Goal: Feedback & Contribution: Submit feedback/report problem

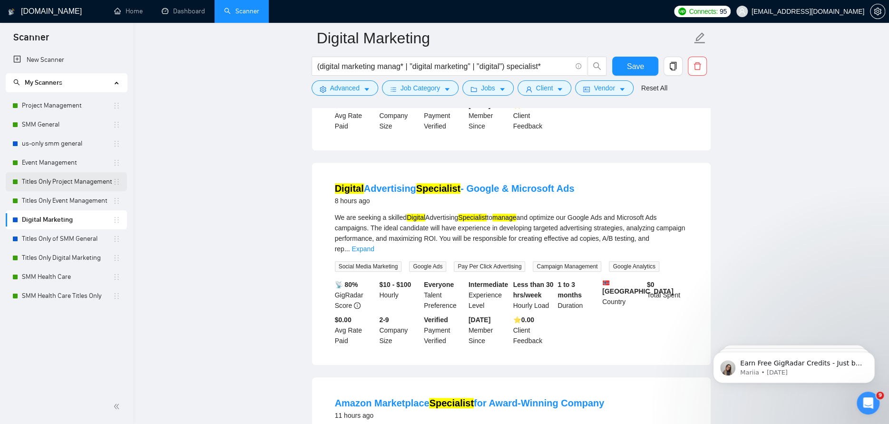
click at [101, 182] on link "Titles Only Project Management" at bounding box center [67, 181] width 91 height 19
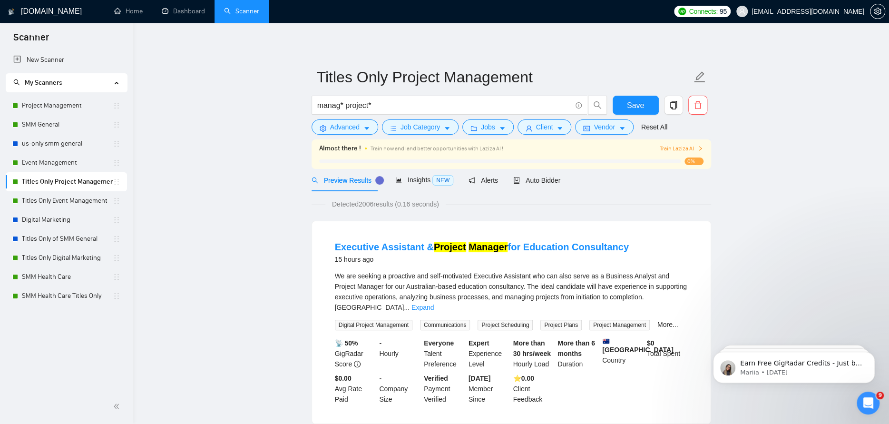
click at [683, 148] on span "Train Laziza AI" at bounding box center [681, 148] width 44 height 9
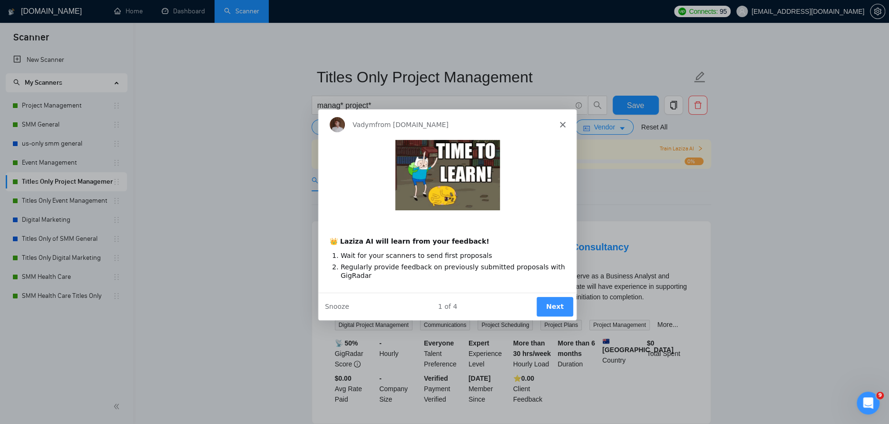
click at [550, 301] on button "Next" at bounding box center [553, 305] width 37 height 19
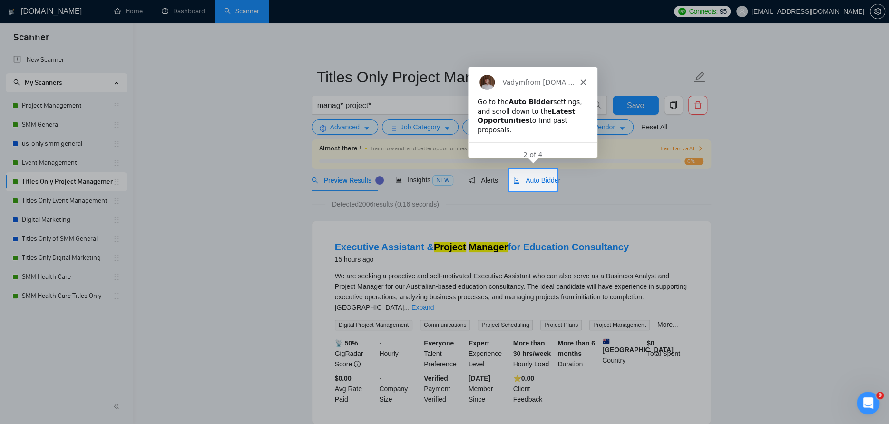
click at [540, 176] on span "Auto Bidder" at bounding box center [536, 180] width 47 height 8
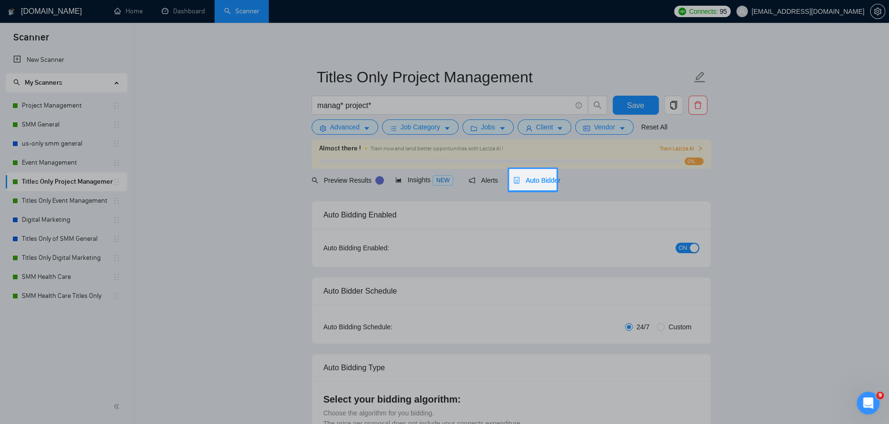
checkbox input "true"
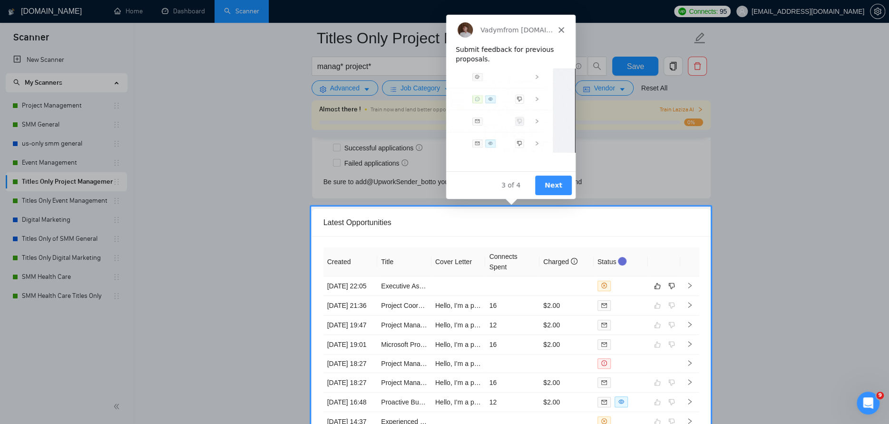
scroll to position [2424, 0]
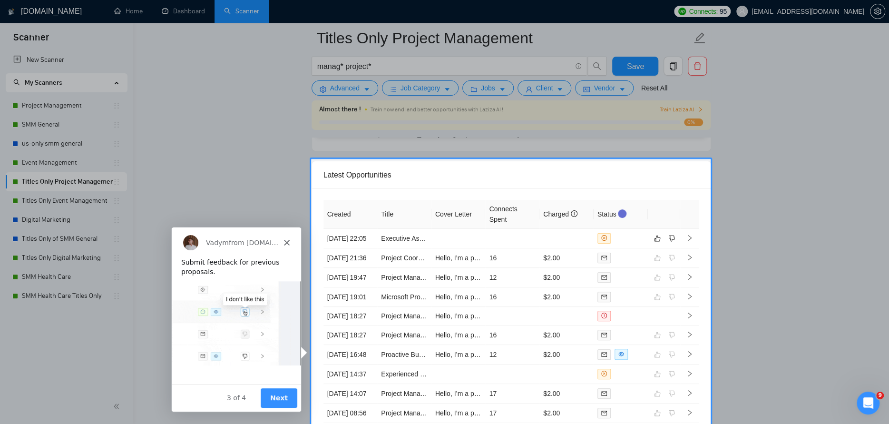
click at [295, 400] on button "Next" at bounding box center [278, 396] width 37 height 19
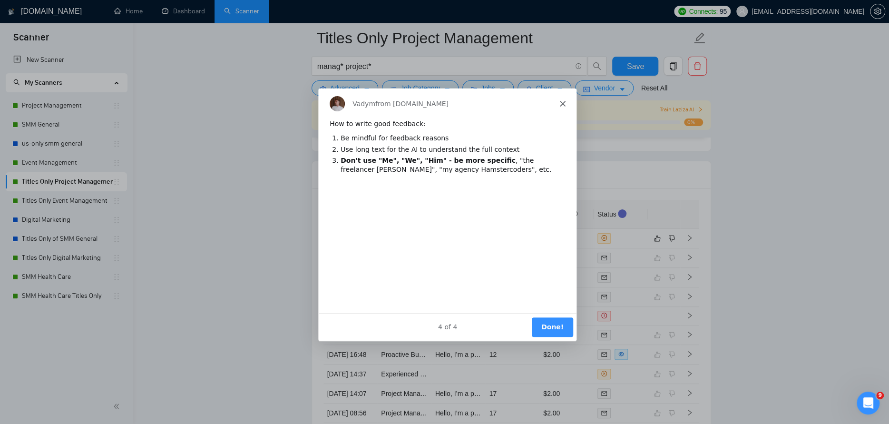
scroll to position [0, 0]
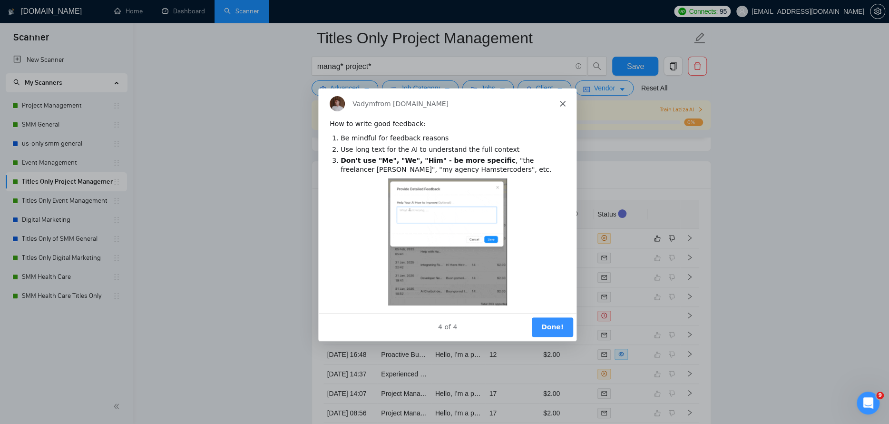
click at [563, 325] on button "Done!" at bounding box center [551, 326] width 41 height 19
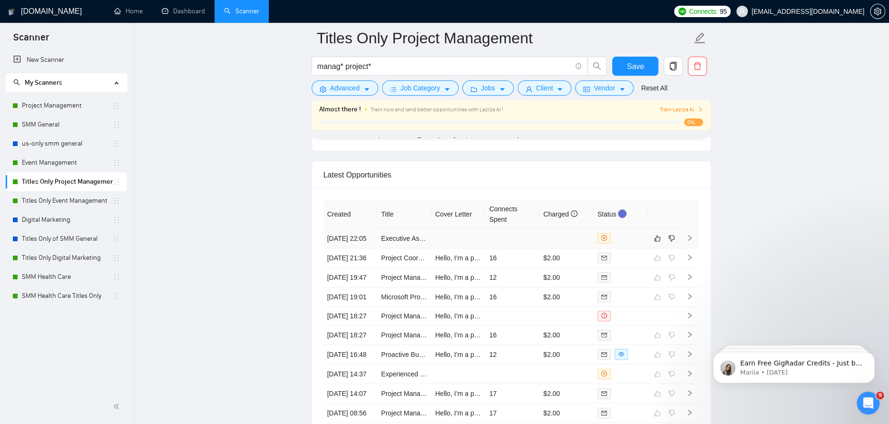
click at [523, 247] on td at bounding box center [512, 238] width 54 height 19
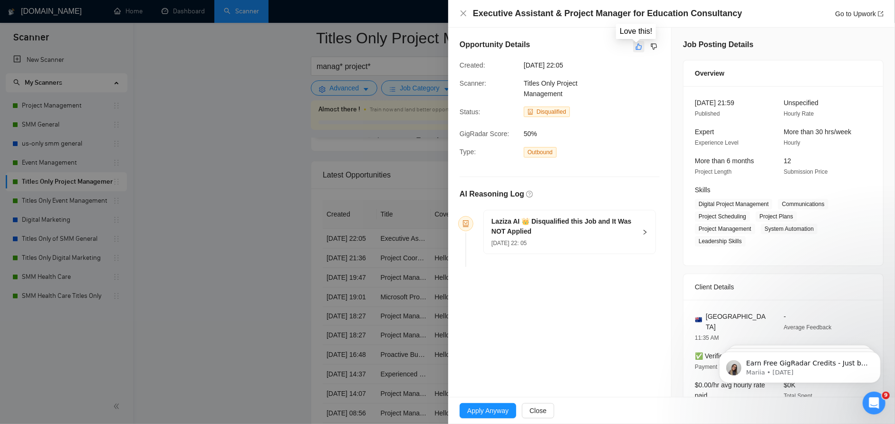
click at [636, 49] on icon "like" at bounding box center [639, 47] width 6 height 6
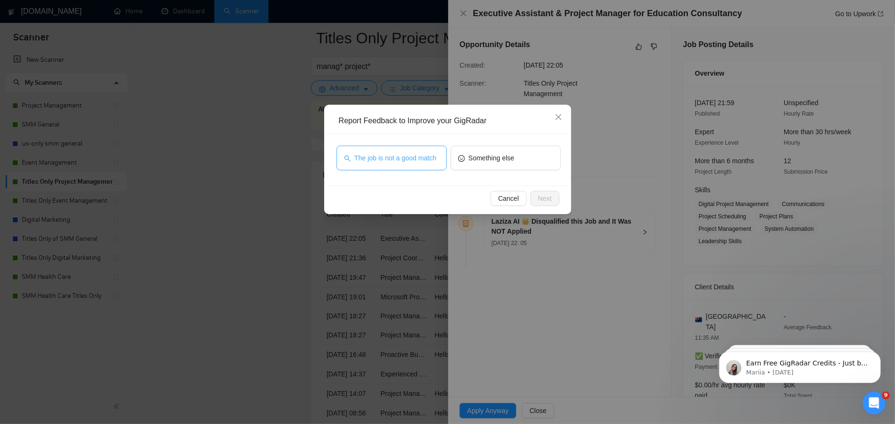
click at [415, 159] on span "The job is not a good match" at bounding box center [396, 158] width 82 height 10
click at [540, 200] on span "Next" at bounding box center [545, 198] width 14 height 10
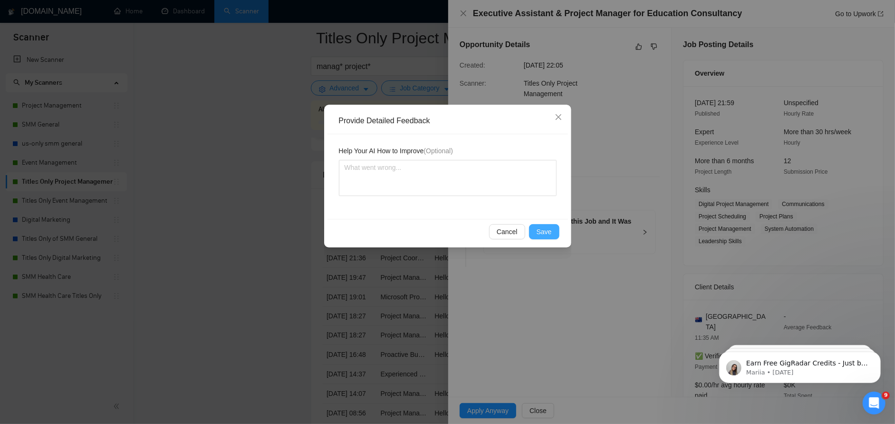
click at [544, 237] on button "Save" at bounding box center [544, 231] width 30 height 15
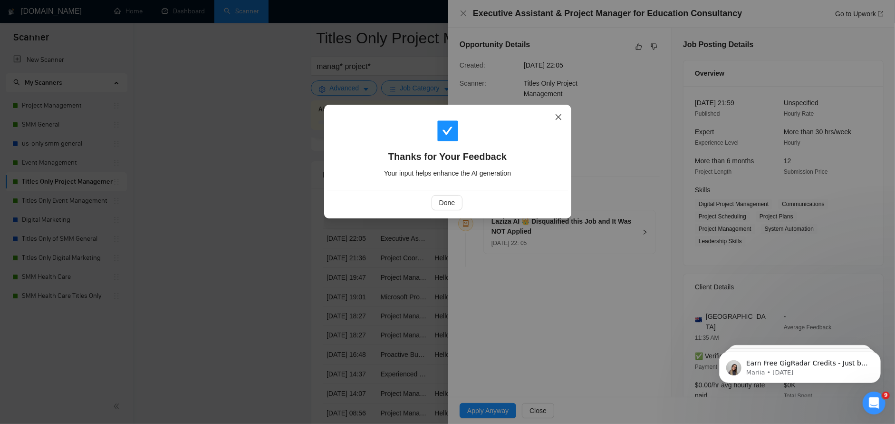
click at [556, 119] on icon "close" at bounding box center [558, 117] width 6 height 6
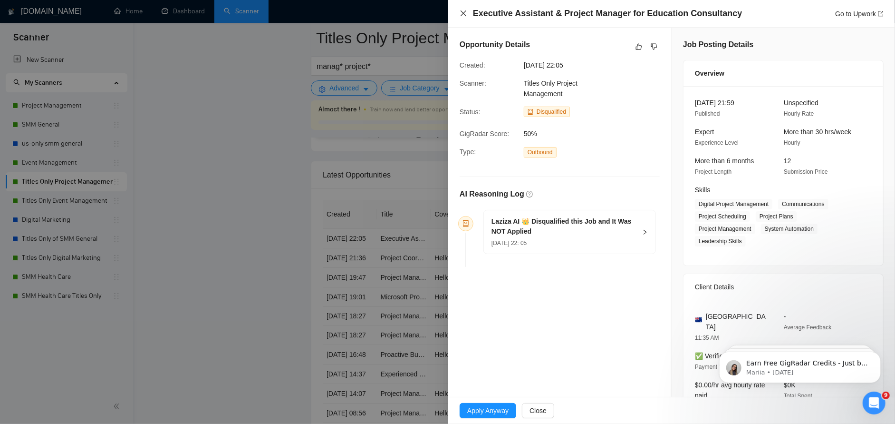
click at [463, 12] on icon "close" at bounding box center [464, 14] width 8 height 8
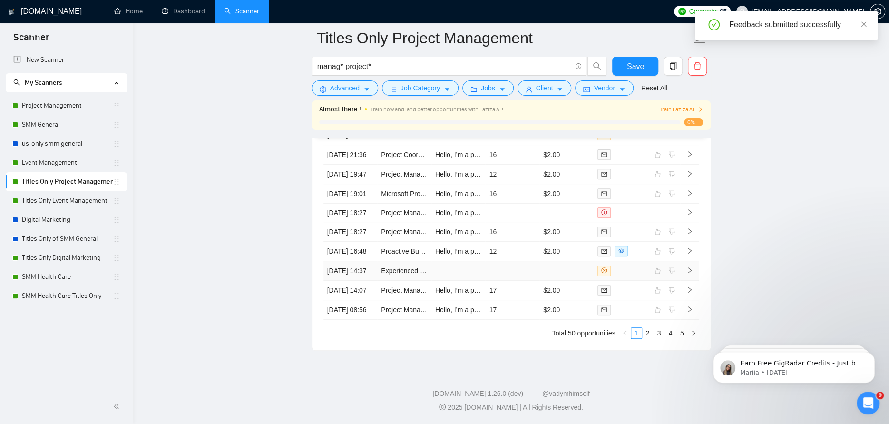
scroll to position [2614, 0]
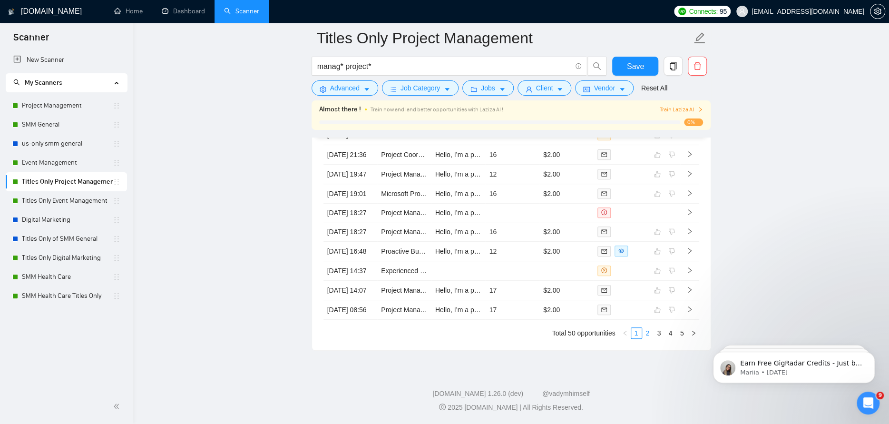
click at [644, 338] on link "2" at bounding box center [647, 333] width 10 height 10
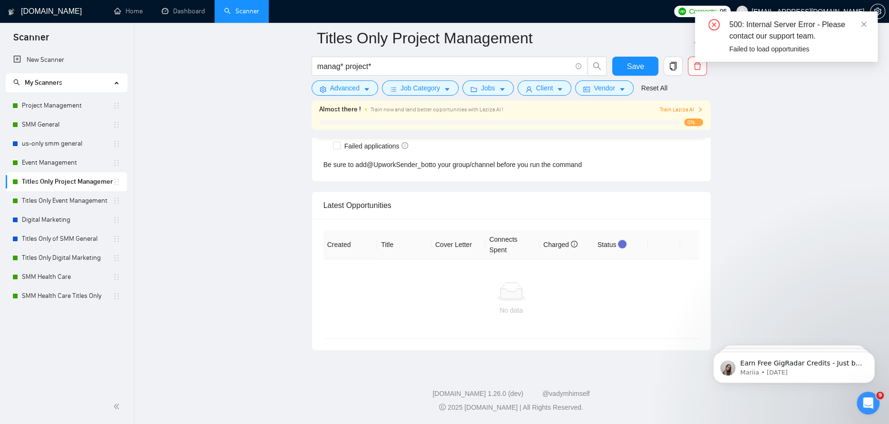
scroll to position [2392, 0]
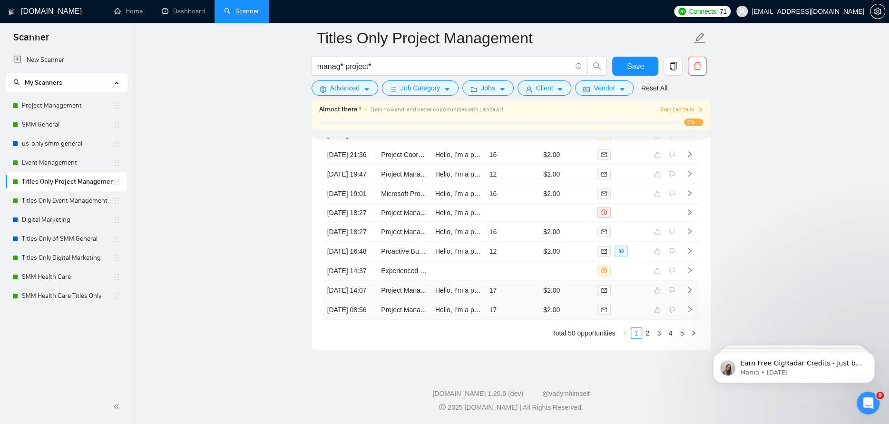
scroll to position [2621, 0]
click at [647, 332] on link "2" at bounding box center [647, 333] width 10 height 10
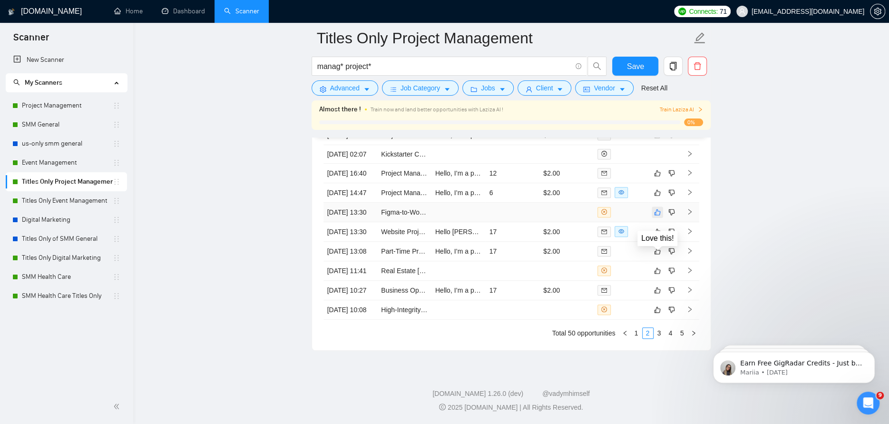
click at [654, 208] on icon "like" at bounding box center [657, 212] width 7 height 8
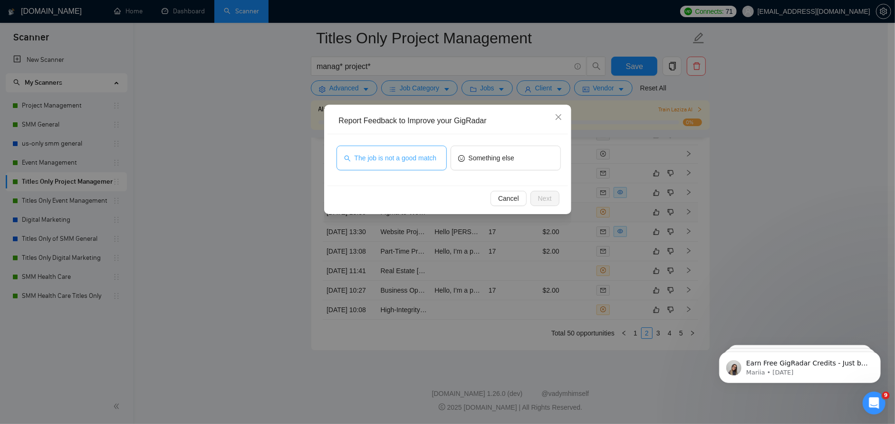
click at [412, 156] on span "The job is not a good match" at bounding box center [396, 158] width 82 height 10
click at [545, 202] on span "Next" at bounding box center [545, 198] width 14 height 10
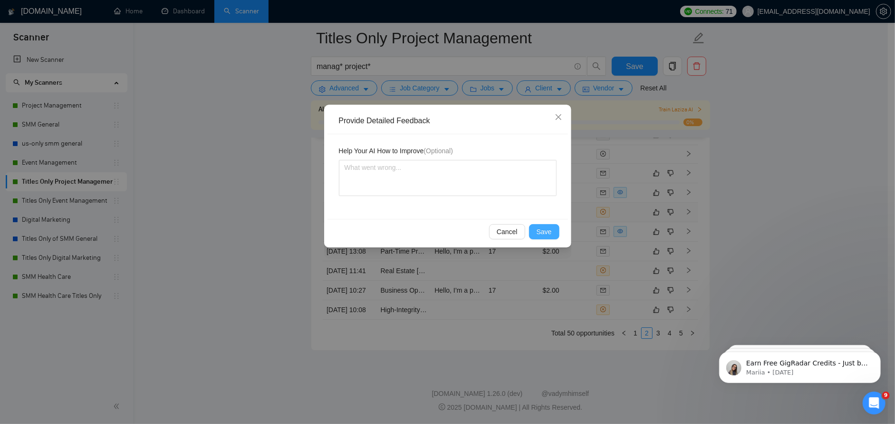
click at [535, 238] on button "Save" at bounding box center [544, 231] width 30 height 15
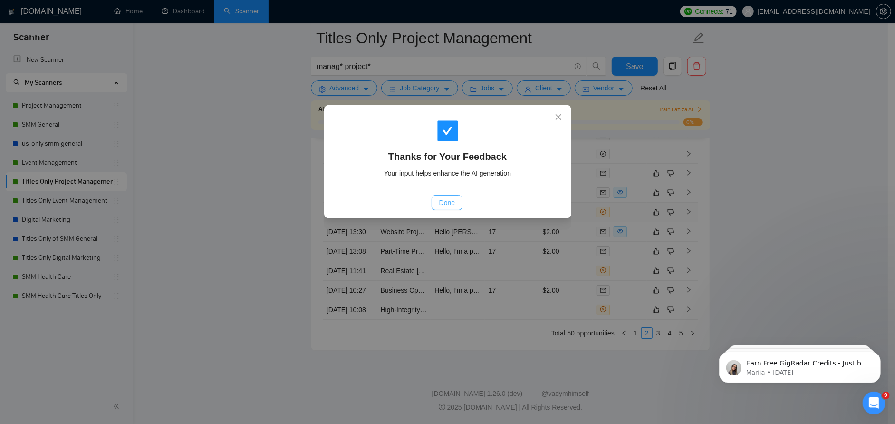
click at [450, 199] on span "Done" at bounding box center [447, 202] width 16 height 10
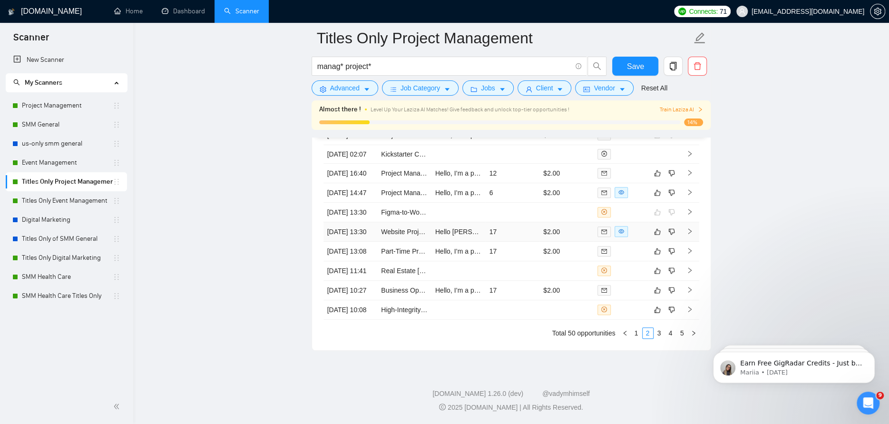
click at [530, 222] on td "17" at bounding box center [512, 231] width 54 height 19
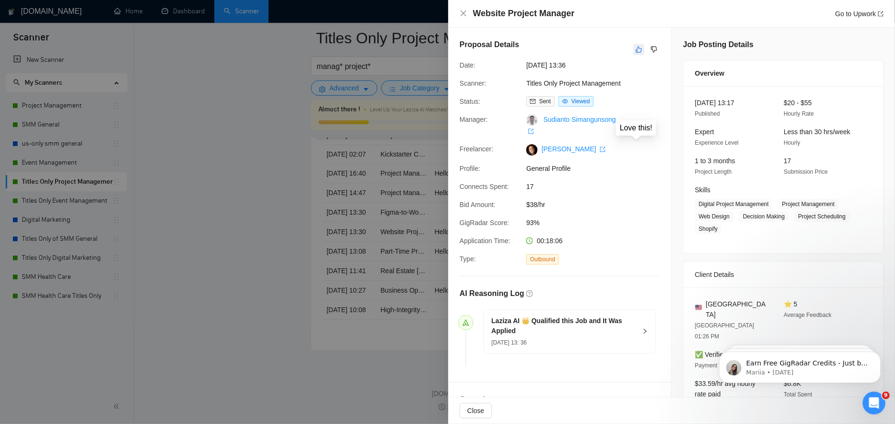
click at [635, 45] on button "button" at bounding box center [638, 49] width 11 height 11
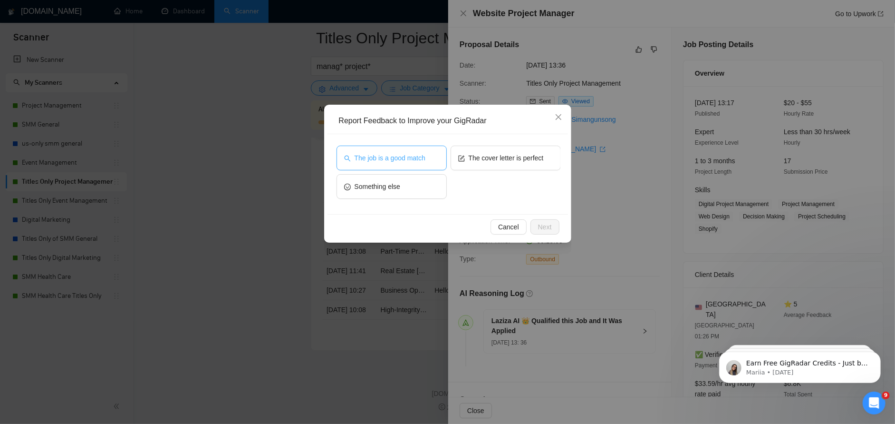
click at [378, 155] on span "The job is a good match" at bounding box center [390, 158] width 71 height 10
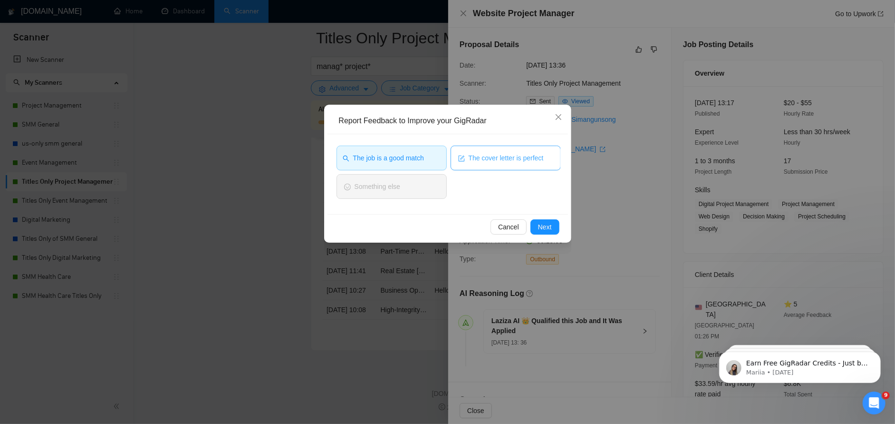
click at [494, 153] on span "The cover letter is perfect" at bounding box center [506, 158] width 75 height 10
click at [548, 233] on button "Next" at bounding box center [545, 226] width 29 height 15
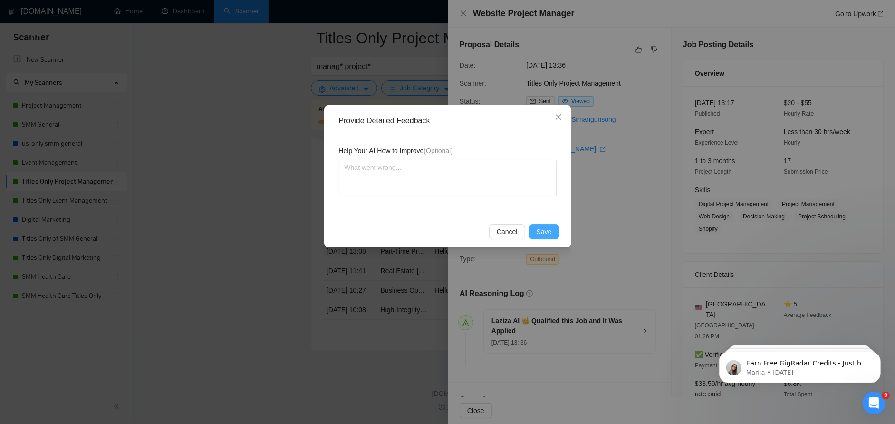
drag, startPoint x: 541, startPoint y: 235, endPoint x: 528, endPoint y: 183, distance: 53.4
click at [542, 235] on span "Save" at bounding box center [544, 231] width 15 height 10
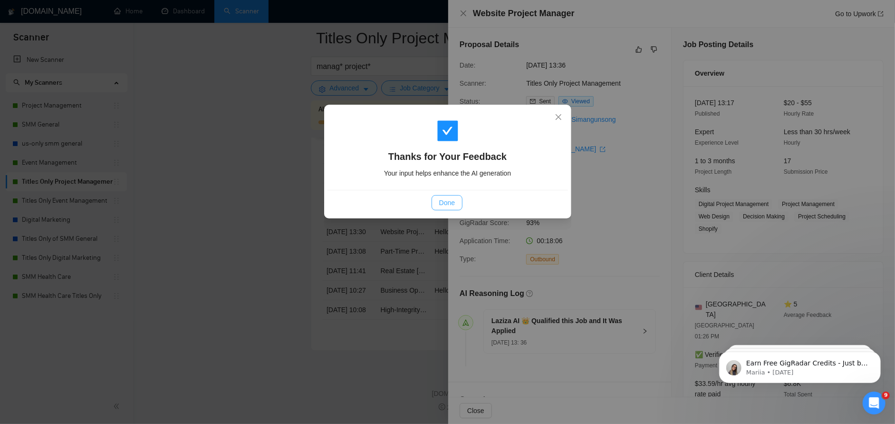
click at [451, 204] on span "Done" at bounding box center [447, 202] width 16 height 10
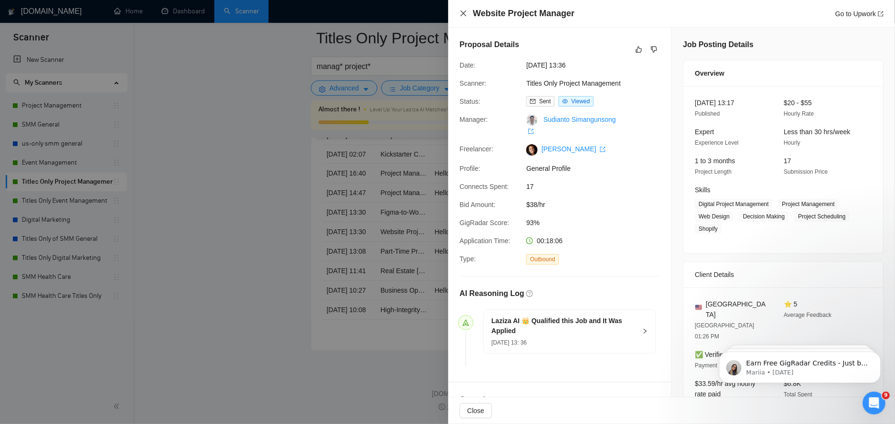
click at [460, 13] on icon "close" at bounding box center [464, 14] width 8 height 8
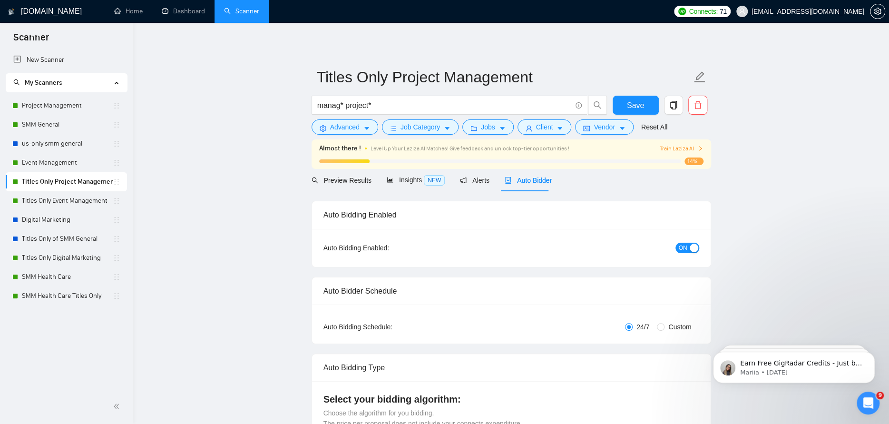
click at [611, 144] on div "Level Up Your Laziza AI Matches! Give feedback and unlock top-tier opportunitie…" at bounding box center [496, 148] width 253 height 10
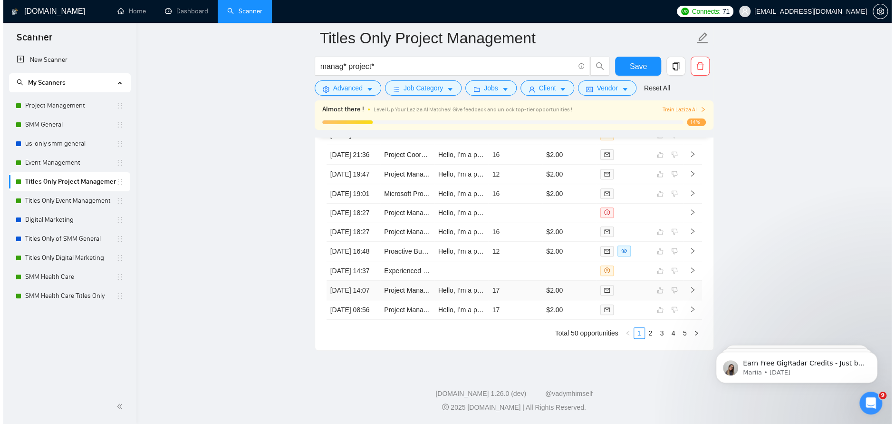
scroll to position [2615, 0]
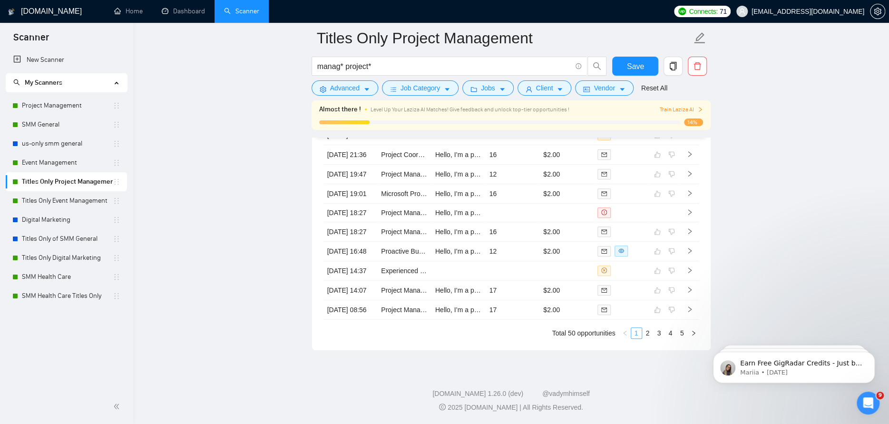
click at [640, 337] on link "1" at bounding box center [636, 333] width 10 height 10
click at [647, 337] on link "2" at bounding box center [647, 333] width 10 height 10
click at [520, 242] on td "17" at bounding box center [512, 251] width 54 height 19
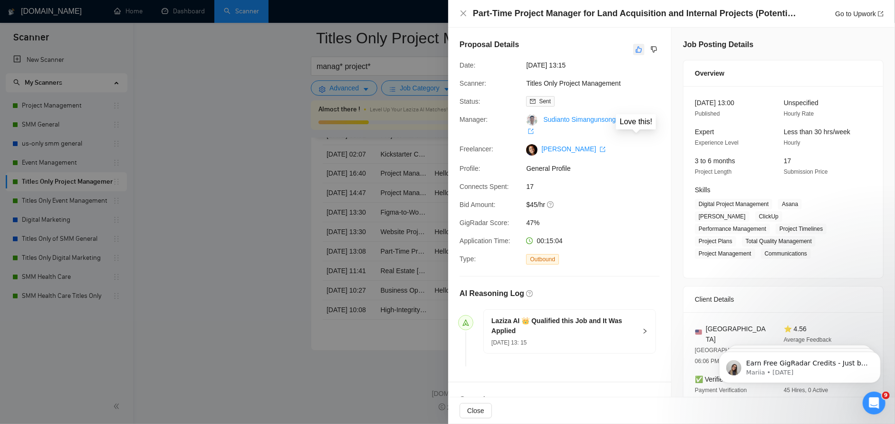
click at [636, 51] on icon "like" at bounding box center [639, 50] width 6 height 6
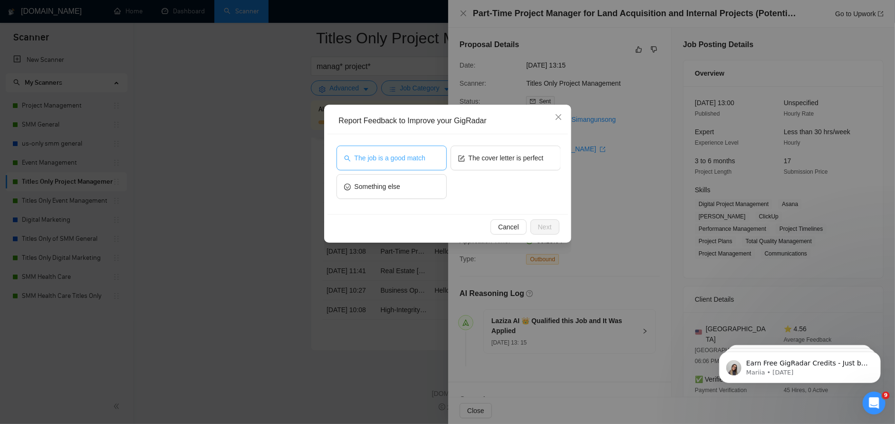
click at [391, 151] on button "The job is a good match" at bounding box center [392, 158] width 110 height 25
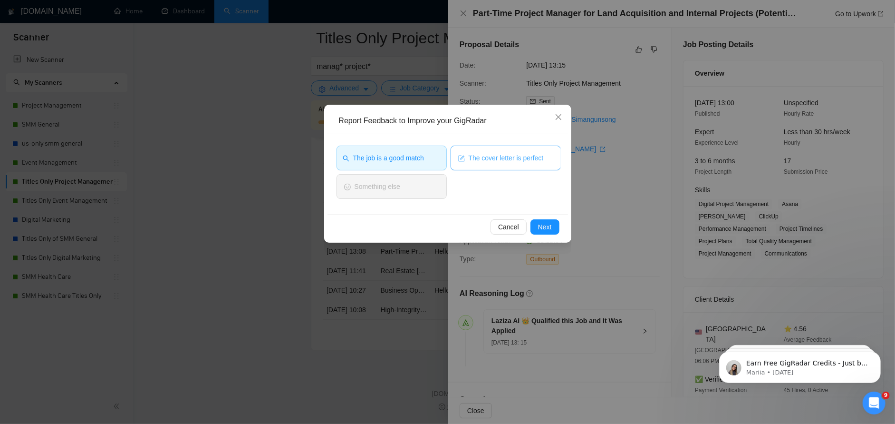
click at [464, 147] on button "The cover letter is perfect" at bounding box center [506, 158] width 110 height 25
click at [543, 223] on span "Next" at bounding box center [545, 227] width 14 height 10
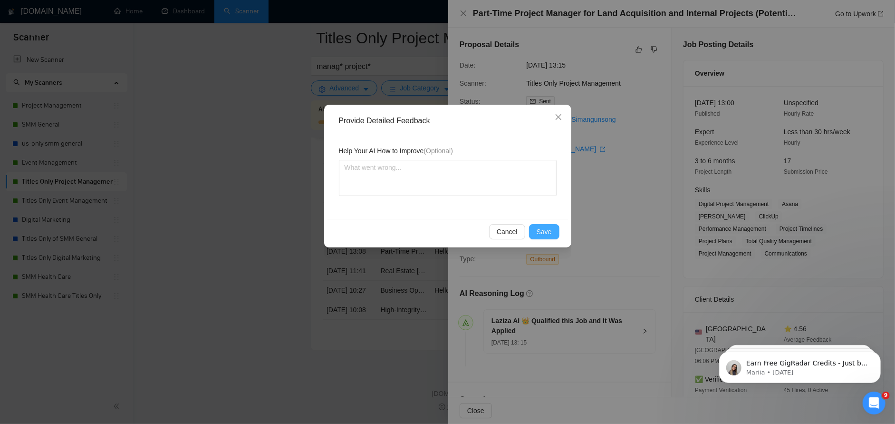
click at [547, 238] on button "Save" at bounding box center [544, 231] width 30 height 15
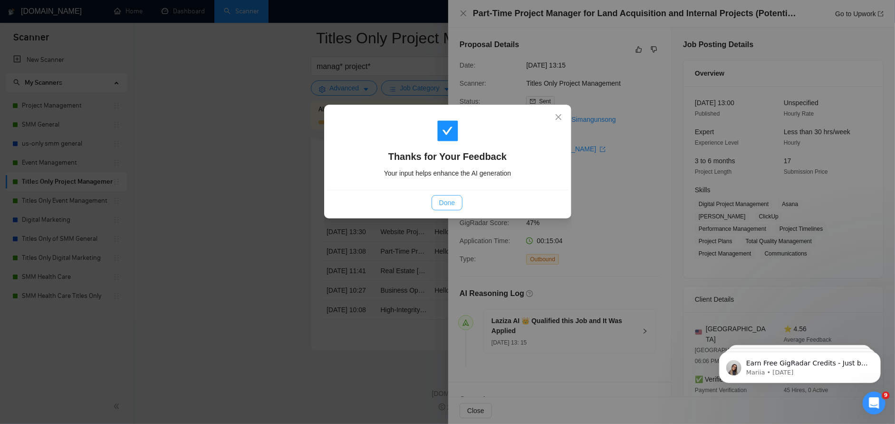
drag, startPoint x: 448, startPoint y: 201, endPoint x: 450, endPoint y: 194, distance: 6.3
click at [450, 198] on span "Done" at bounding box center [447, 202] width 16 height 10
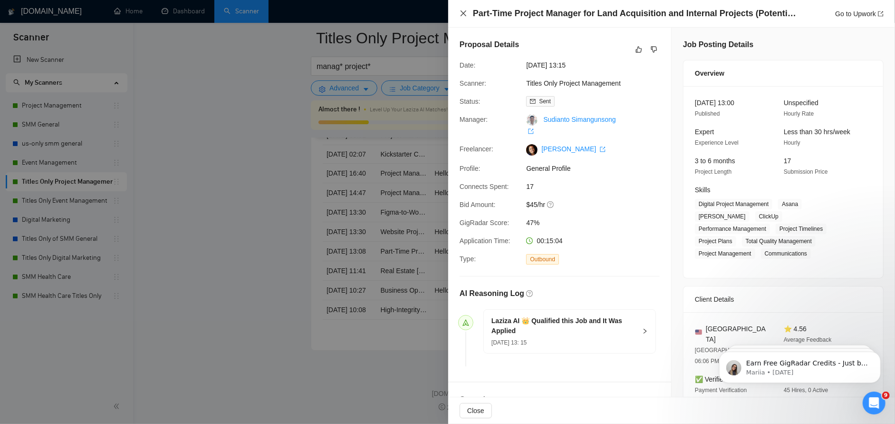
click at [466, 14] on icon "close" at bounding box center [464, 14] width 8 height 8
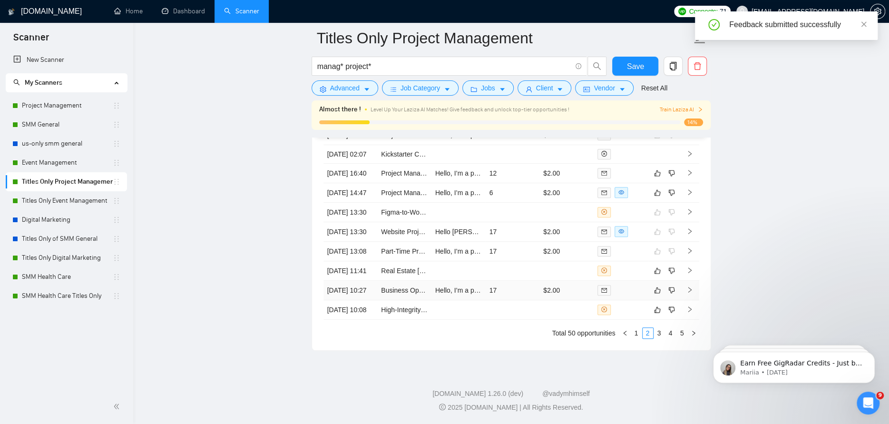
click at [519, 289] on td "17" at bounding box center [512, 290] width 54 height 19
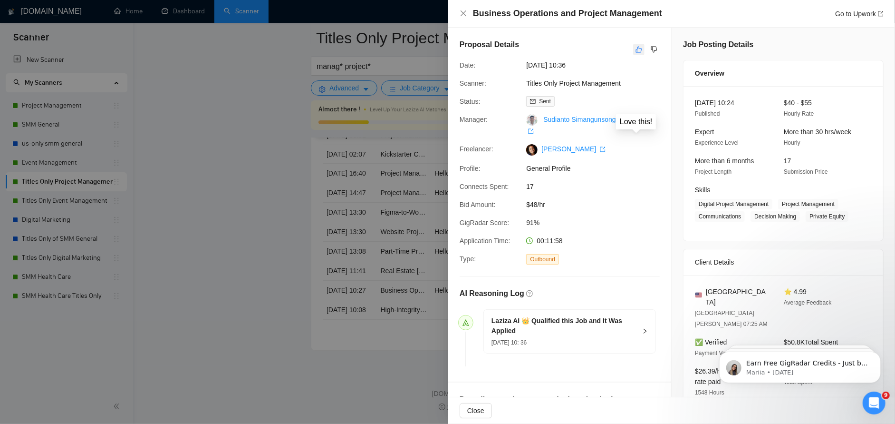
click at [636, 48] on icon "like" at bounding box center [639, 50] width 7 height 8
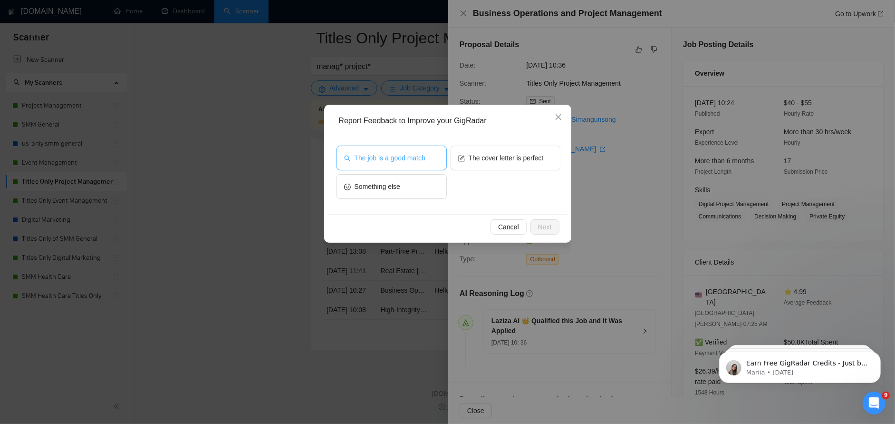
click at [408, 155] on span "The job is a good match" at bounding box center [390, 158] width 71 height 10
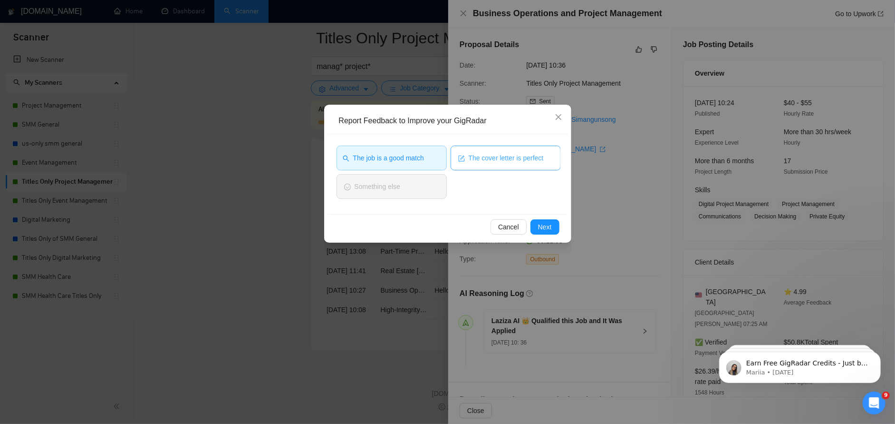
click at [483, 155] on span "The cover letter is perfect" at bounding box center [506, 158] width 75 height 10
click at [563, 236] on div "Cancel Next" at bounding box center [448, 226] width 241 height 25
click at [553, 226] on button "Next" at bounding box center [545, 226] width 29 height 15
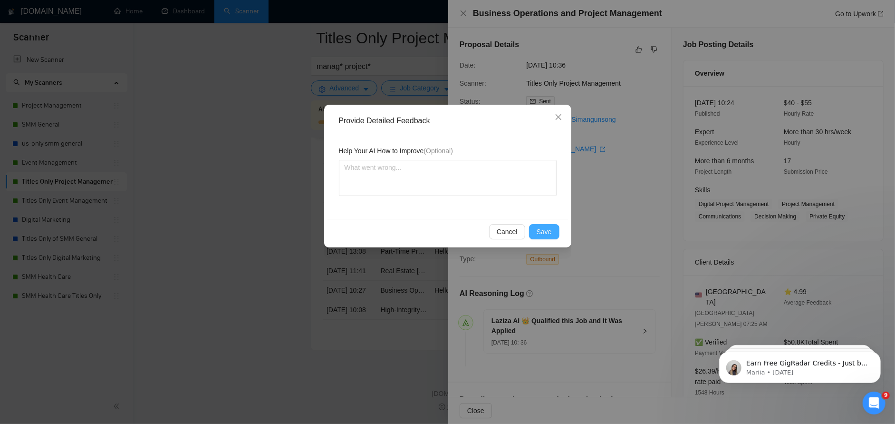
click at [542, 230] on span "Save" at bounding box center [544, 231] width 15 height 10
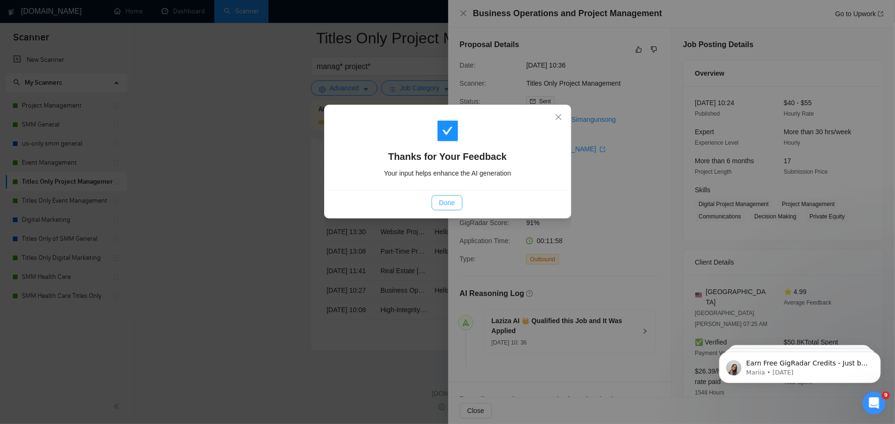
click at [449, 195] on button "Done" at bounding box center [447, 202] width 31 height 15
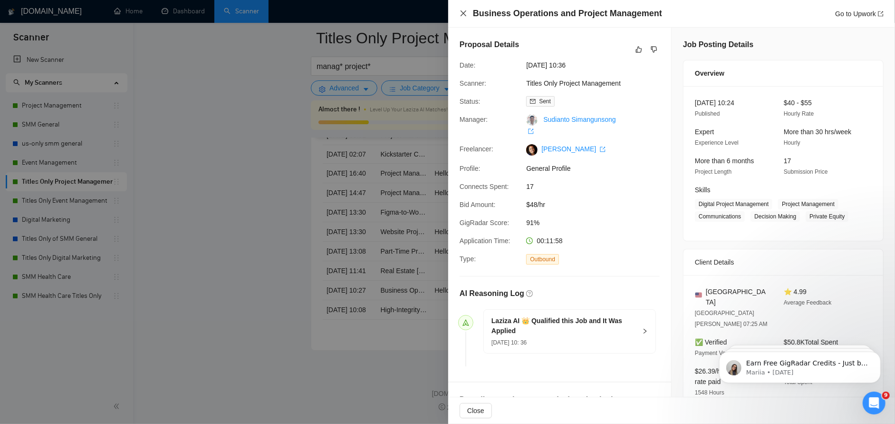
click at [464, 11] on icon "close" at bounding box center [464, 14] width 8 height 8
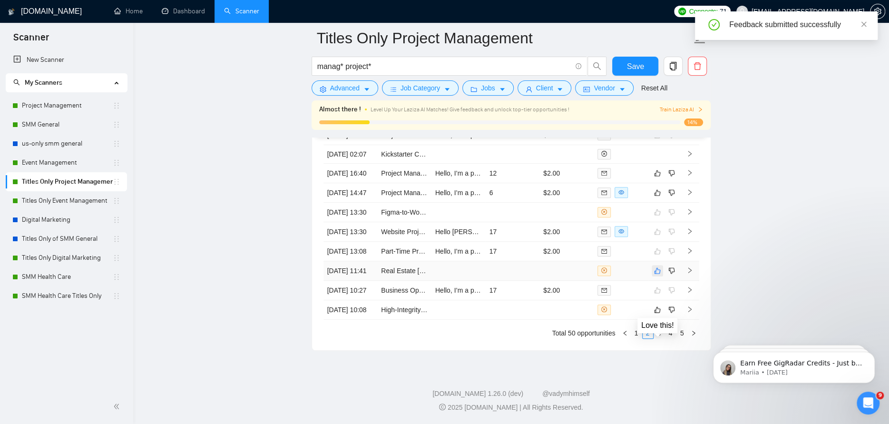
click at [660, 267] on icon "like" at bounding box center [657, 271] width 7 height 8
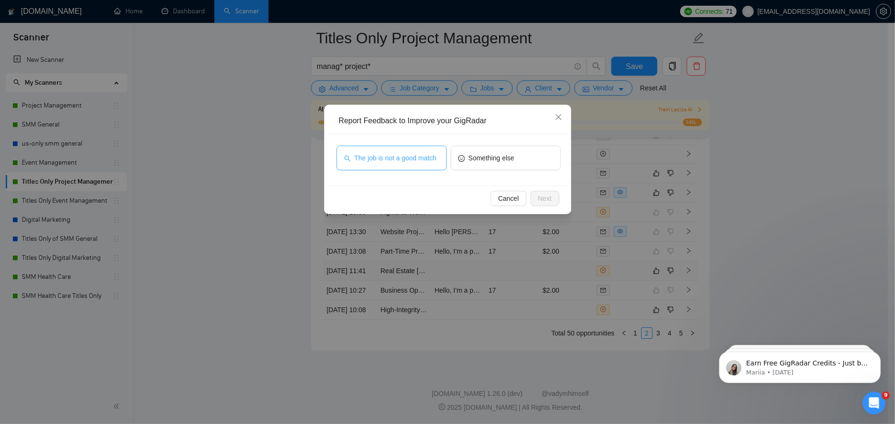
click at [379, 160] on span "The job is not a good match" at bounding box center [396, 158] width 82 height 10
click at [543, 198] on span "Next" at bounding box center [545, 198] width 14 height 10
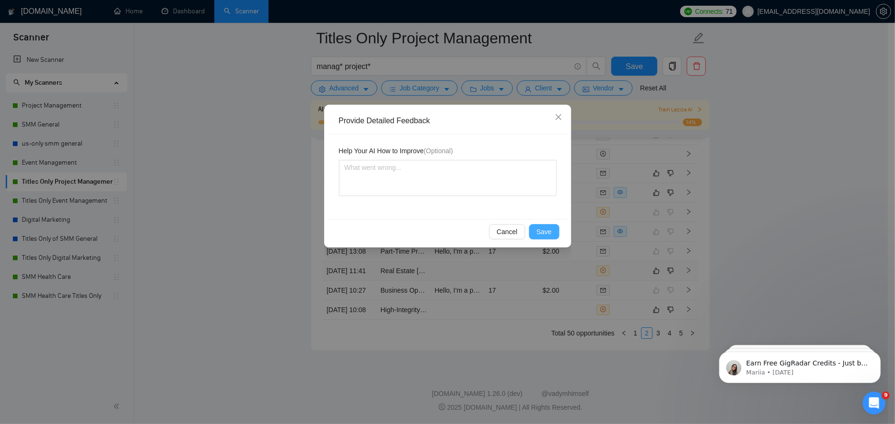
drag, startPoint x: 550, startPoint y: 234, endPoint x: 550, endPoint y: 228, distance: 6.2
click at [550, 228] on span "Save" at bounding box center [544, 231] width 15 height 10
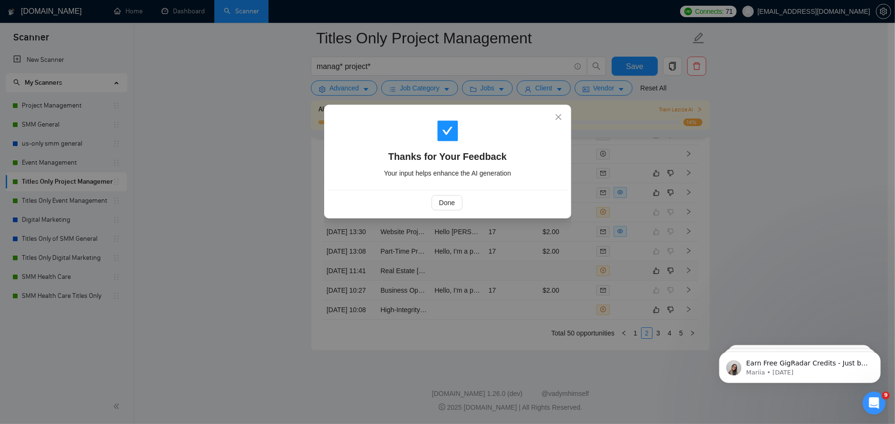
drag, startPoint x: 440, startPoint y: 193, endPoint x: 456, endPoint y: 213, distance: 25.4
click at [440, 193] on div "Done" at bounding box center [448, 202] width 241 height 25
click at [563, 120] on span "Close" at bounding box center [559, 118] width 26 height 26
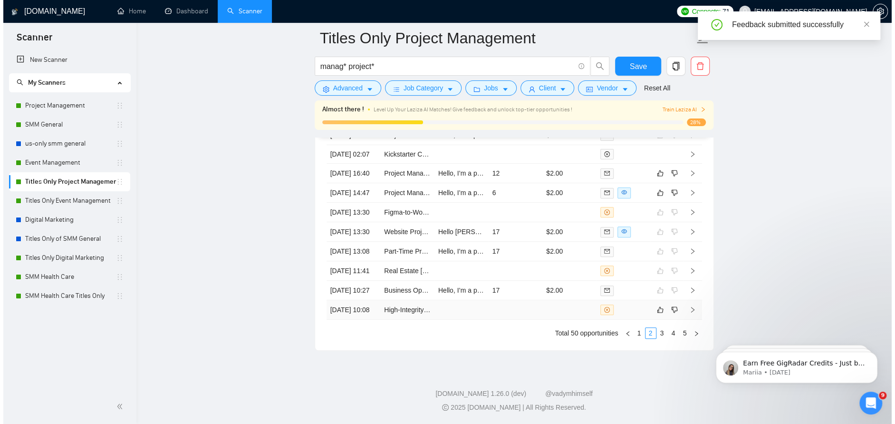
scroll to position [2615, 0]
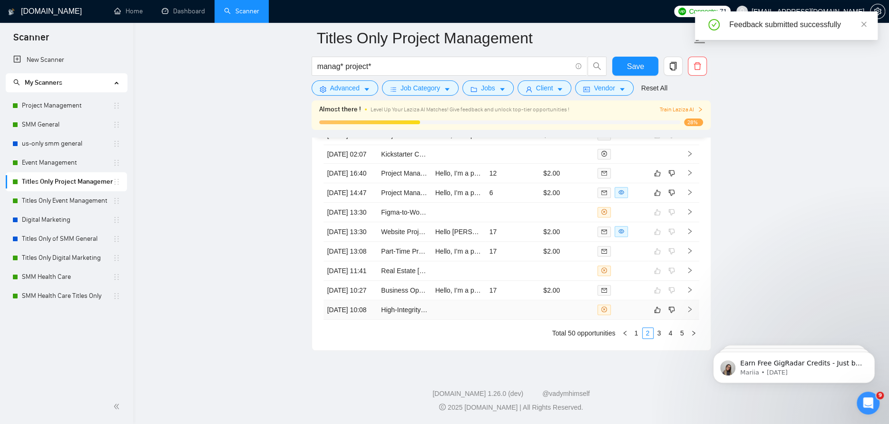
click at [452, 309] on td at bounding box center [458, 309] width 54 height 19
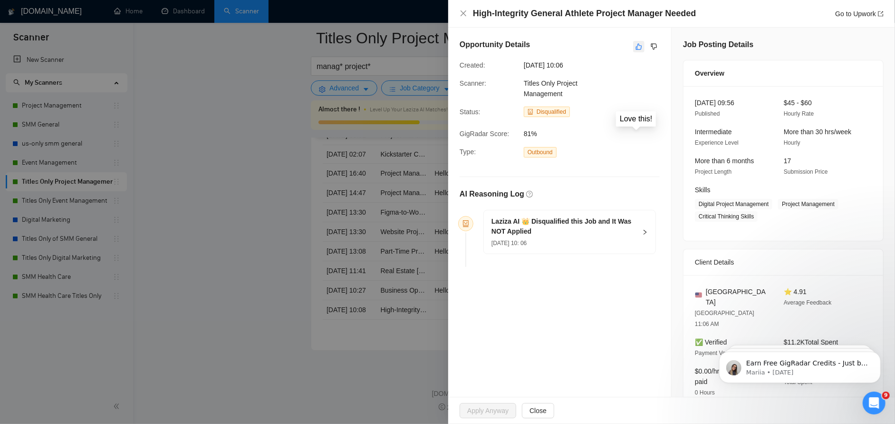
click at [638, 44] on icon "like" at bounding box center [639, 47] width 7 height 8
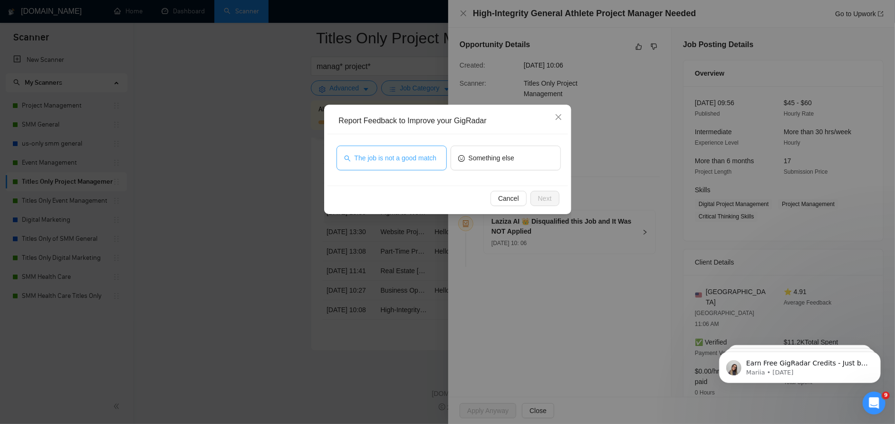
click at [385, 153] on span "The job is not a good match" at bounding box center [396, 158] width 82 height 10
click at [553, 203] on button "Next" at bounding box center [545, 198] width 29 height 15
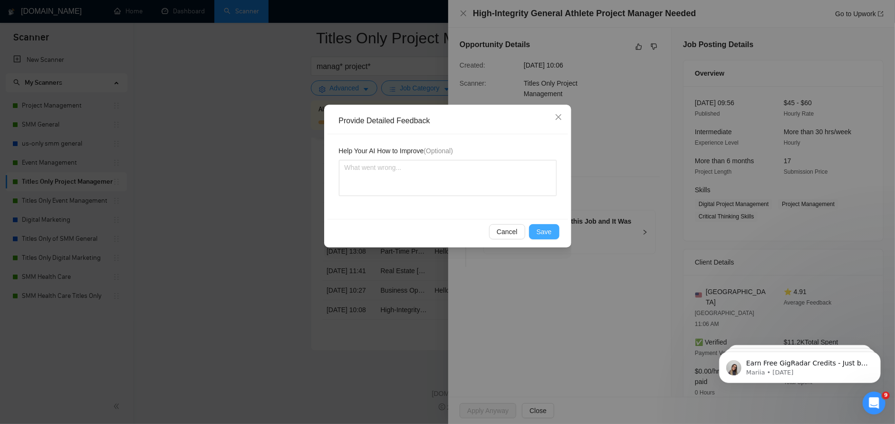
drag, startPoint x: 545, startPoint y: 226, endPoint x: 543, endPoint y: 218, distance: 8.0
click at [545, 225] on button "Save" at bounding box center [544, 231] width 30 height 15
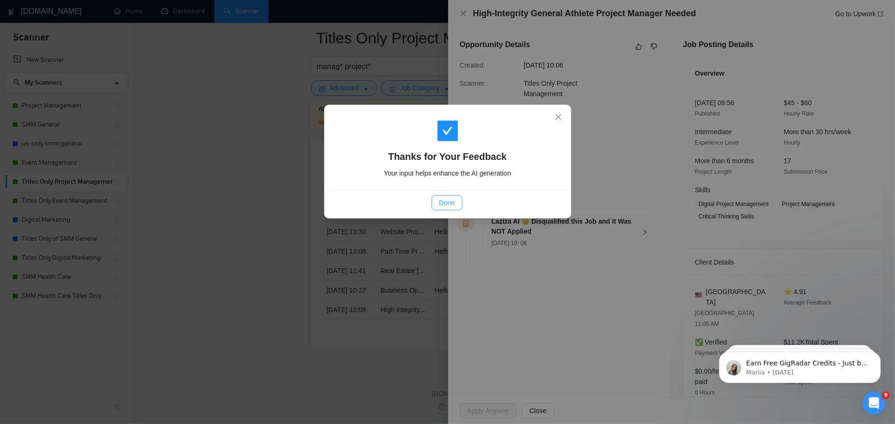
drag, startPoint x: 452, startPoint y: 205, endPoint x: 459, endPoint y: 168, distance: 37.8
click at [453, 199] on span "Done" at bounding box center [447, 202] width 16 height 10
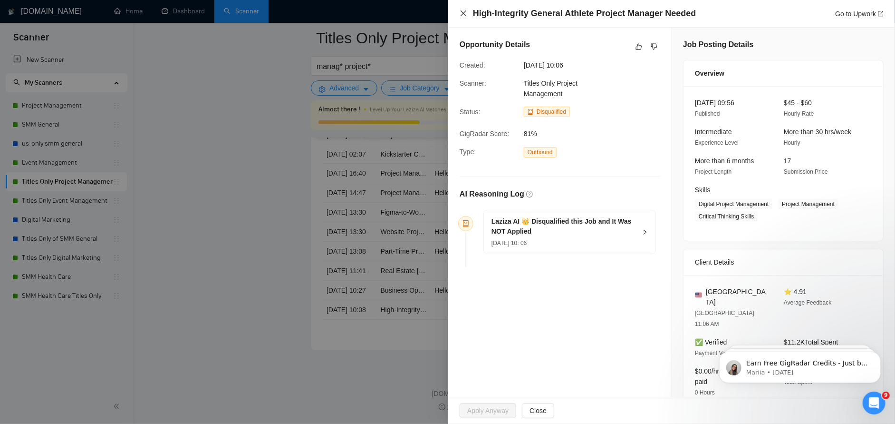
click at [461, 16] on icon "close" at bounding box center [464, 14] width 8 height 8
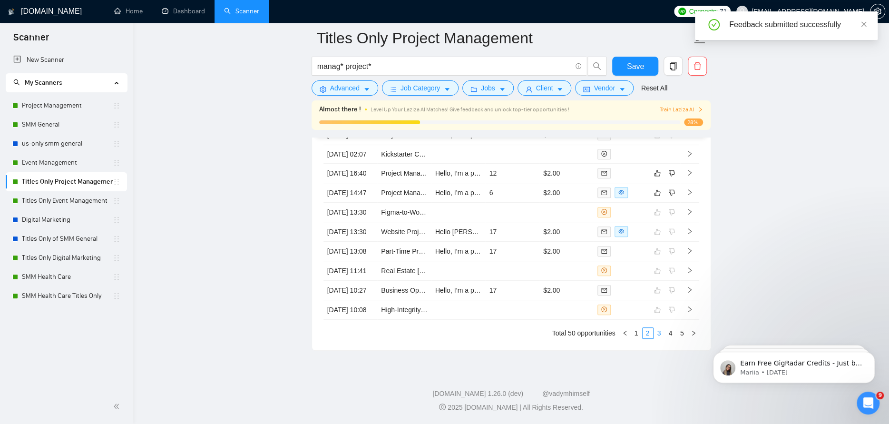
click at [659, 338] on link "3" at bounding box center [659, 333] width 10 height 10
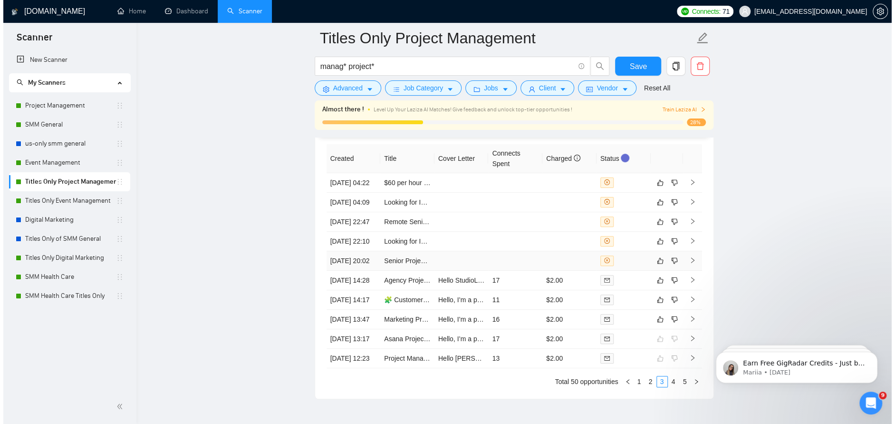
scroll to position [2425, 0]
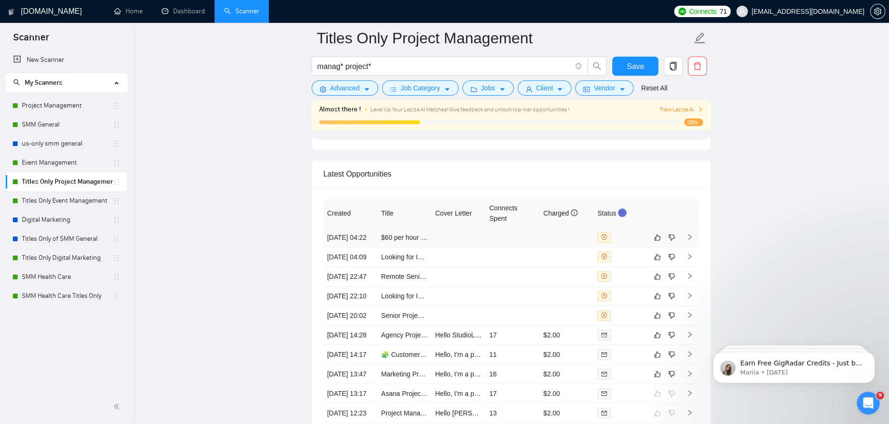
click at [527, 247] on td at bounding box center [512, 237] width 54 height 19
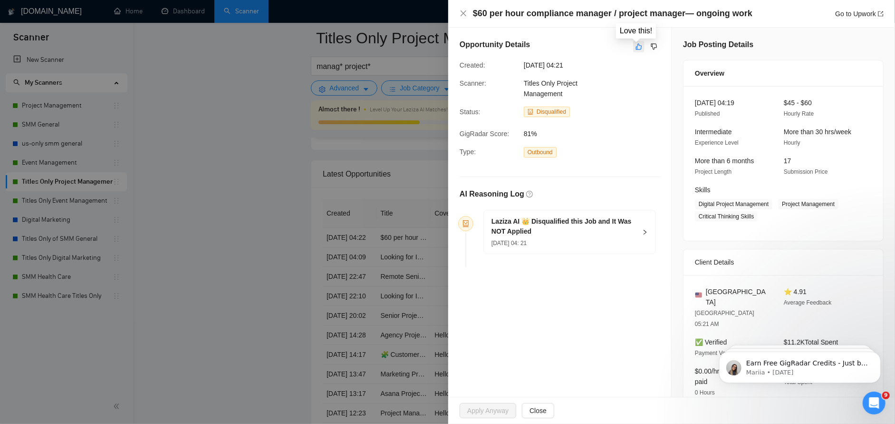
click at [636, 44] on icon "like" at bounding box center [639, 47] width 7 height 8
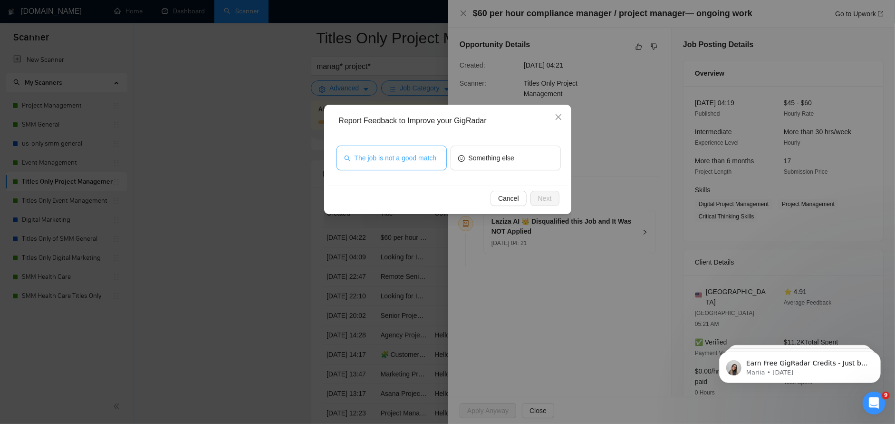
click at [438, 155] on button "The job is not a good match" at bounding box center [392, 158] width 110 height 25
click at [553, 196] on button "Next" at bounding box center [545, 198] width 29 height 15
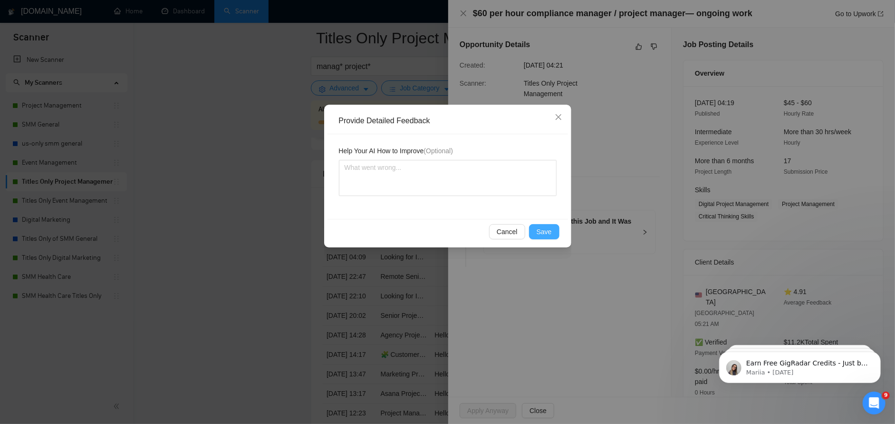
click at [547, 238] on button "Save" at bounding box center [544, 231] width 30 height 15
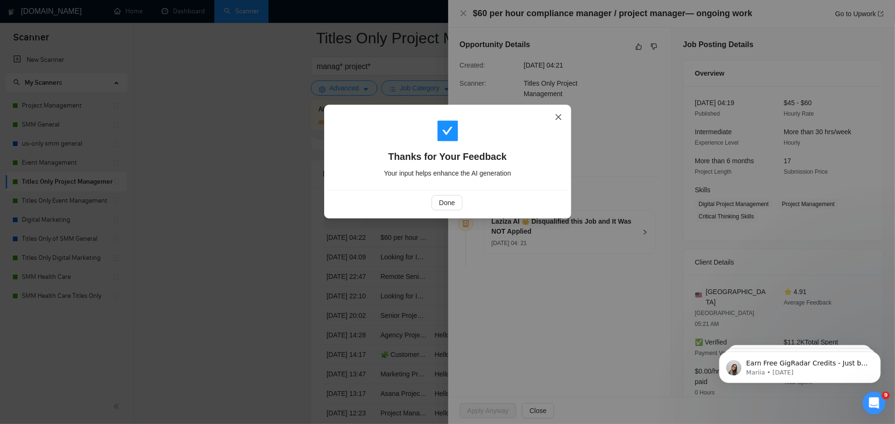
click at [559, 120] on icon "close" at bounding box center [559, 117] width 8 height 8
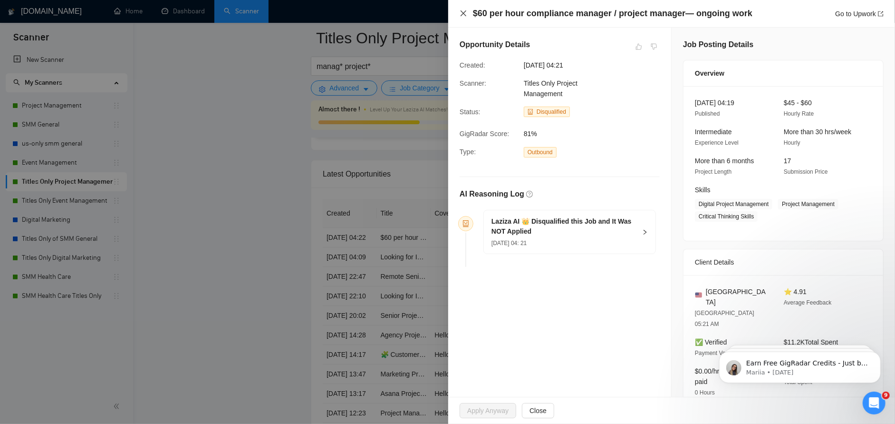
click at [464, 11] on icon "close" at bounding box center [464, 14] width 8 height 8
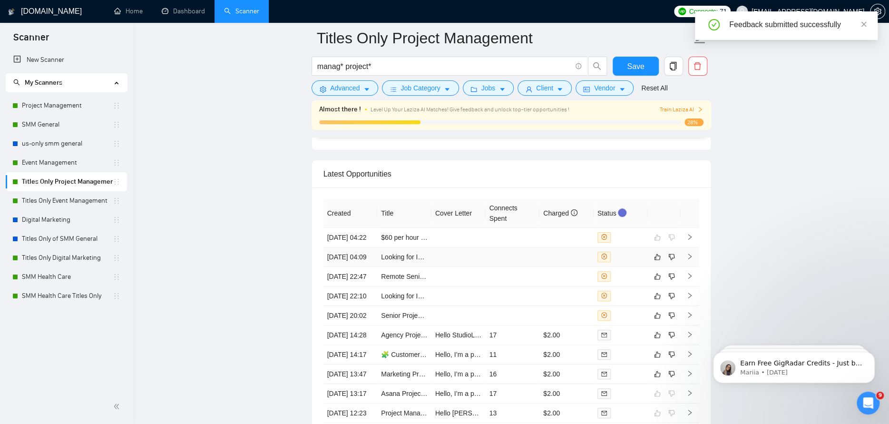
click at [462, 267] on td at bounding box center [458, 256] width 54 height 19
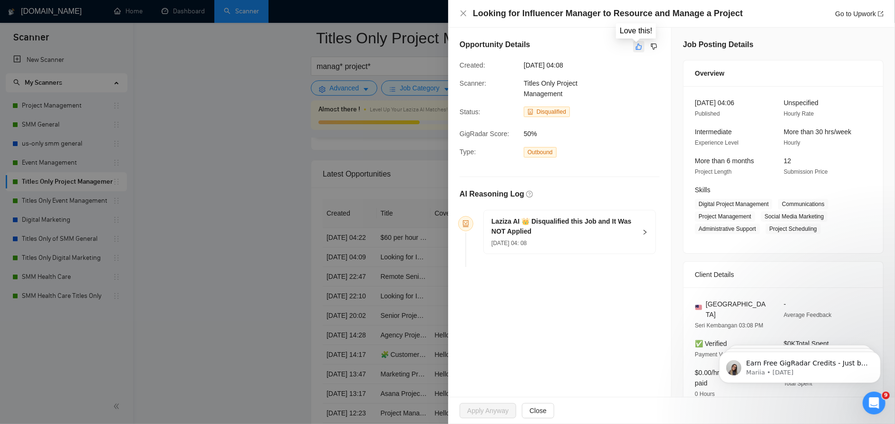
click at [636, 47] on icon "like" at bounding box center [639, 47] width 6 height 6
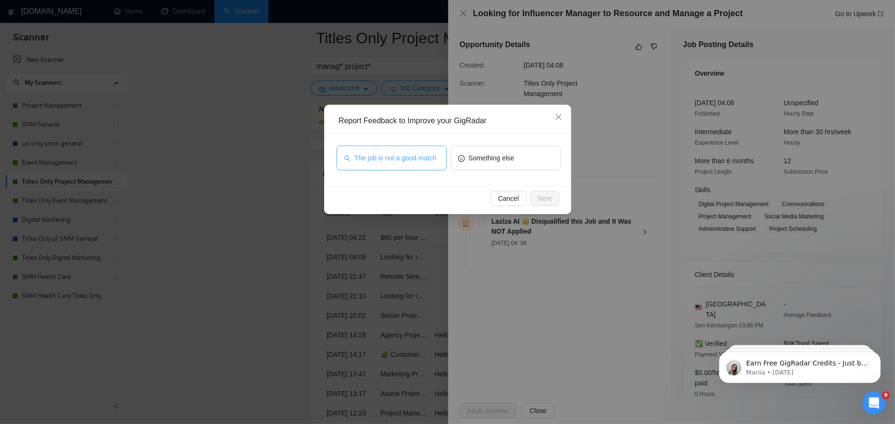
click at [417, 164] on button "The job is not a good match" at bounding box center [392, 158] width 110 height 25
click at [538, 197] on span "Next" at bounding box center [545, 198] width 14 height 10
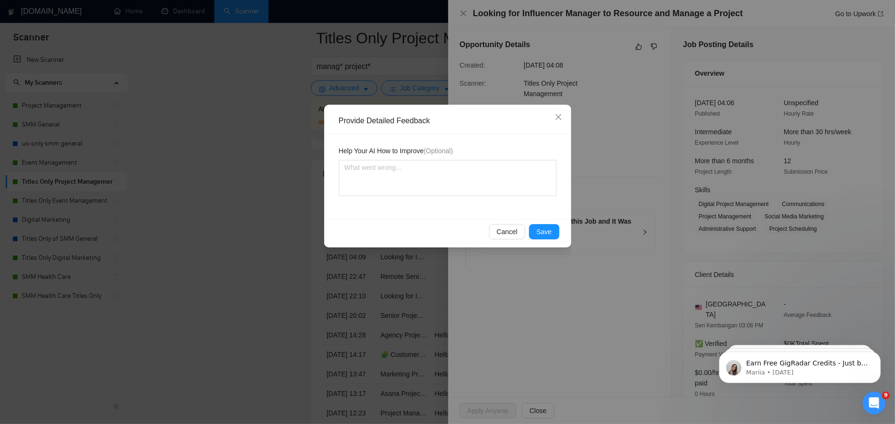
click at [544, 239] on div "Cancel Save" at bounding box center [448, 231] width 241 height 25
drag, startPoint x: 544, startPoint y: 231, endPoint x: 536, endPoint y: 229, distance: 8.0
click at [544, 231] on span "Save" at bounding box center [544, 231] width 15 height 10
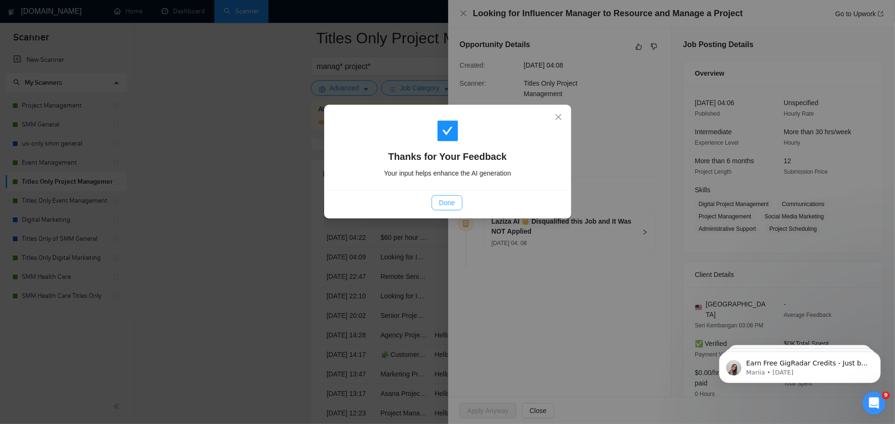
click at [455, 208] on button "Done" at bounding box center [447, 202] width 31 height 15
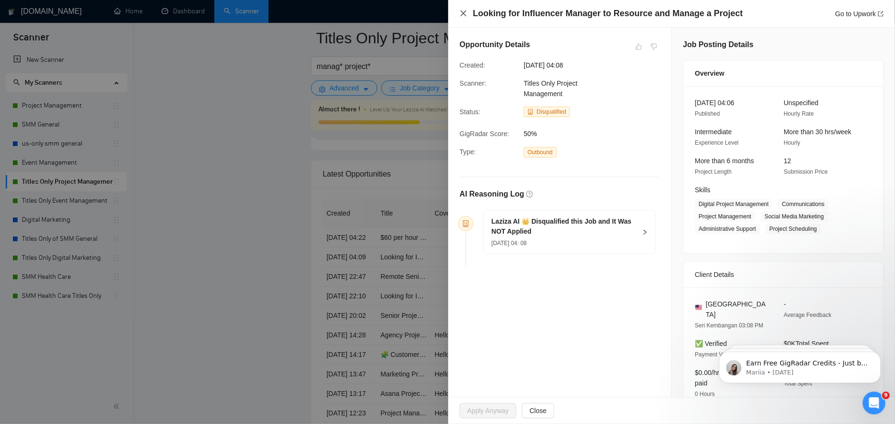
click at [464, 15] on icon "close" at bounding box center [464, 14] width 8 height 8
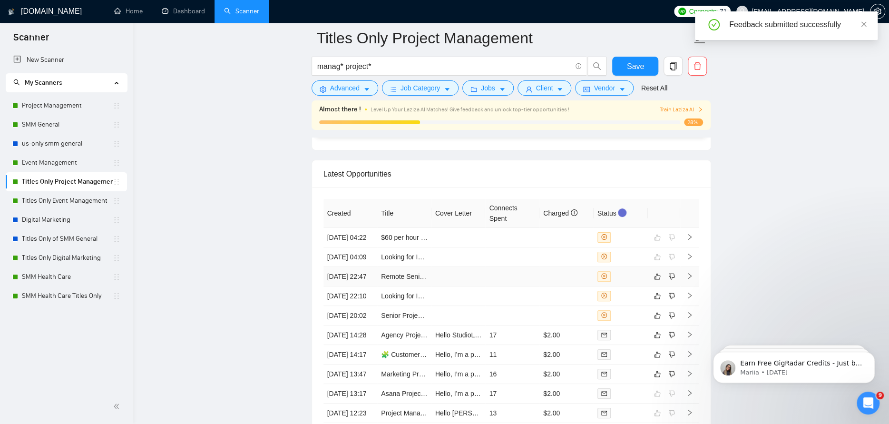
click at [505, 286] on td at bounding box center [512, 276] width 54 height 19
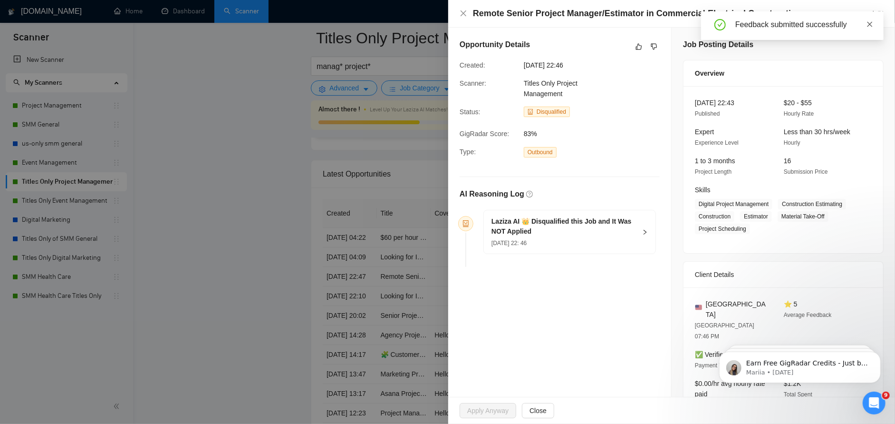
click at [870, 22] on icon "close" at bounding box center [870, 24] width 7 height 7
click at [637, 48] on icon "like" at bounding box center [639, 47] width 7 height 8
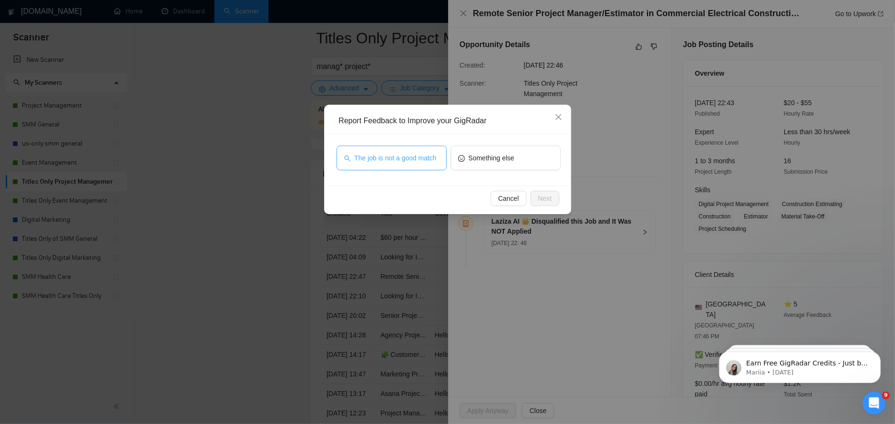
drag, startPoint x: 415, startPoint y: 165, endPoint x: 426, endPoint y: 179, distance: 18.0
click at [414, 165] on button "The job is not a good match" at bounding box center [392, 158] width 110 height 25
click at [532, 191] on button "Next" at bounding box center [545, 198] width 29 height 15
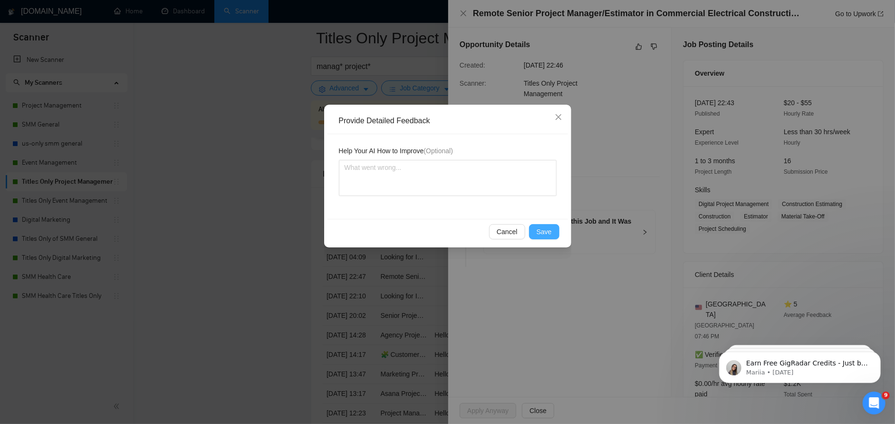
click at [547, 232] on span "Save" at bounding box center [544, 231] width 15 height 10
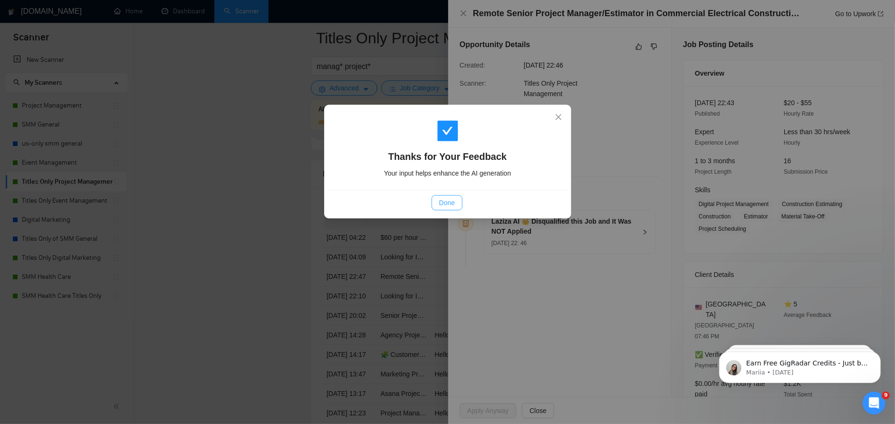
click at [442, 201] on span "Done" at bounding box center [447, 202] width 16 height 10
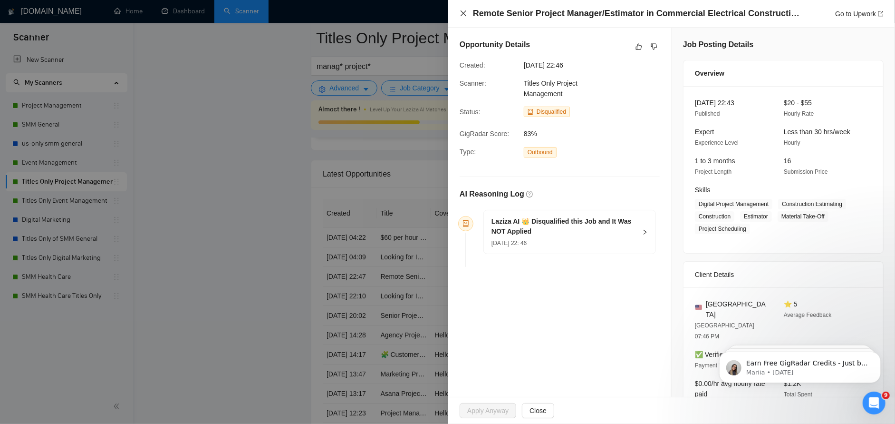
drag, startPoint x: 465, startPoint y: 15, endPoint x: 462, endPoint y: 34, distance: 19.8
click at [465, 15] on icon "close" at bounding box center [464, 13] width 6 height 6
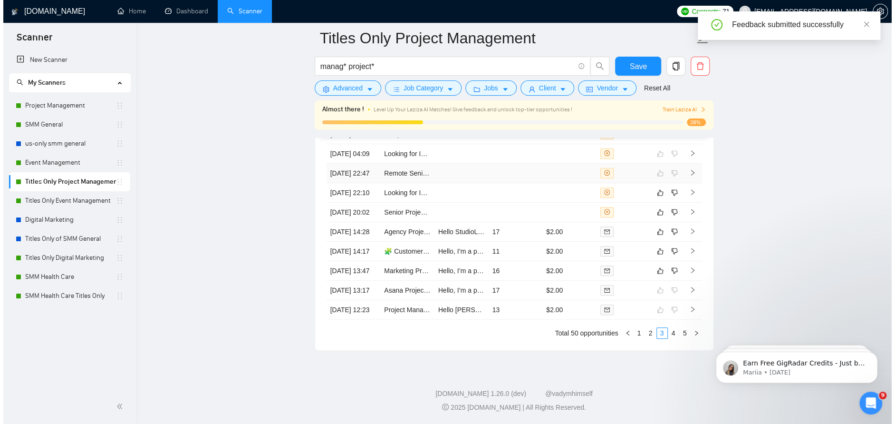
scroll to position [2568, 0]
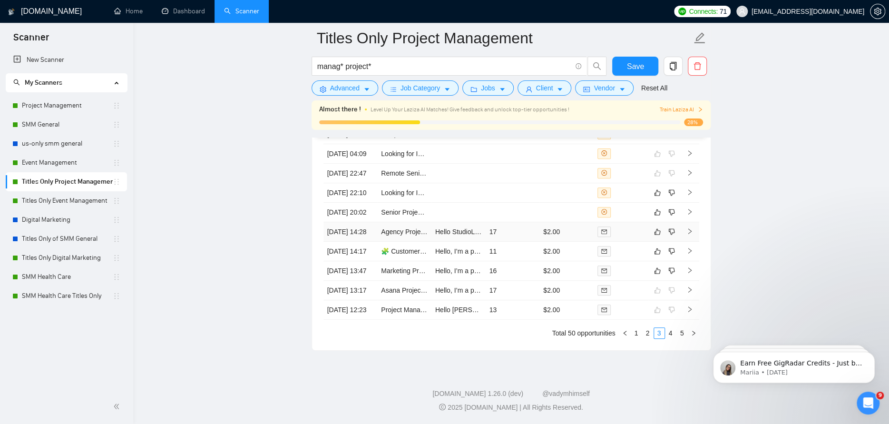
click at [510, 242] on td "17" at bounding box center [512, 231] width 54 height 19
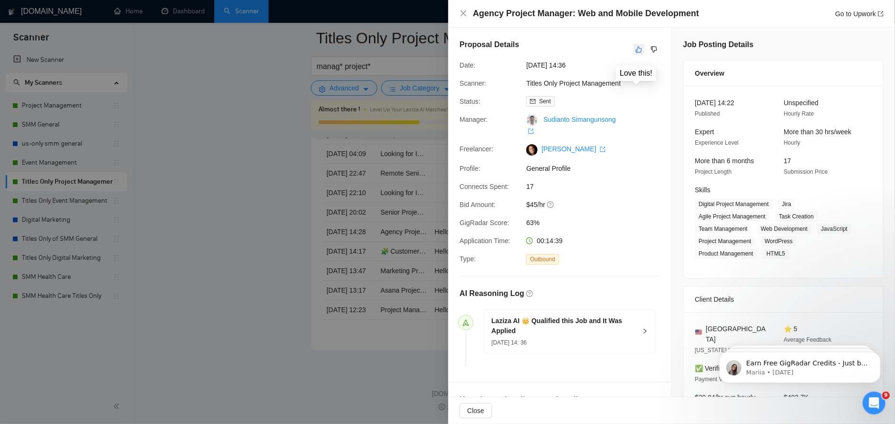
click at [633, 49] on button "button" at bounding box center [638, 49] width 11 height 11
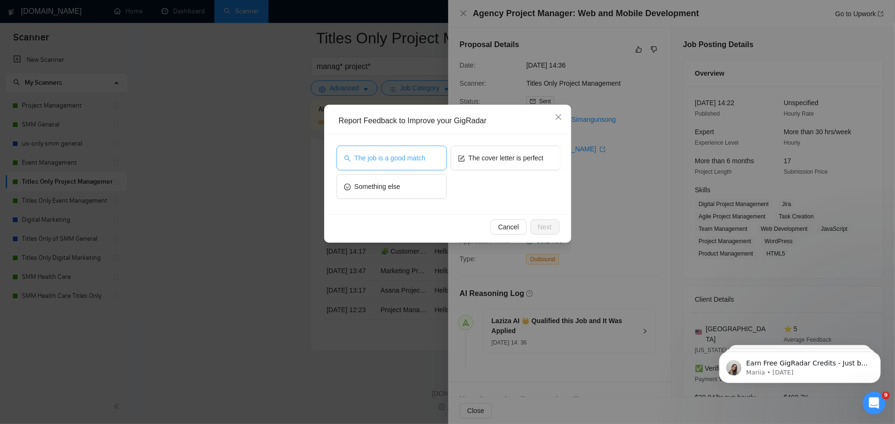
click at [376, 164] on button "The job is a good match" at bounding box center [392, 158] width 110 height 25
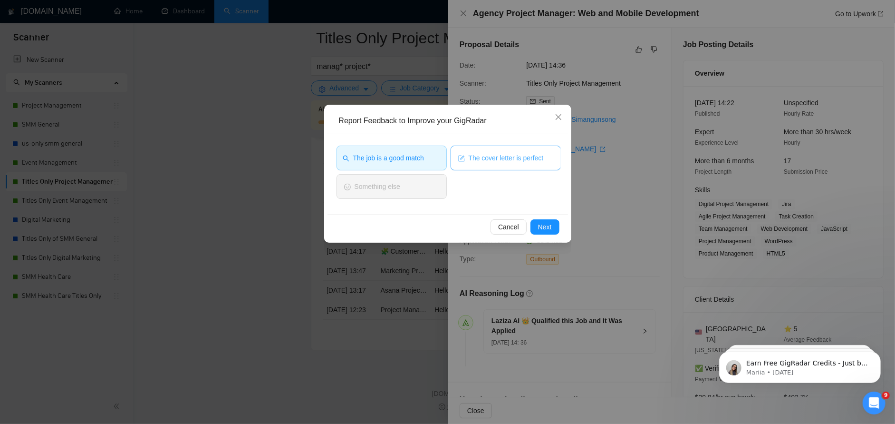
click at [505, 160] on span "The cover letter is perfect" at bounding box center [506, 158] width 75 height 10
click at [547, 225] on span "Next" at bounding box center [545, 227] width 14 height 10
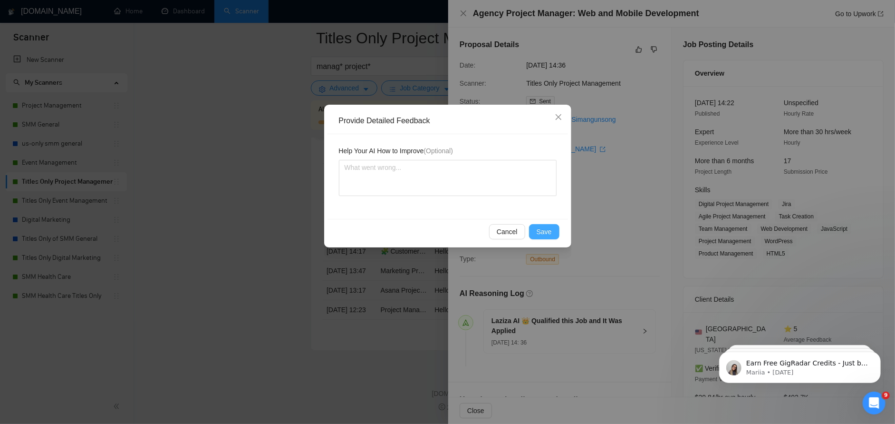
click at [542, 231] on span "Save" at bounding box center [544, 231] width 15 height 10
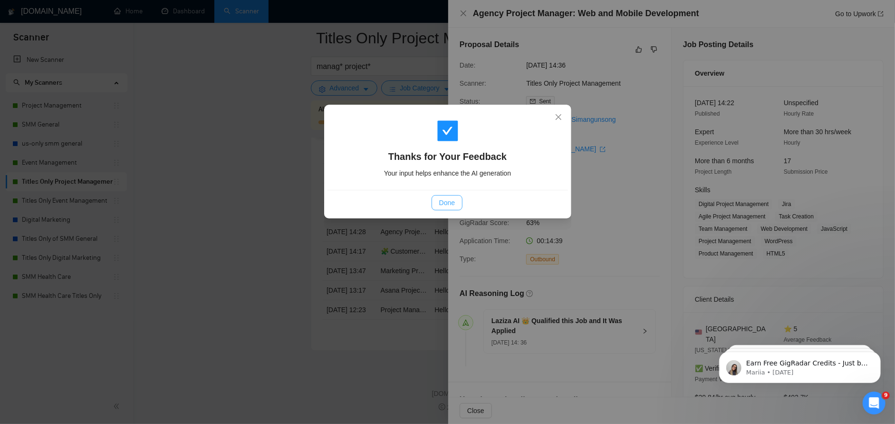
drag, startPoint x: 446, startPoint y: 204, endPoint x: 445, endPoint y: 154, distance: 49.5
click at [447, 203] on span "Done" at bounding box center [447, 202] width 16 height 10
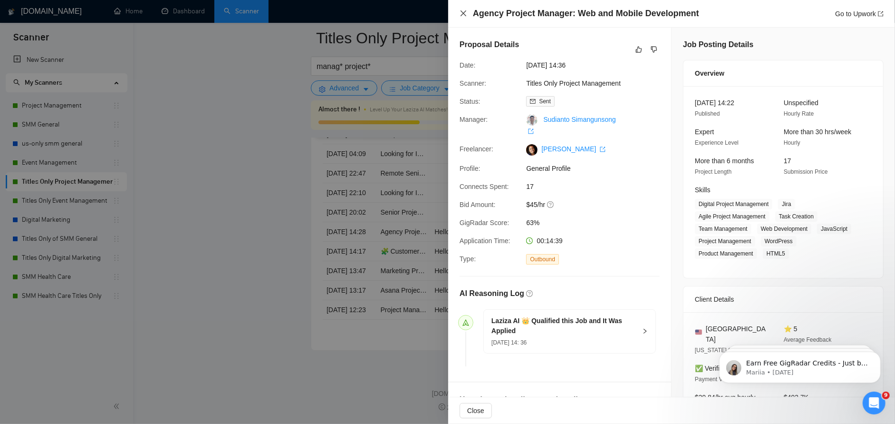
click at [465, 10] on icon "close" at bounding box center [464, 14] width 8 height 8
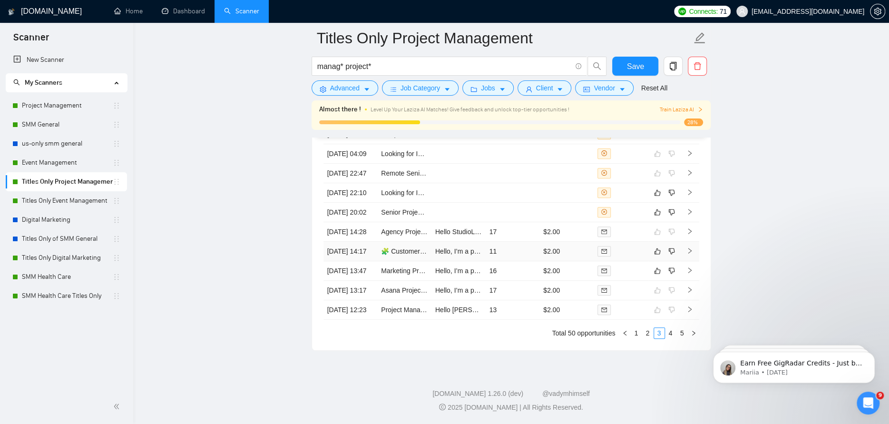
click at [511, 261] on td "11" at bounding box center [512, 251] width 54 height 19
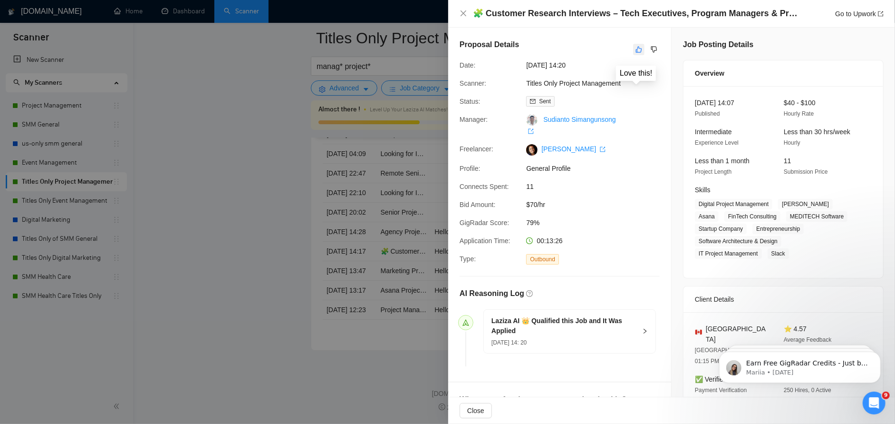
click at [636, 51] on icon "like" at bounding box center [639, 50] width 6 height 6
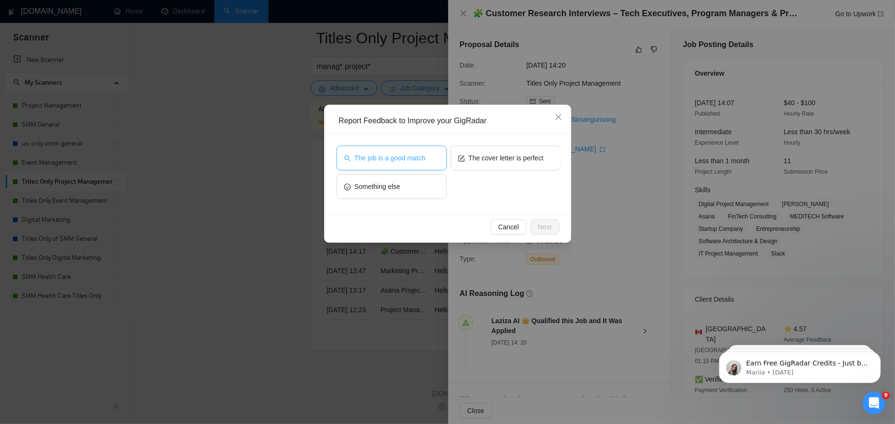
click at [402, 154] on span "The job is a good match" at bounding box center [390, 158] width 71 height 10
click at [546, 218] on div "Cancel Next" at bounding box center [448, 226] width 241 height 25
click at [554, 228] on button "Next" at bounding box center [545, 226] width 29 height 15
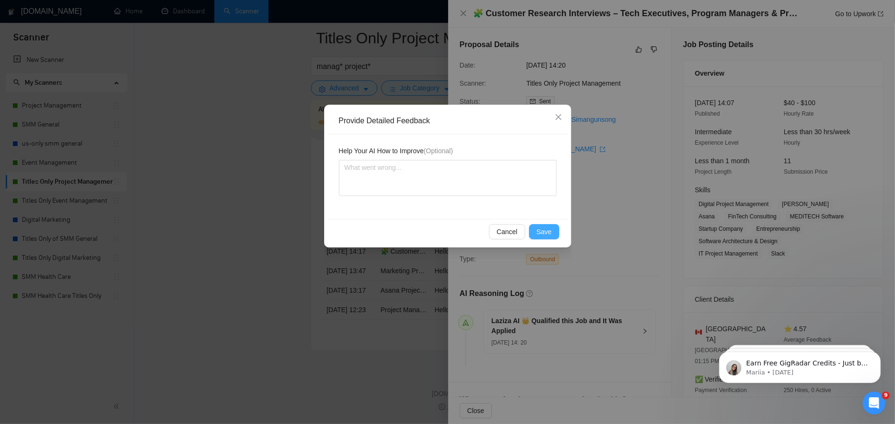
click at [551, 234] on span "Save" at bounding box center [544, 231] width 15 height 10
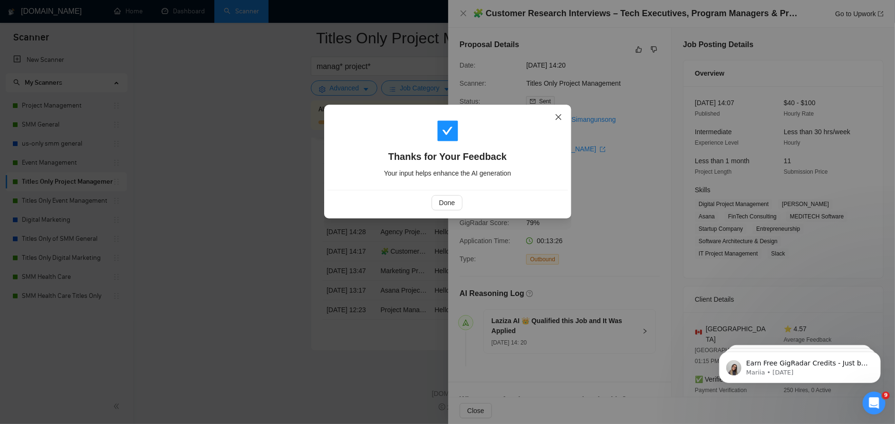
click at [557, 116] on icon "close" at bounding box center [559, 117] width 8 height 8
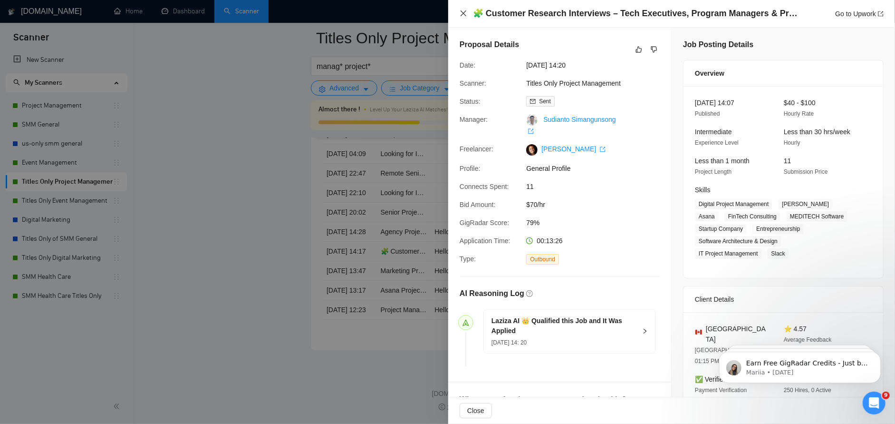
click at [465, 16] on icon "close" at bounding box center [464, 14] width 8 height 8
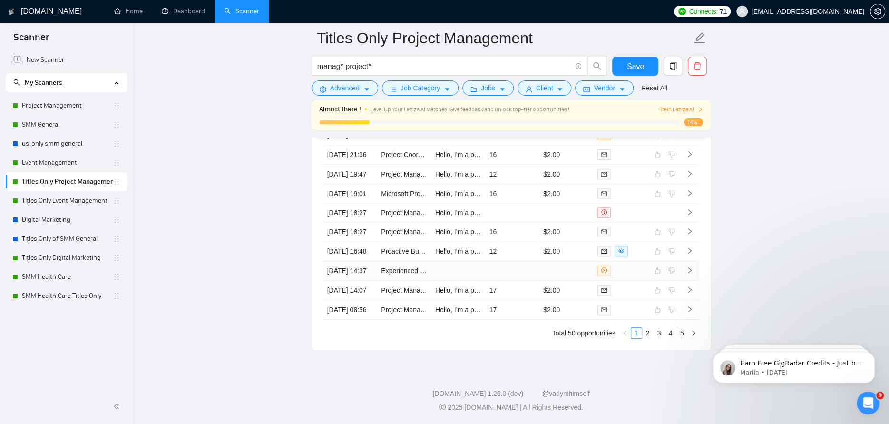
scroll to position [2621, 0]
click at [643, 336] on link "2" at bounding box center [647, 333] width 10 height 10
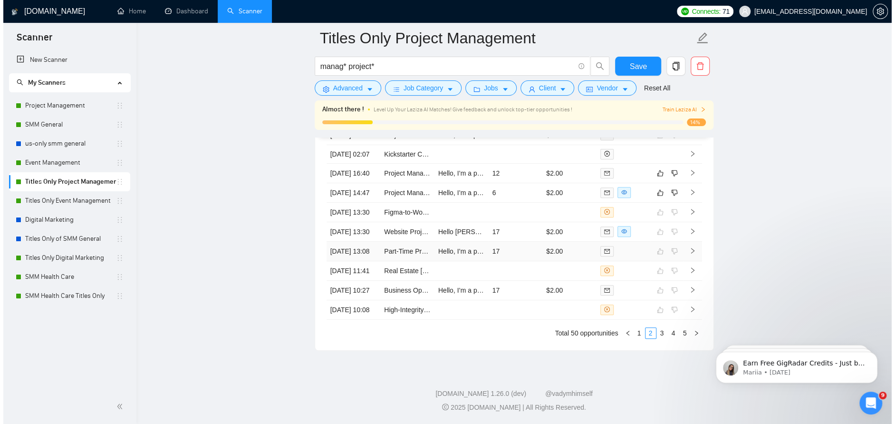
scroll to position [2478, 0]
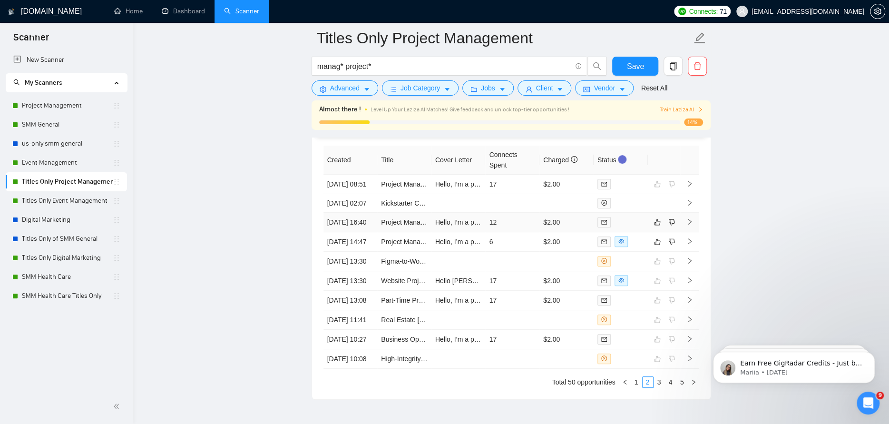
click at [502, 232] on td "12" at bounding box center [512, 222] width 54 height 19
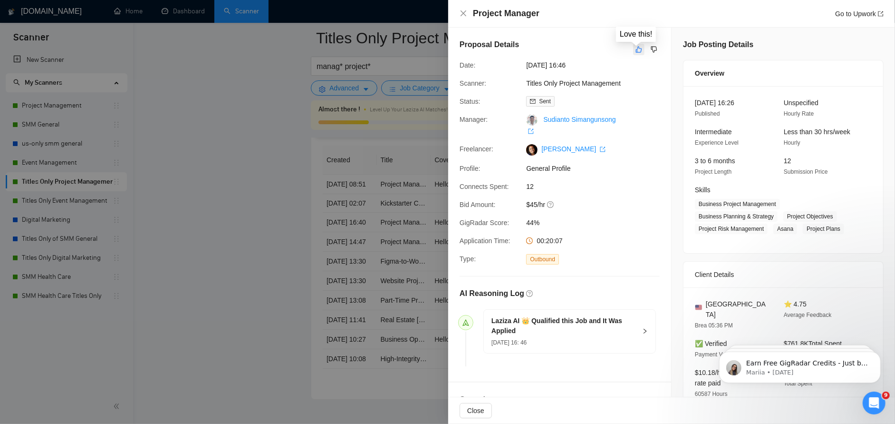
click at [636, 50] on icon "like" at bounding box center [639, 50] width 7 height 8
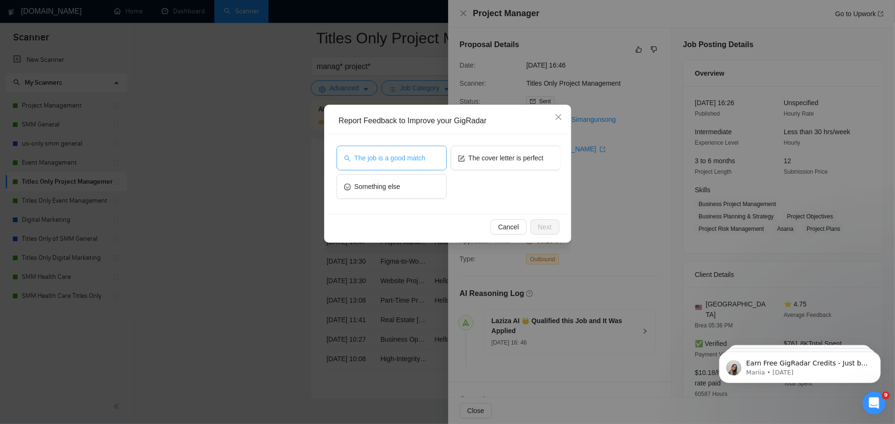
click at [427, 156] on button "The job is a good match" at bounding box center [392, 158] width 110 height 25
click at [547, 230] on span "Next" at bounding box center [545, 227] width 14 height 10
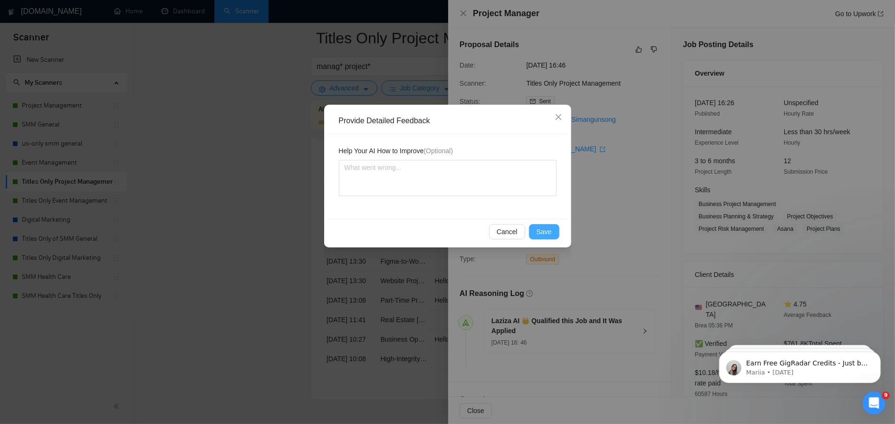
click at [544, 227] on span "Save" at bounding box center [544, 231] width 15 height 10
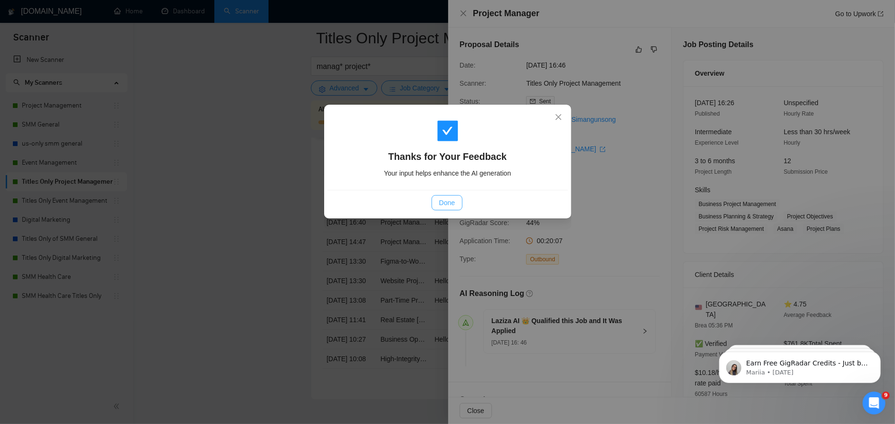
click at [444, 202] on span "Done" at bounding box center [447, 202] width 16 height 10
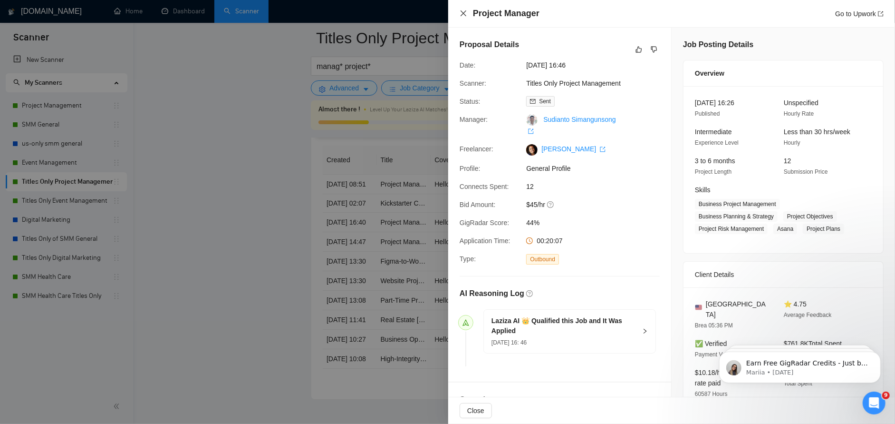
click at [464, 14] on icon "close" at bounding box center [464, 14] width 8 height 8
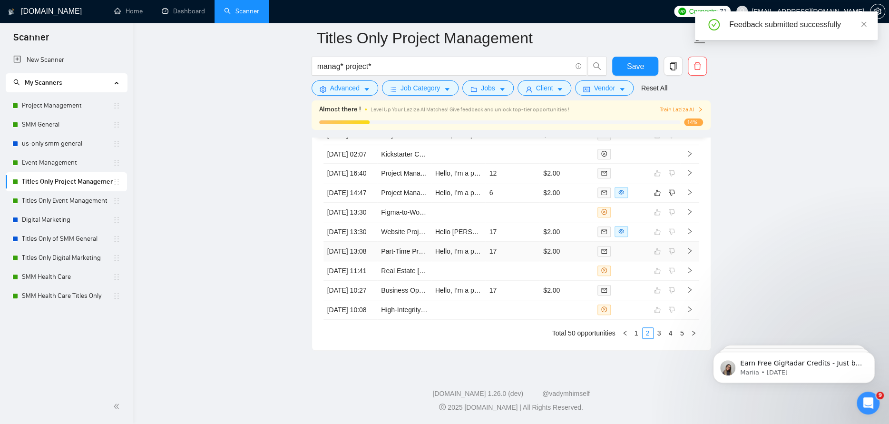
scroll to position [2621, 0]
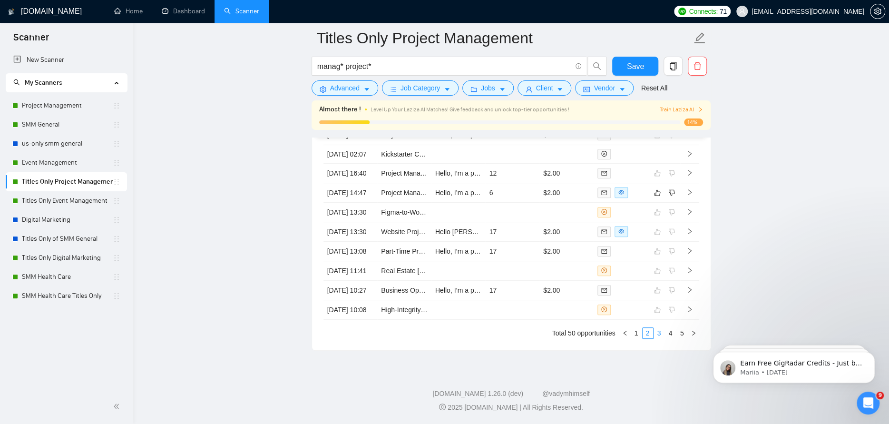
click at [660, 333] on link "3" at bounding box center [659, 333] width 10 height 10
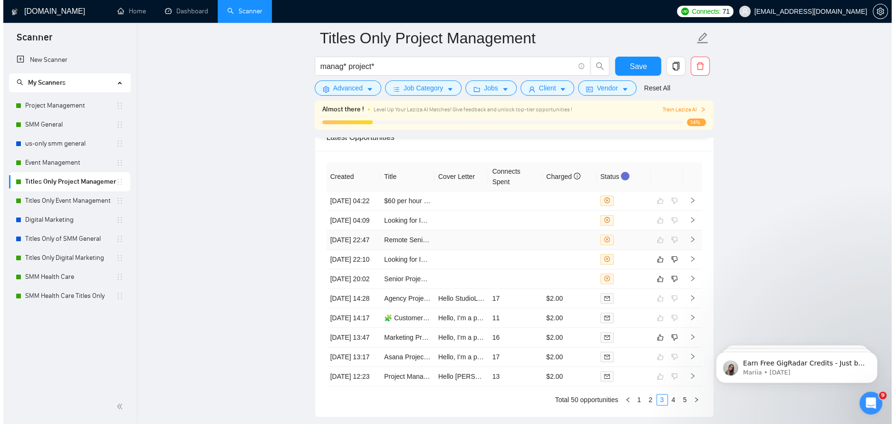
scroll to position [2478, 0]
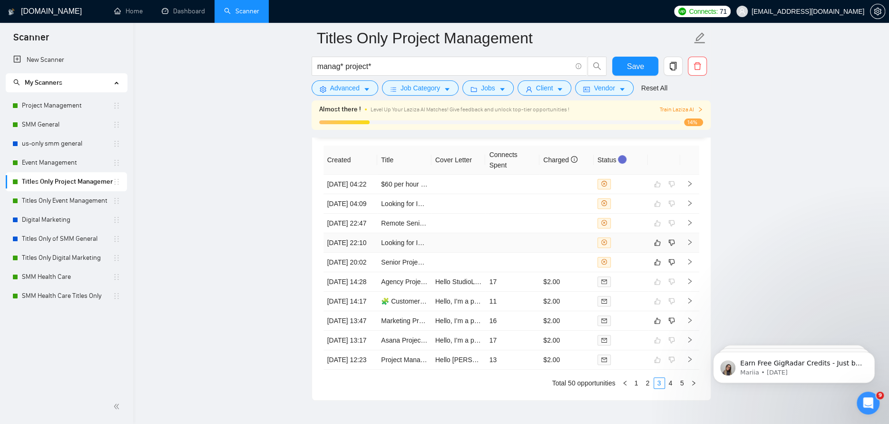
click at [515, 252] on td at bounding box center [512, 242] width 54 height 19
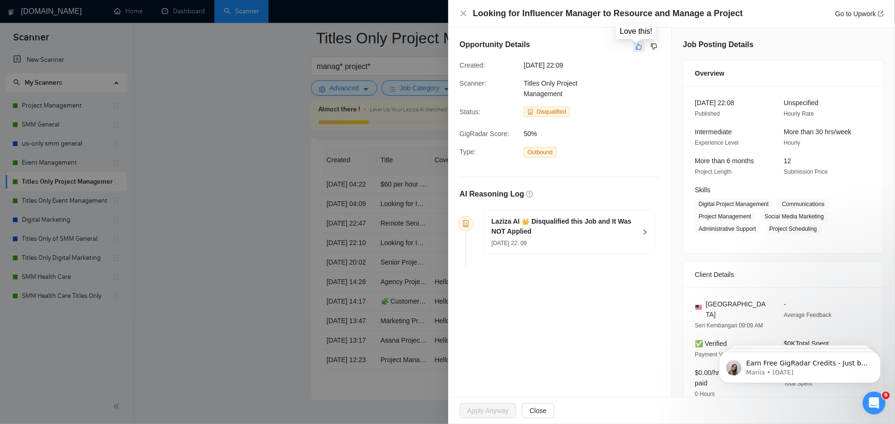
click at [636, 45] on icon "like" at bounding box center [639, 47] width 7 height 8
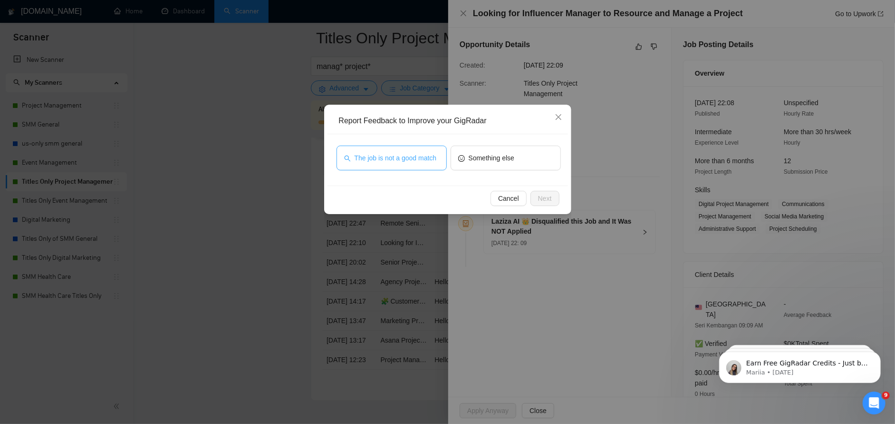
drag, startPoint x: 418, startPoint y: 145, endPoint x: 411, endPoint y: 148, distance: 7.9
click at [414, 147] on button "The job is not a good match" at bounding box center [392, 158] width 110 height 25
click at [550, 195] on span "Next" at bounding box center [545, 198] width 14 height 10
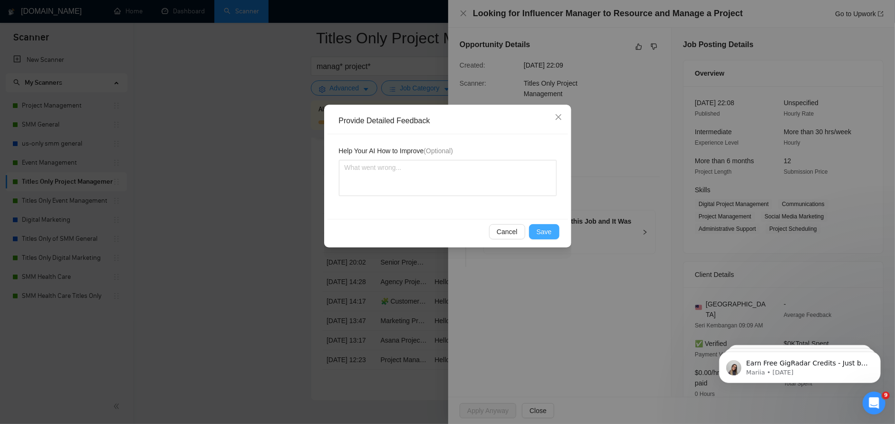
click at [544, 228] on span "Save" at bounding box center [544, 231] width 15 height 10
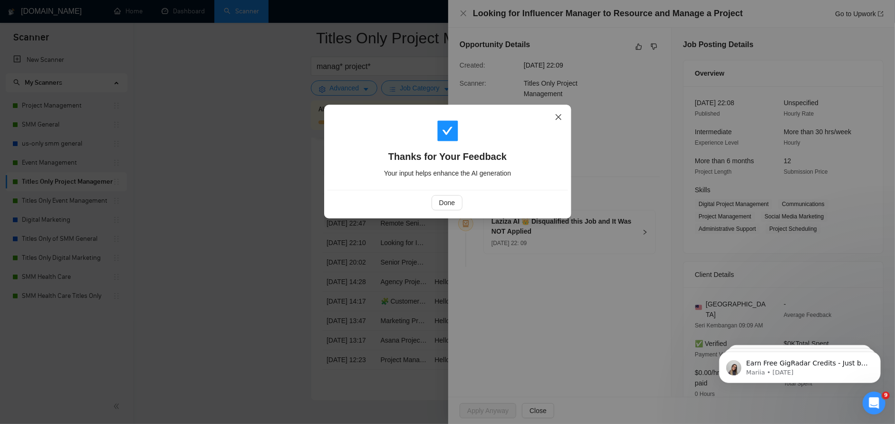
click at [560, 120] on icon "close" at bounding box center [559, 117] width 8 height 8
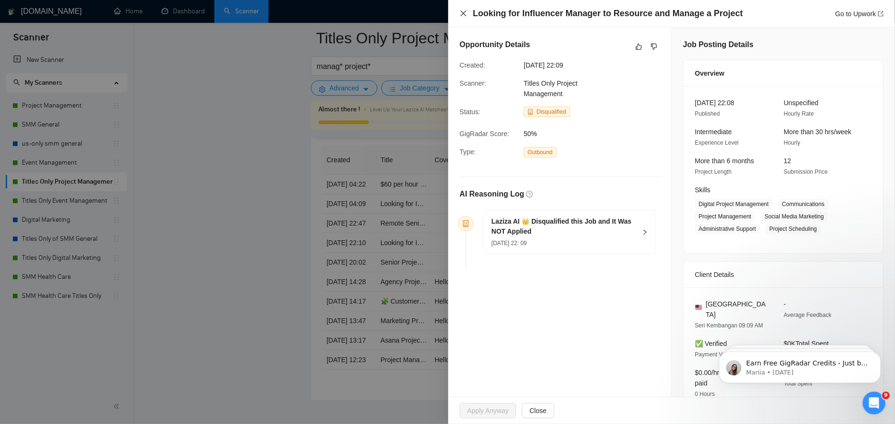
click at [462, 14] on icon "close" at bounding box center [464, 14] width 8 height 8
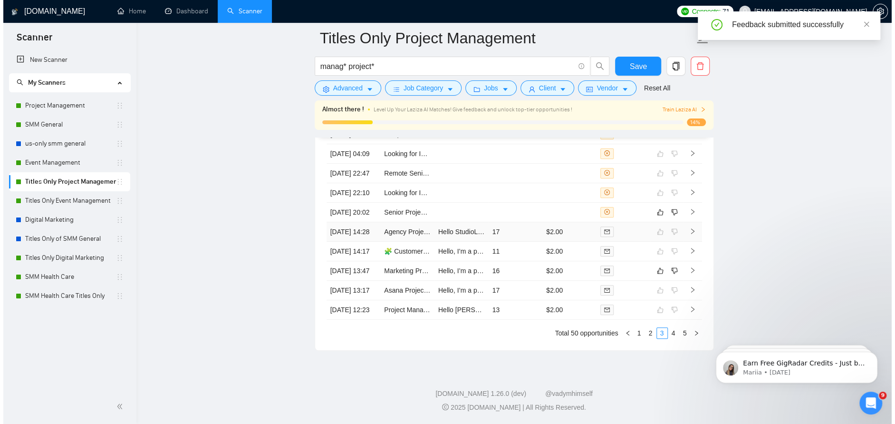
scroll to position [2573, 0]
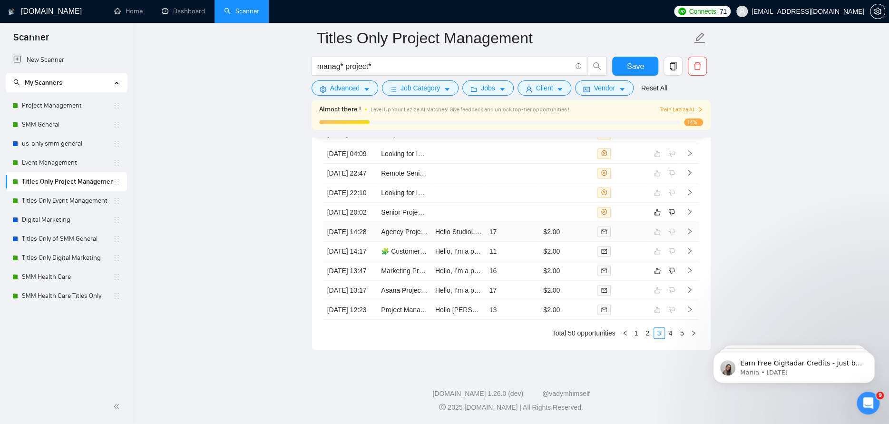
click at [518, 236] on td "17" at bounding box center [512, 231] width 54 height 19
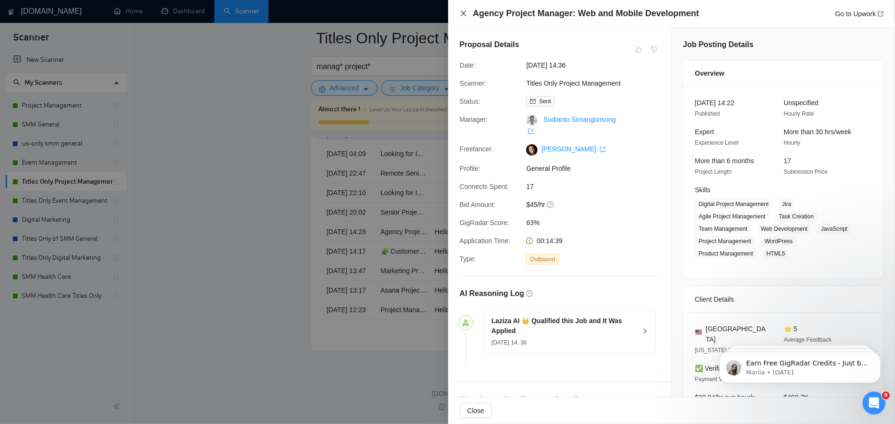
click at [460, 10] on icon "close" at bounding box center [464, 14] width 8 height 8
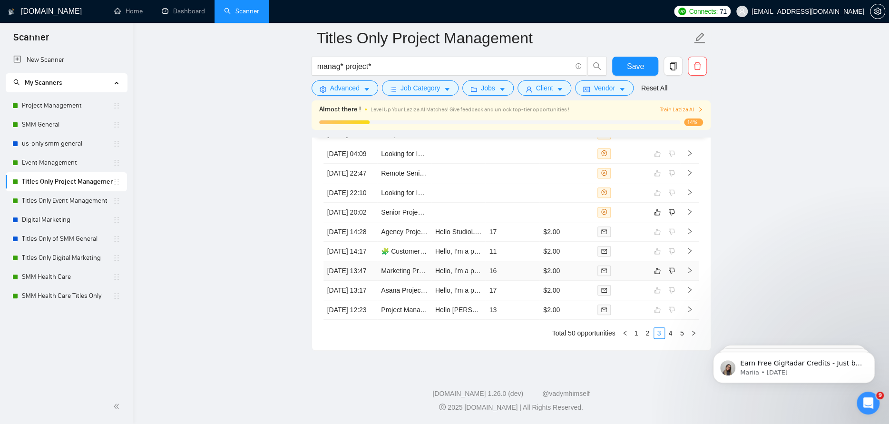
click at [524, 281] on td "16" at bounding box center [512, 270] width 54 height 19
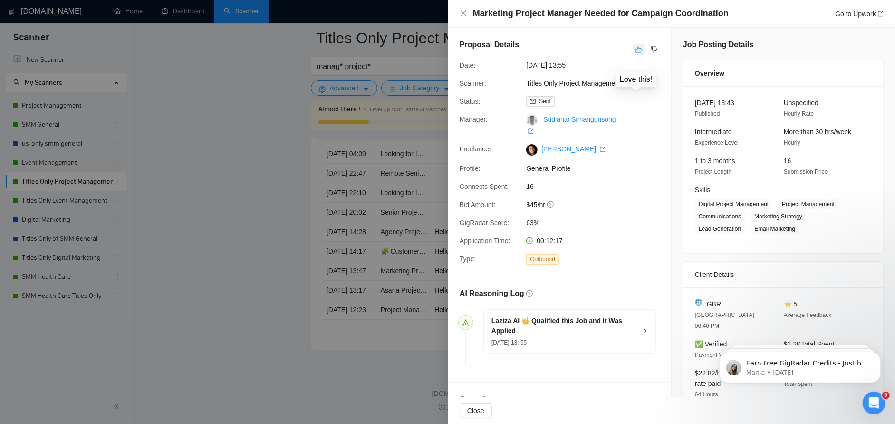
click at [636, 51] on icon "like" at bounding box center [639, 50] width 7 height 8
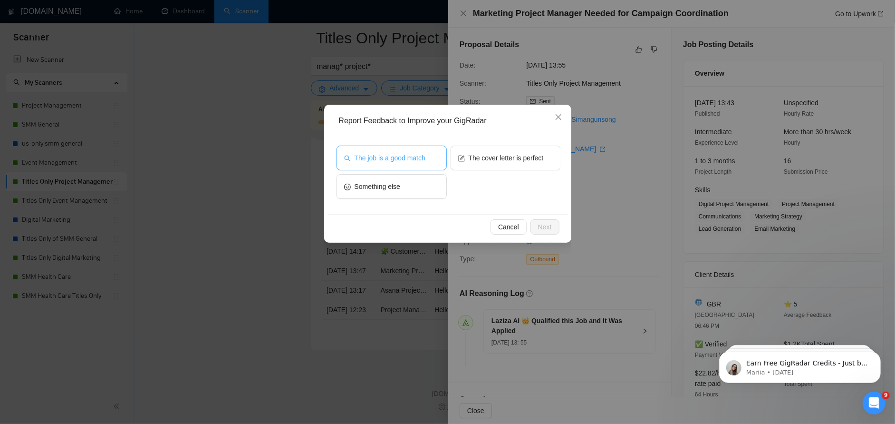
click at [381, 163] on button "The job is a good match" at bounding box center [392, 158] width 110 height 25
click at [559, 223] on button "Next" at bounding box center [545, 226] width 29 height 15
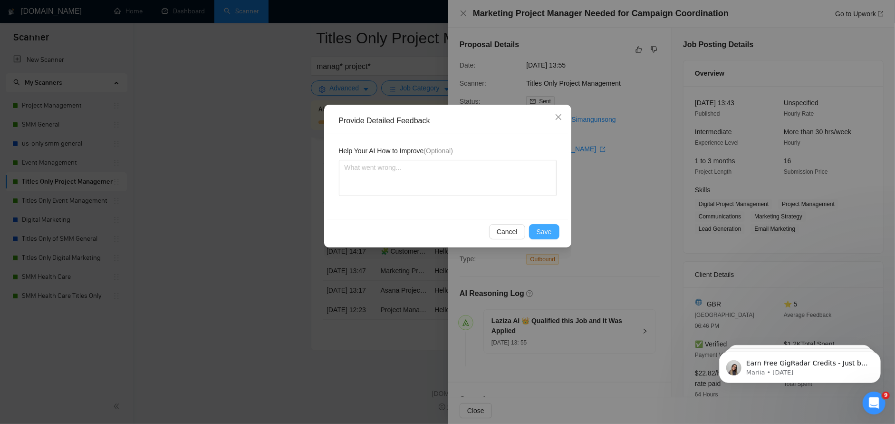
click at [548, 227] on span "Save" at bounding box center [544, 231] width 15 height 10
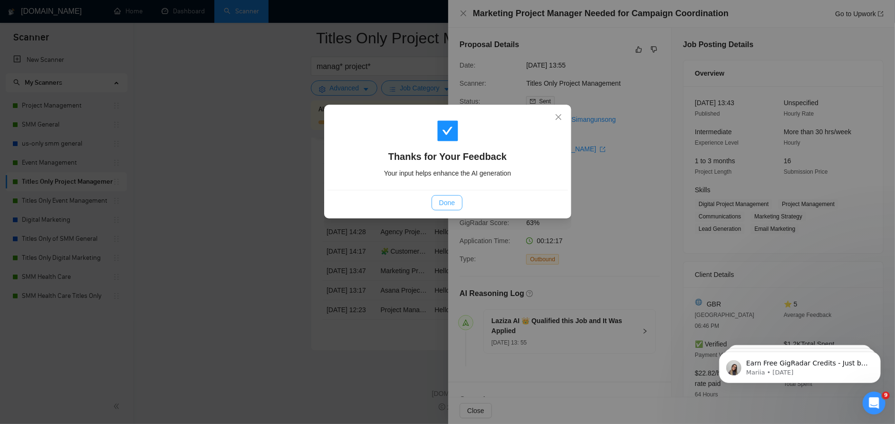
click at [456, 201] on button "Done" at bounding box center [447, 202] width 31 height 15
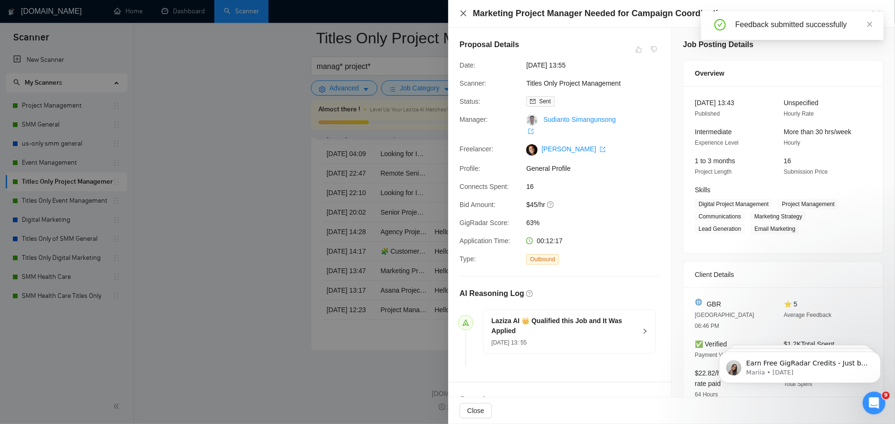
drag, startPoint x: 464, startPoint y: 15, endPoint x: 470, endPoint y: 29, distance: 15.1
click at [464, 15] on icon "close" at bounding box center [464, 14] width 8 height 8
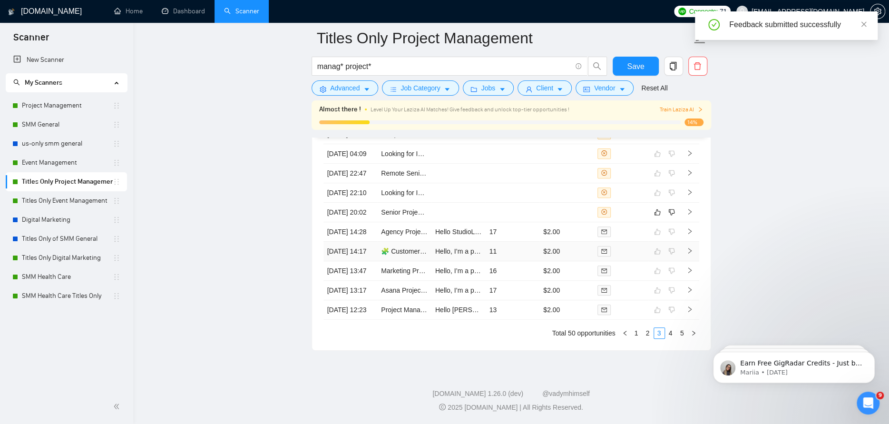
scroll to position [2621, 0]
click at [672, 332] on link "4" at bounding box center [670, 333] width 10 height 10
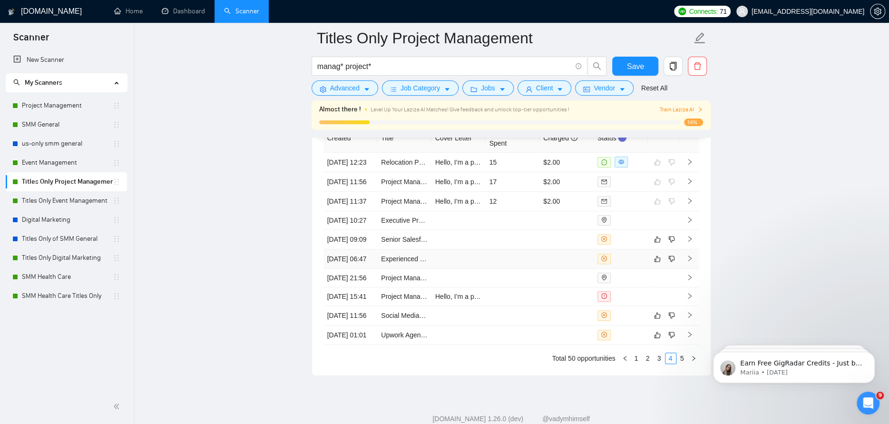
scroll to position [2526, 0]
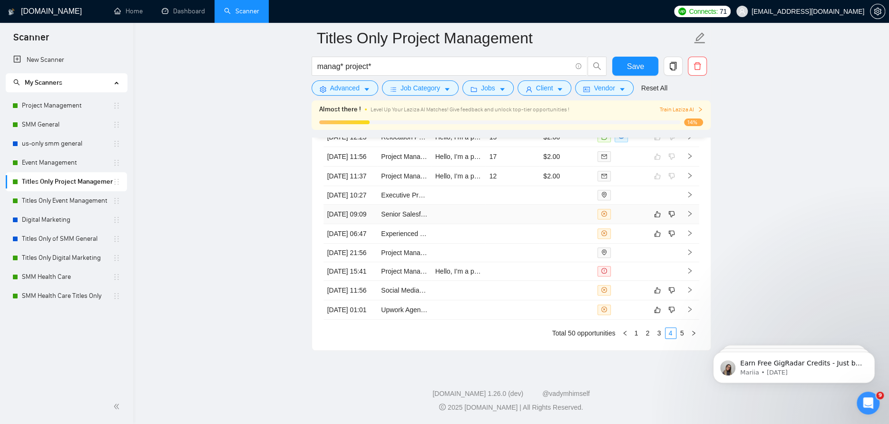
click at [527, 224] on td at bounding box center [512, 213] width 54 height 19
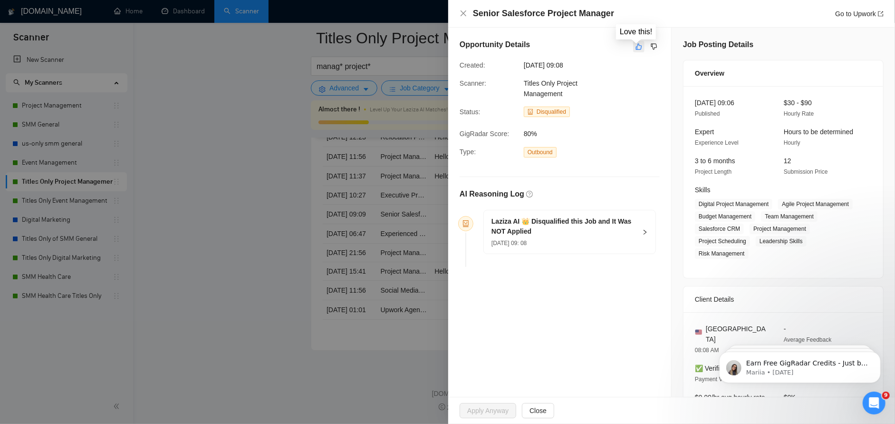
click at [636, 46] on icon "like" at bounding box center [639, 47] width 7 height 8
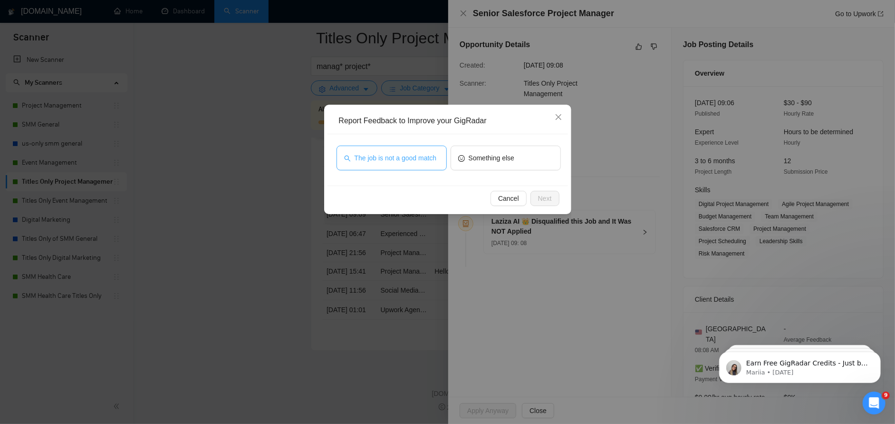
click at [420, 158] on span "The job is not a good match" at bounding box center [396, 158] width 82 height 10
click at [557, 200] on button "Next" at bounding box center [545, 198] width 29 height 15
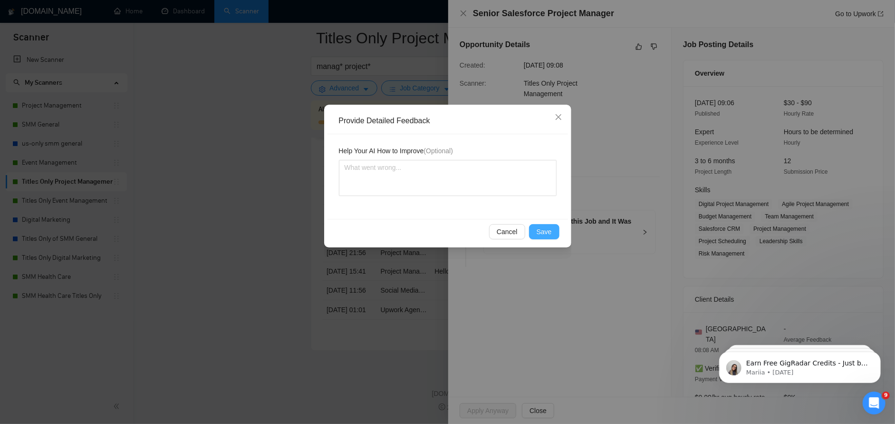
click at [547, 230] on span "Save" at bounding box center [544, 231] width 15 height 10
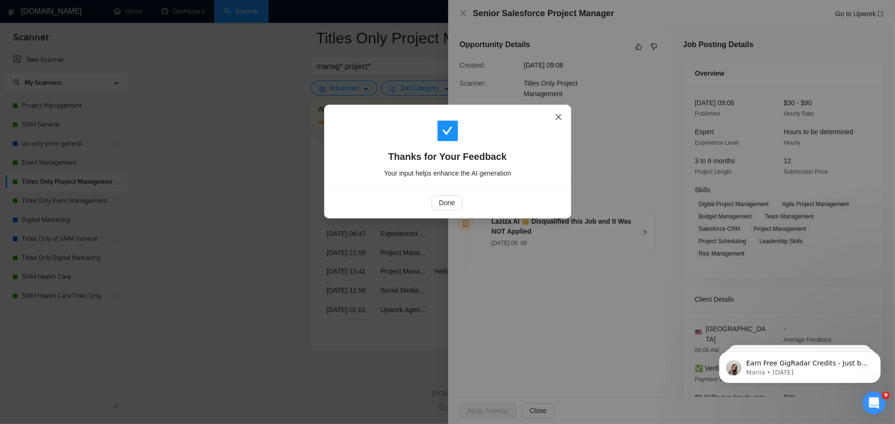
drag, startPoint x: 557, startPoint y: 117, endPoint x: 551, endPoint y: 115, distance: 6.8
click at [557, 117] on icon "close" at bounding box center [559, 117] width 8 height 8
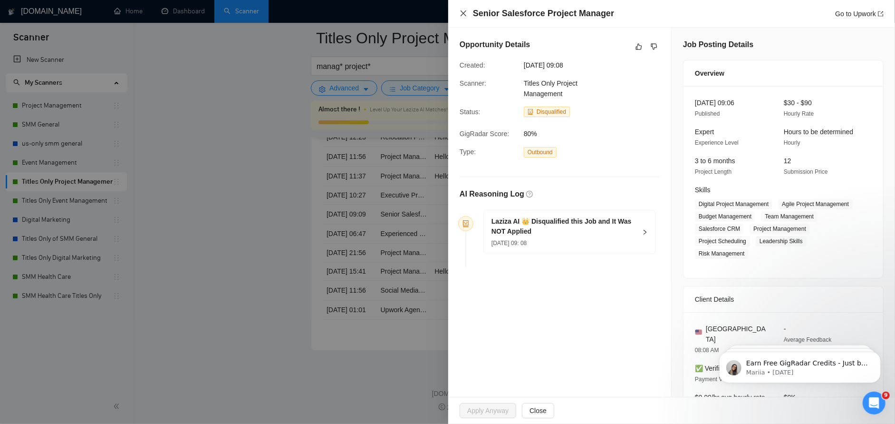
drag, startPoint x: 462, startPoint y: 13, endPoint x: 501, endPoint y: 68, distance: 66.9
click at [462, 13] on icon "close" at bounding box center [464, 13] width 6 height 6
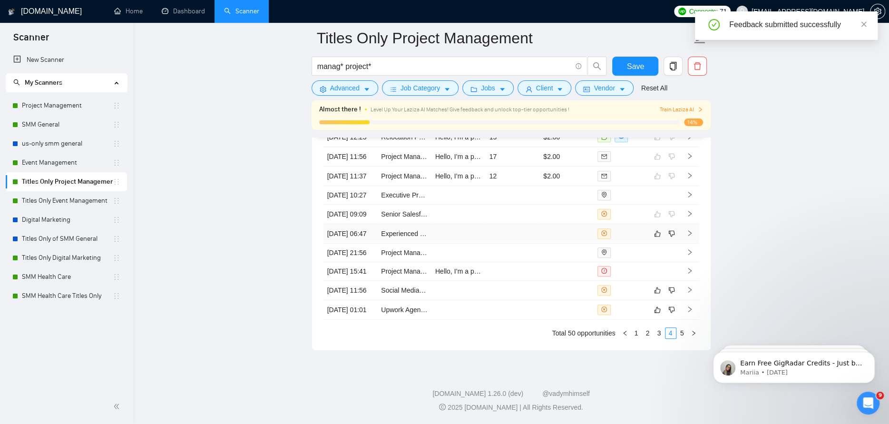
click at [484, 243] on td at bounding box center [458, 233] width 54 height 19
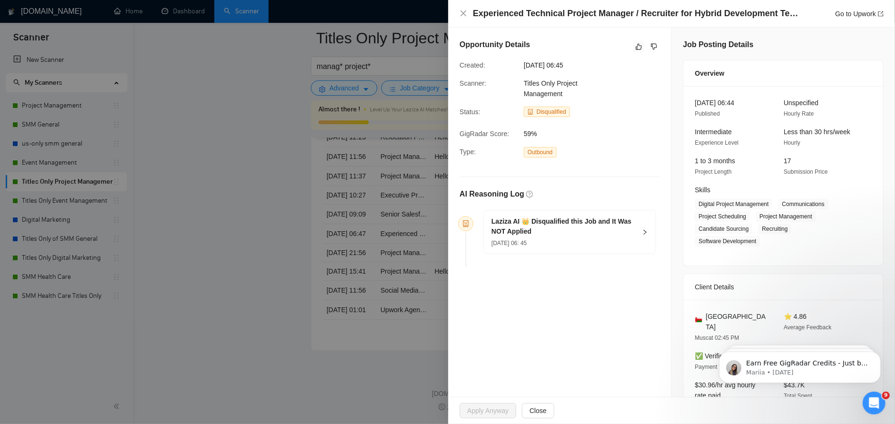
click at [628, 41] on div "Opportunity Details" at bounding box center [560, 46] width 200 height 15
click at [635, 43] on button "button" at bounding box center [638, 46] width 11 height 11
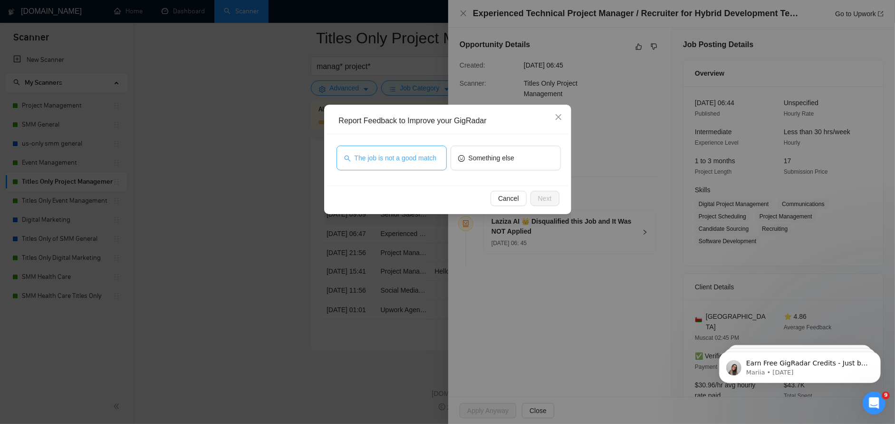
click at [409, 159] on span "The job is not a good match" at bounding box center [396, 158] width 82 height 10
click at [542, 196] on span "Next" at bounding box center [545, 198] width 14 height 10
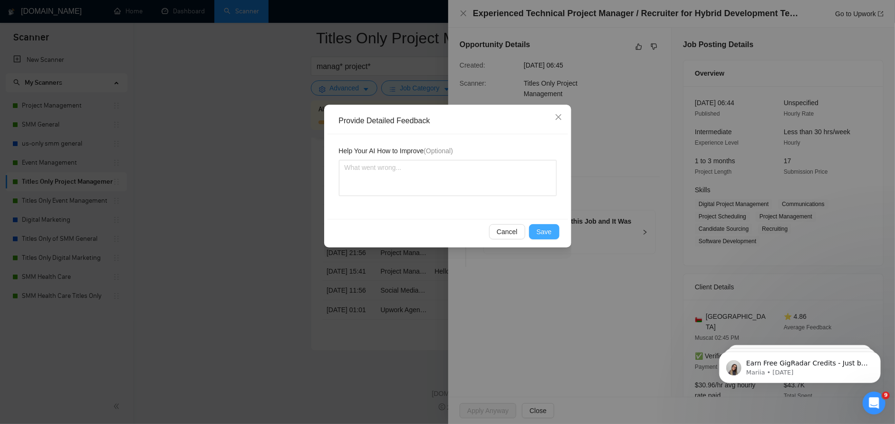
drag, startPoint x: 547, startPoint y: 228, endPoint x: 490, endPoint y: 112, distance: 129.5
click at [546, 227] on span "Save" at bounding box center [544, 231] width 15 height 10
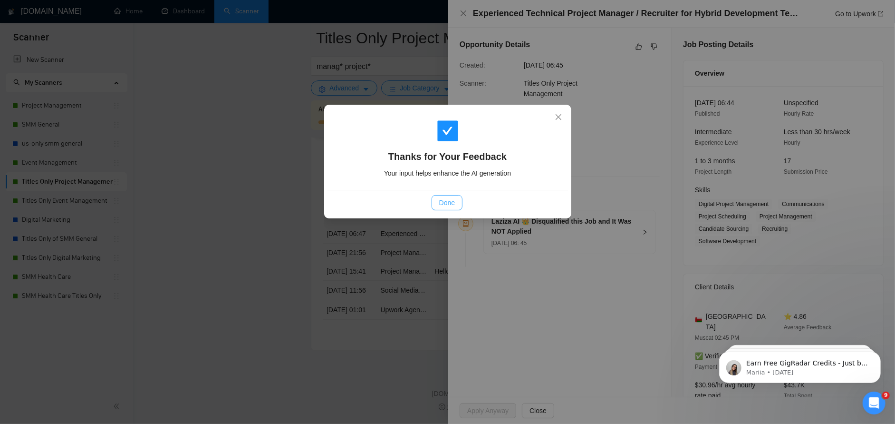
click at [447, 202] on span "Done" at bounding box center [447, 202] width 16 height 10
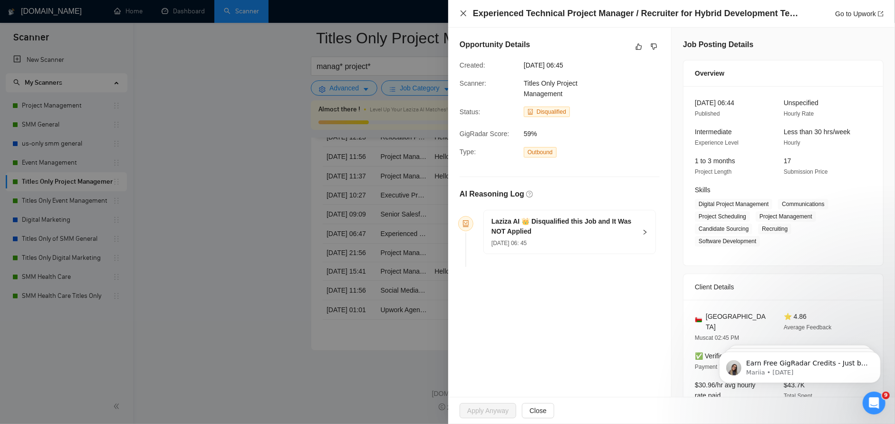
click at [462, 15] on icon "close" at bounding box center [464, 14] width 8 height 8
click at [461, 10] on icon "close" at bounding box center [464, 14] width 8 height 8
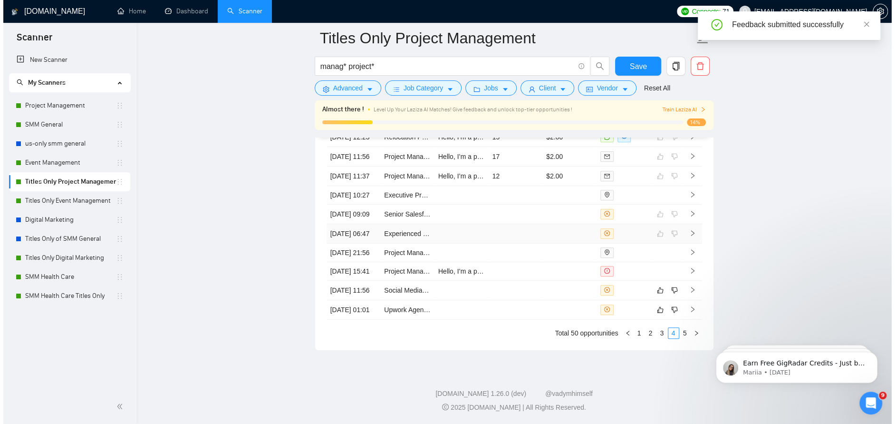
scroll to position [2621, 0]
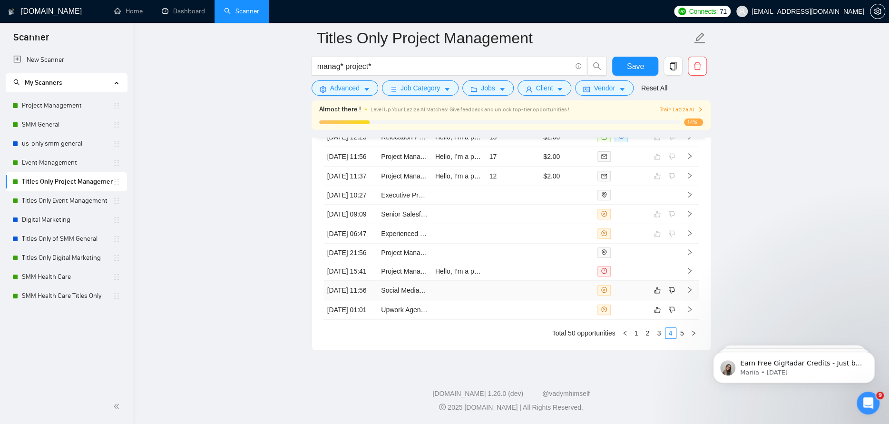
click at [529, 281] on td at bounding box center [512, 290] width 54 height 19
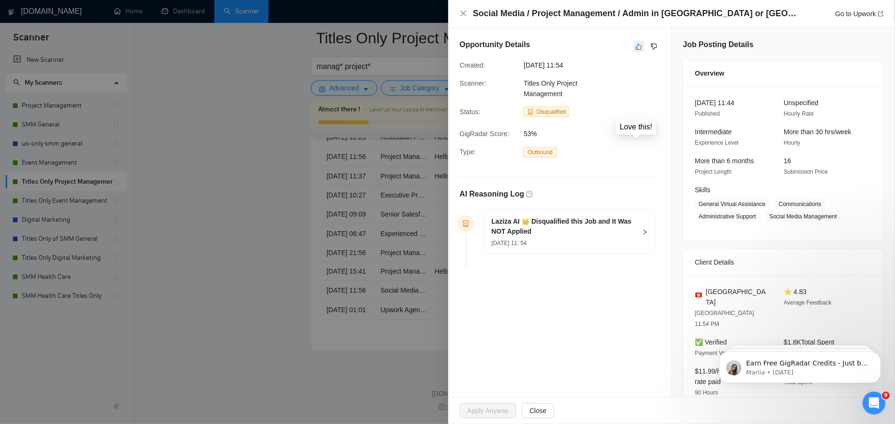
click at [636, 46] on icon "like" at bounding box center [639, 47] width 7 height 8
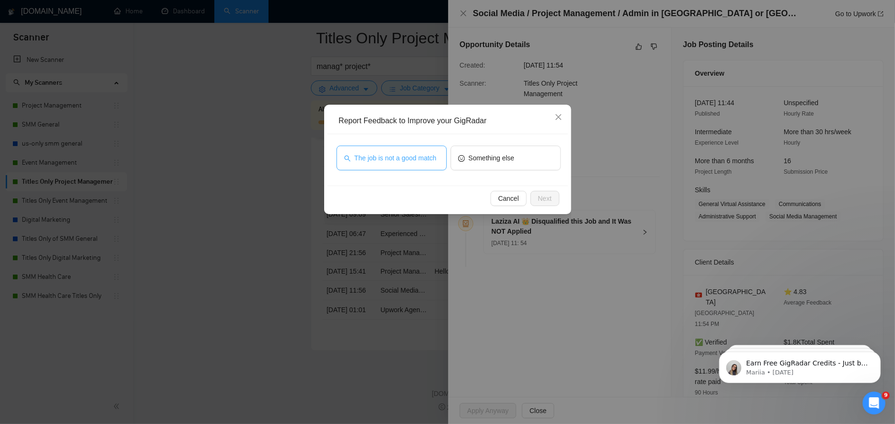
click at [430, 160] on span "The job is not a good match" at bounding box center [396, 158] width 82 height 10
drag, startPoint x: 542, startPoint y: 194, endPoint x: 528, endPoint y: 121, distance: 73.5
click at [542, 194] on span "Next" at bounding box center [545, 198] width 14 height 10
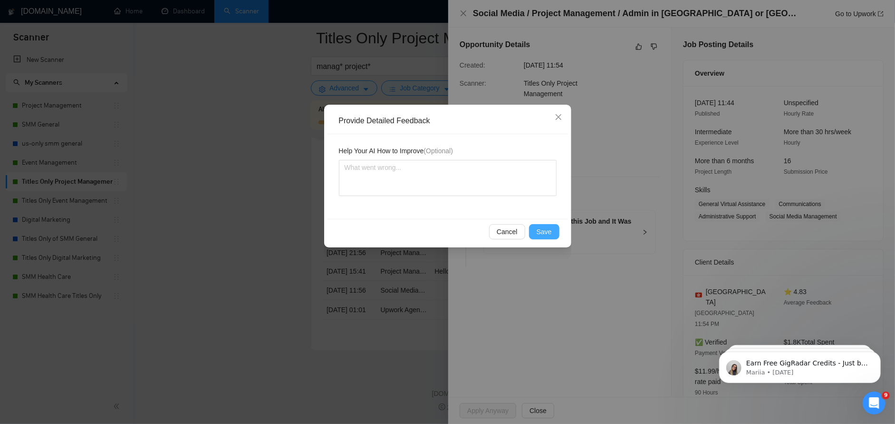
click at [544, 224] on button "Save" at bounding box center [544, 231] width 30 height 15
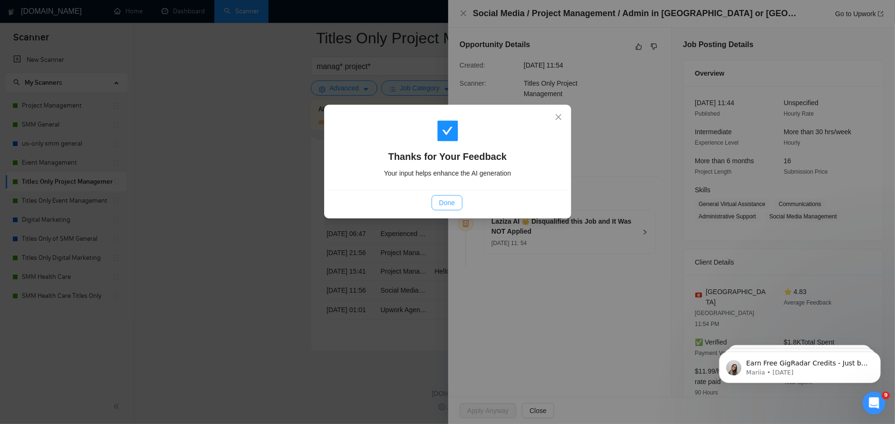
drag, startPoint x: 452, startPoint y: 207, endPoint x: 458, endPoint y: 186, distance: 21.2
click at [452, 205] on span "Done" at bounding box center [447, 202] width 16 height 10
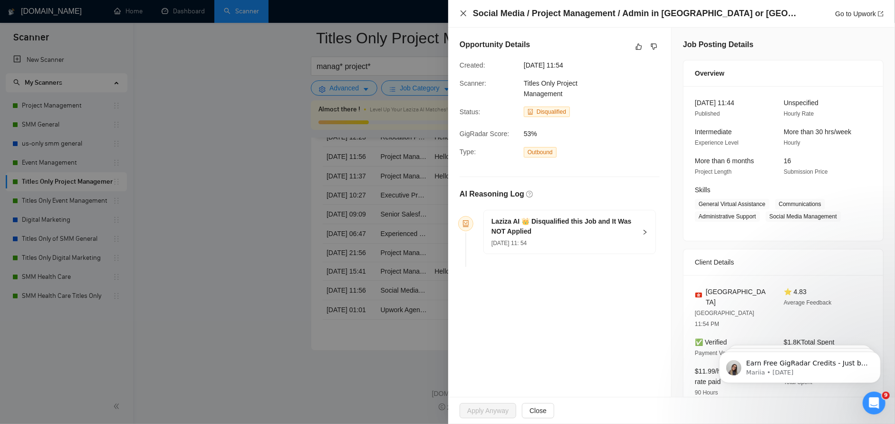
click at [463, 10] on icon "close" at bounding box center [464, 14] width 8 height 8
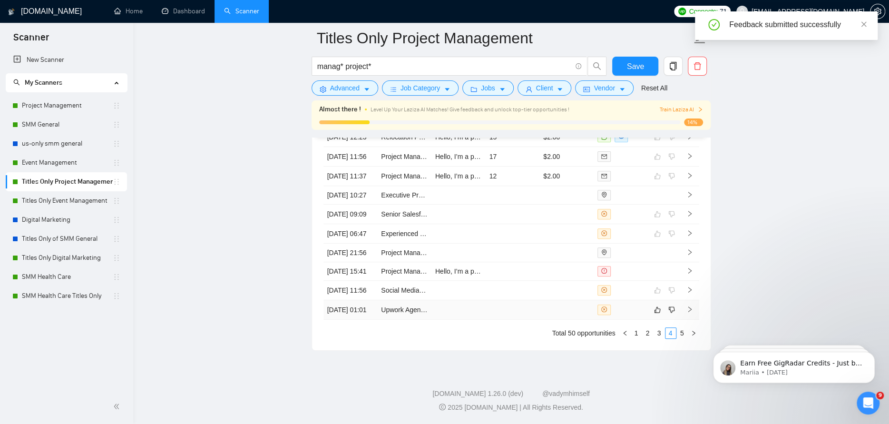
click at [498, 308] on td at bounding box center [512, 309] width 54 height 19
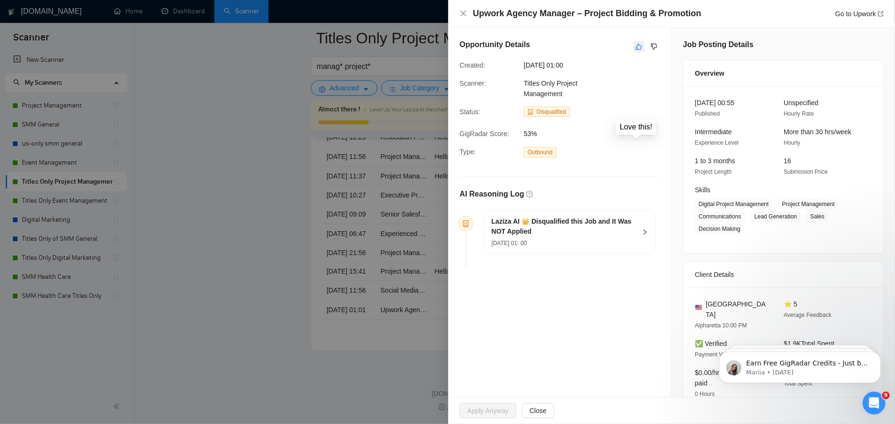
click at [636, 50] on button "button" at bounding box center [638, 46] width 11 height 11
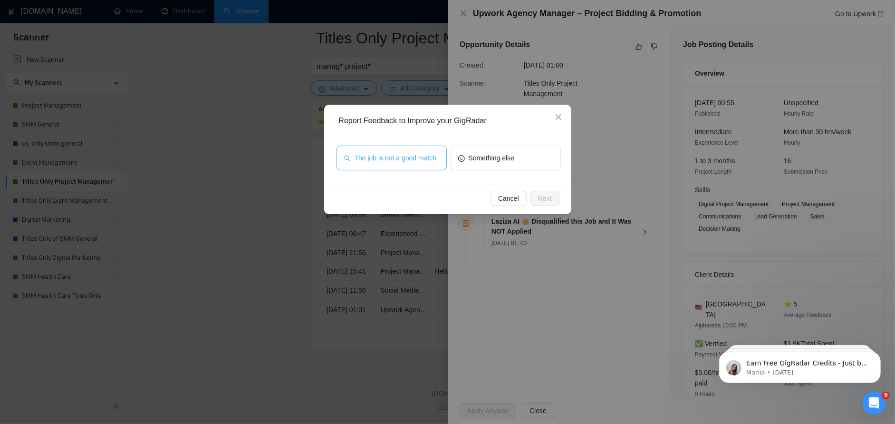
click at [418, 166] on button "The job is not a good match" at bounding box center [392, 158] width 110 height 25
click at [547, 205] on div "Cancel Next" at bounding box center [448, 197] width 241 height 25
click at [550, 192] on button "Next" at bounding box center [545, 198] width 29 height 15
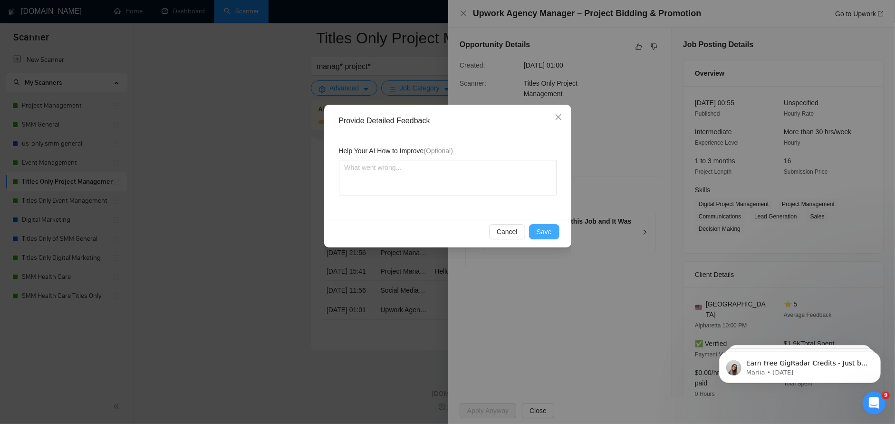
click at [547, 229] on span "Save" at bounding box center [544, 231] width 15 height 10
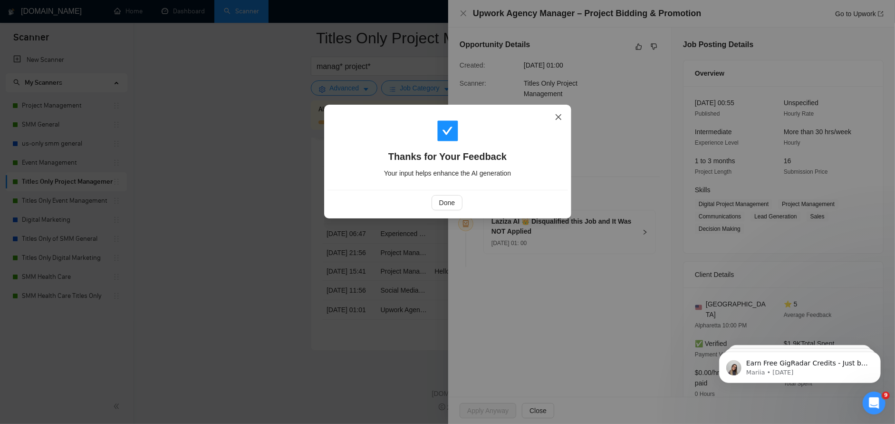
click at [557, 118] on icon "close" at bounding box center [558, 117] width 6 height 6
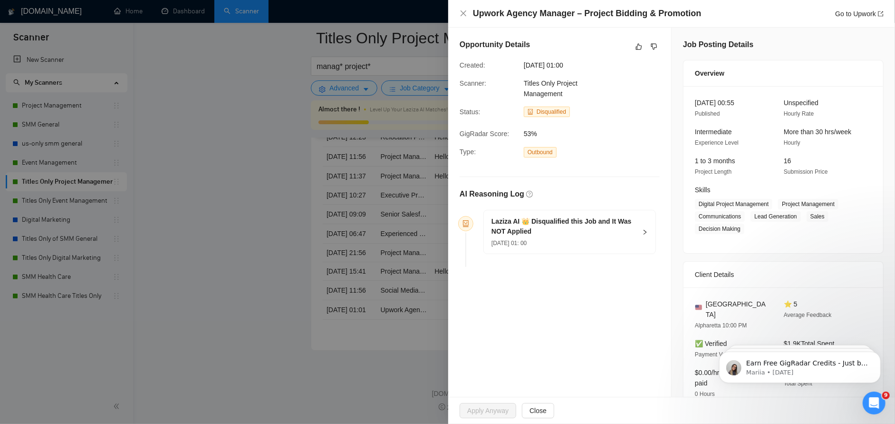
click at [456, 14] on div "Upwork Agency Manager – Project Bidding & Promotion Go to Upwork" at bounding box center [671, 14] width 447 height 28
click at [463, 14] on icon "close" at bounding box center [464, 13] width 6 height 6
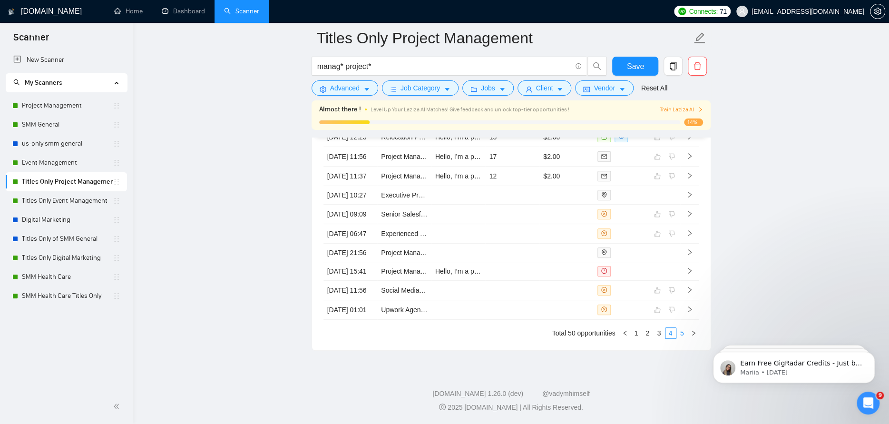
click at [678, 334] on link "5" at bounding box center [682, 333] width 10 height 10
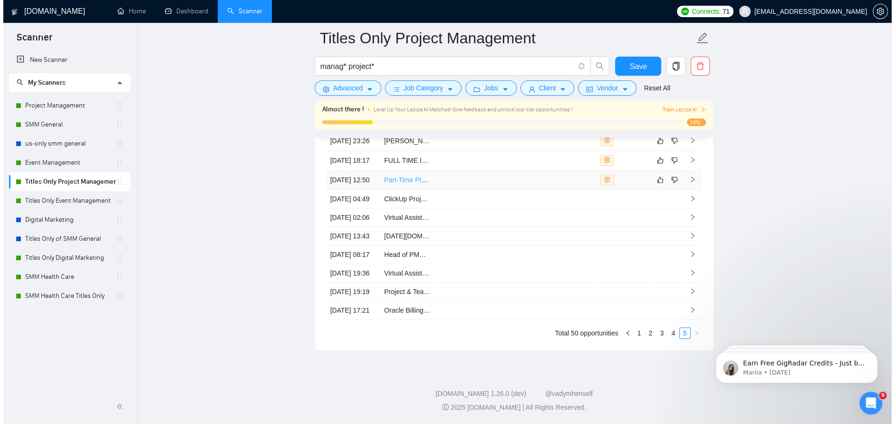
scroll to position [2478, 0]
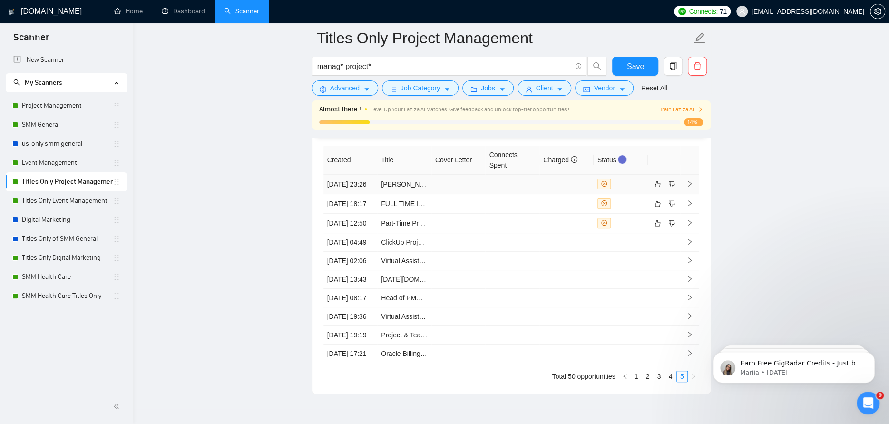
click at [505, 193] on td at bounding box center [512, 184] width 54 height 19
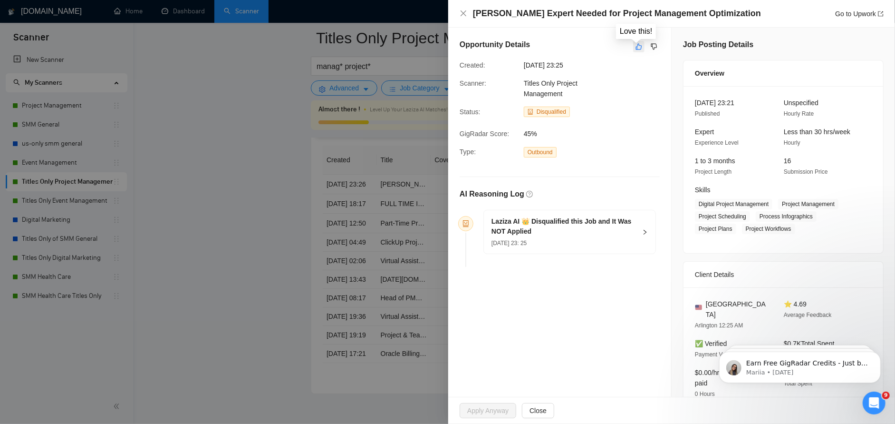
click at [636, 47] on icon "like" at bounding box center [639, 47] width 7 height 8
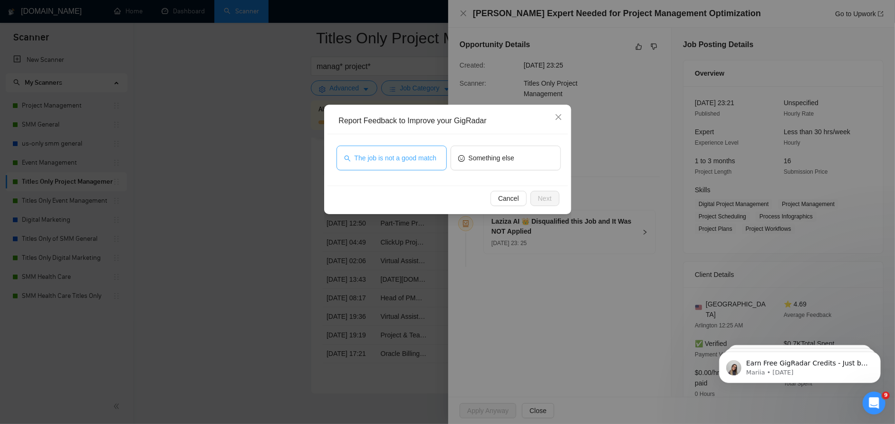
drag, startPoint x: 431, startPoint y: 160, endPoint x: 476, endPoint y: 176, distance: 48.4
click at [430, 159] on span "The job is not a good match" at bounding box center [396, 158] width 82 height 10
click at [549, 200] on span "Next" at bounding box center [545, 198] width 14 height 10
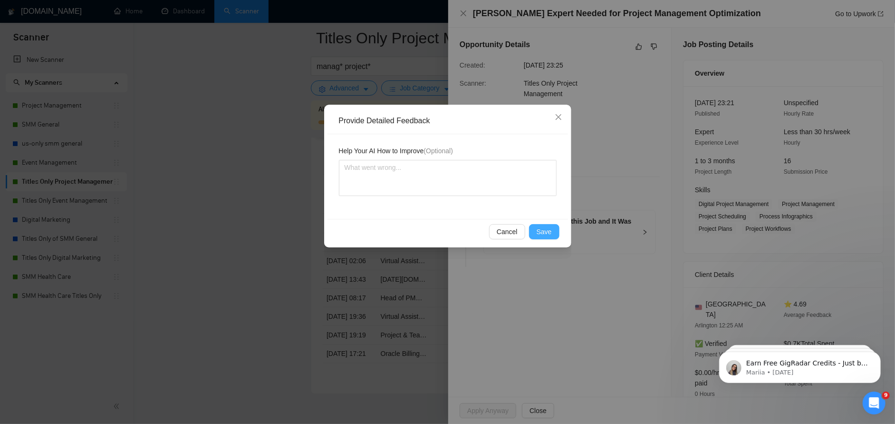
click at [550, 230] on span "Save" at bounding box center [544, 231] width 15 height 10
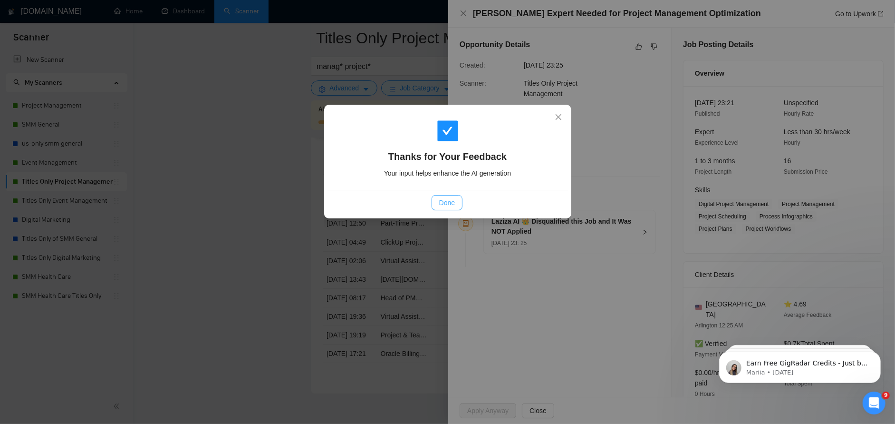
click at [444, 204] on span "Done" at bounding box center [447, 202] width 16 height 10
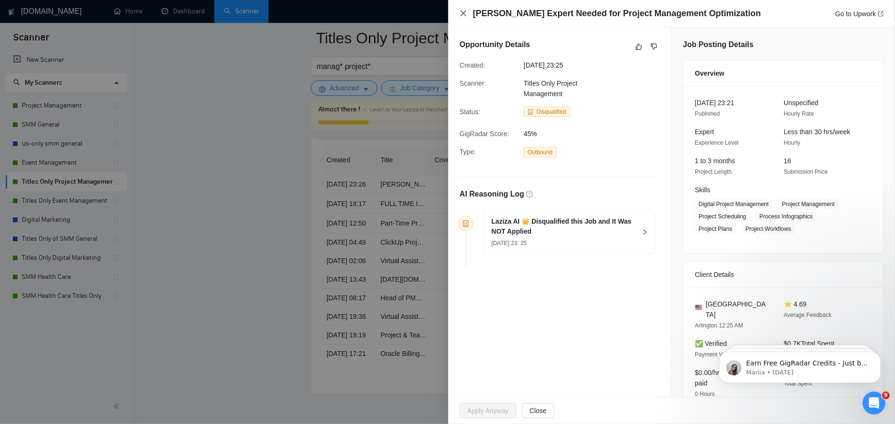
click at [460, 14] on icon "close" at bounding box center [464, 14] width 8 height 8
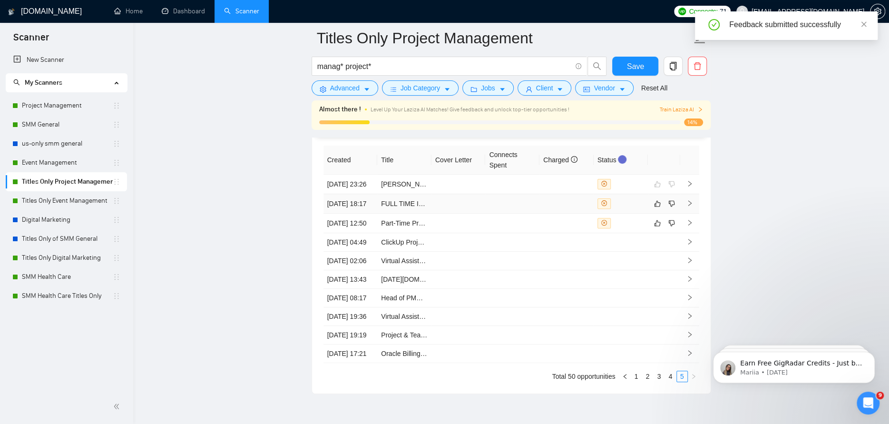
click at [634, 214] on td at bounding box center [620, 203] width 54 height 19
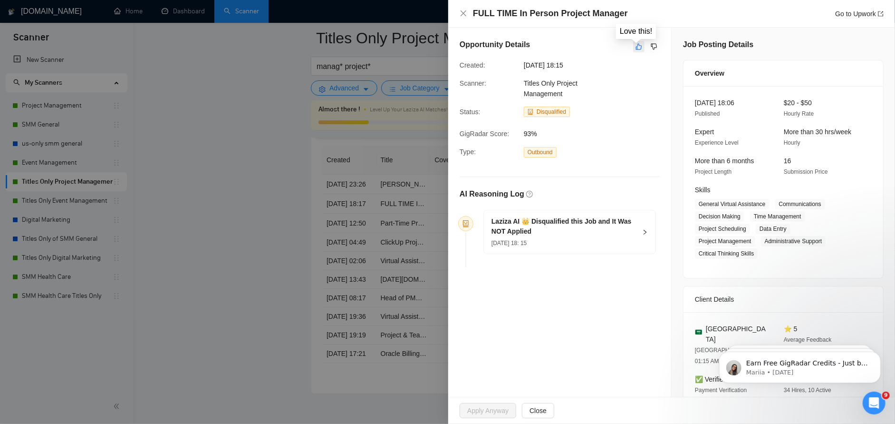
click at [639, 42] on button "button" at bounding box center [638, 46] width 11 height 11
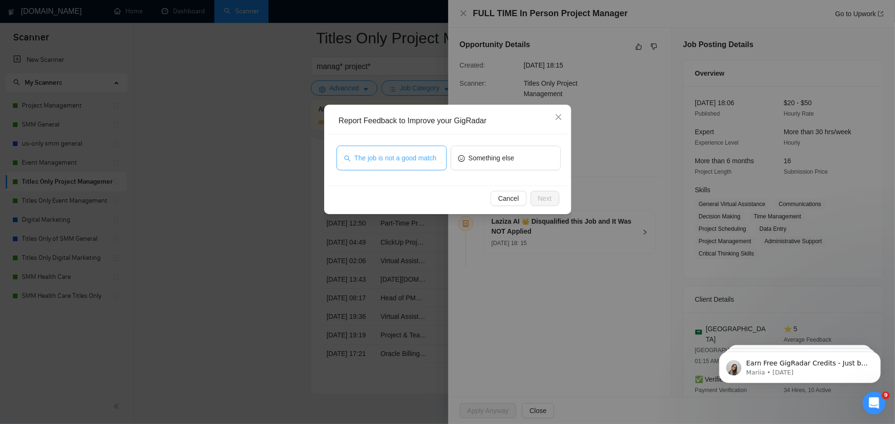
drag, startPoint x: 420, startPoint y: 150, endPoint x: 504, endPoint y: 164, distance: 85.3
click at [420, 151] on button "The job is not a good match" at bounding box center [392, 158] width 110 height 25
click at [548, 194] on span "Next" at bounding box center [545, 198] width 14 height 10
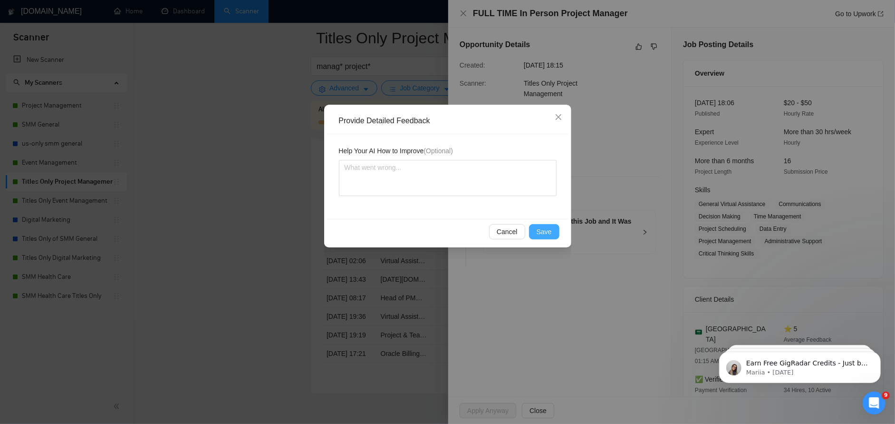
drag, startPoint x: 547, startPoint y: 231, endPoint x: 546, endPoint y: 212, distance: 19.1
click at [547, 226] on span "Save" at bounding box center [544, 231] width 15 height 10
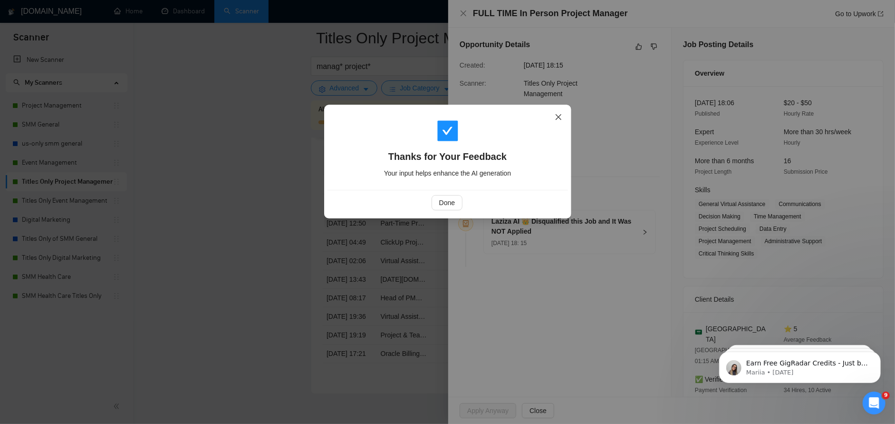
click at [557, 114] on icon "close" at bounding box center [559, 117] width 8 height 8
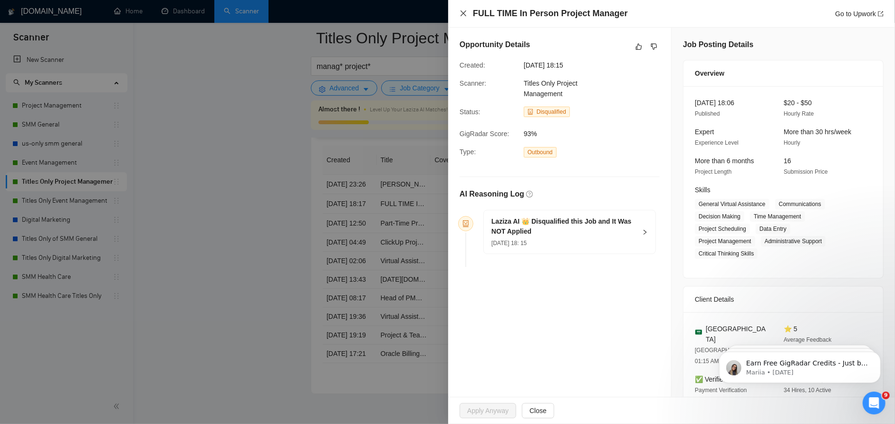
click at [466, 11] on icon "close" at bounding box center [464, 14] width 8 height 8
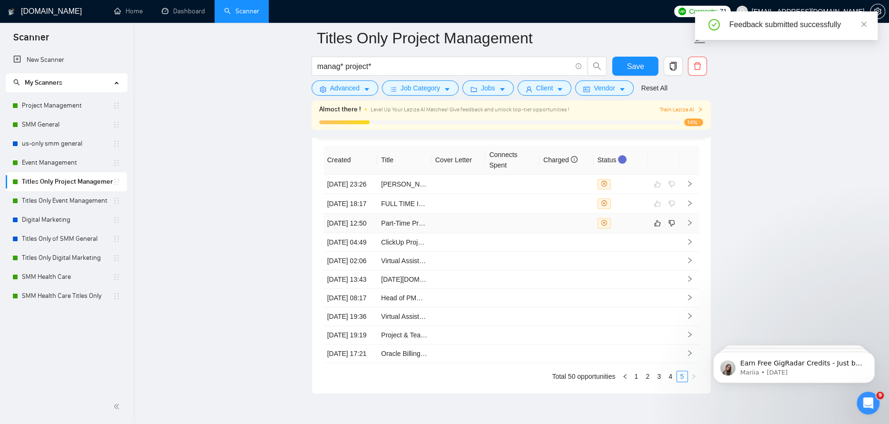
click at [552, 233] on td at bounding box center [566, 223] width 54 height 19
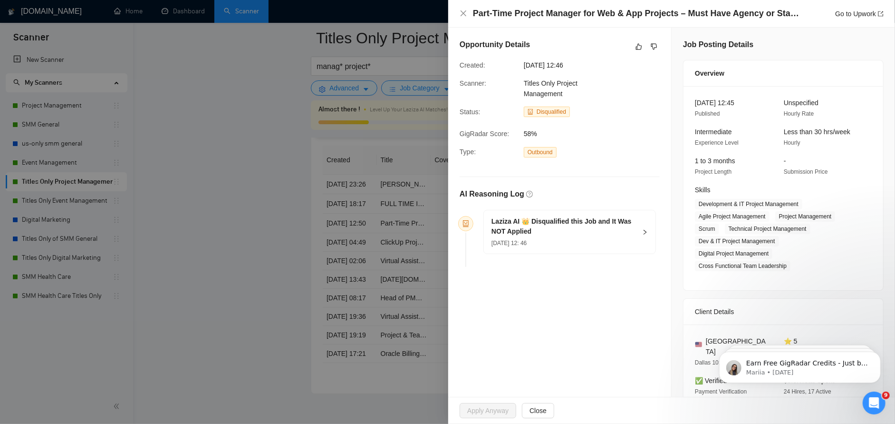
click at [609, 237] on div "11 Aug, 2025 12: 46" at bounding box center [564, 242] width 145 height 10
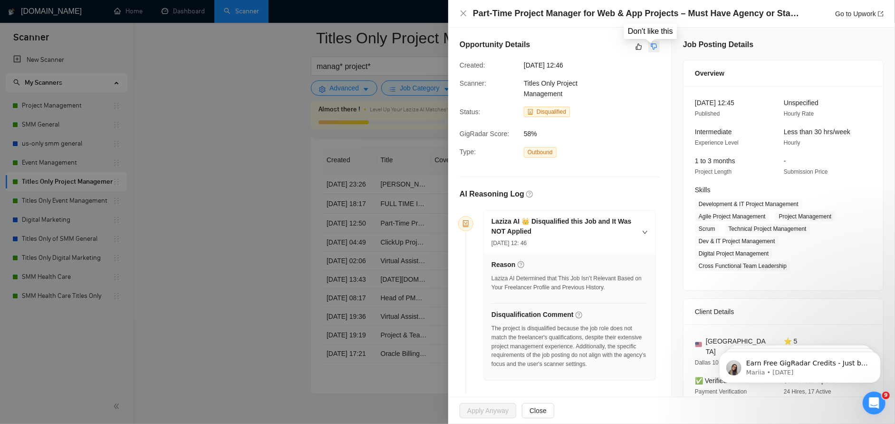
click at [651, 42] on button "button" at bounding box center [654, 46] width 11 height 11
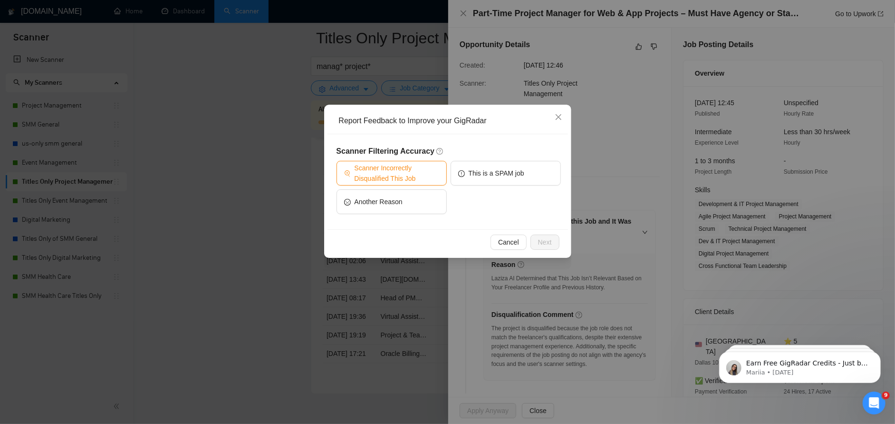
click at [407, 179] on span "Scanner Incorrectly Disqualified This Job" at bounding box center [397, 173] width 85 height 21
click at [547, 243] on span "Next" at bounding box center [545, 242] width 14 height 10
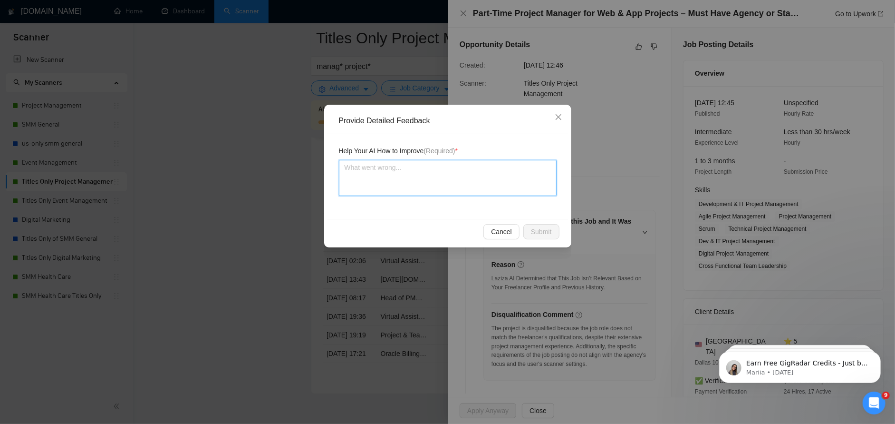
click at [515, 185] on textarea at bounding box center [448, 178] width 218 height 36
click at [556, 113] on span "Close" at bounding box center [559, 118] width 26 height 26
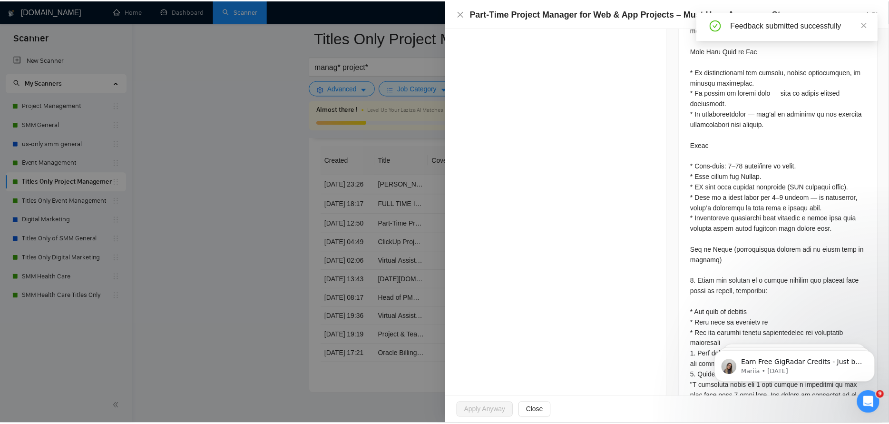
scroll to position [1027, 0]
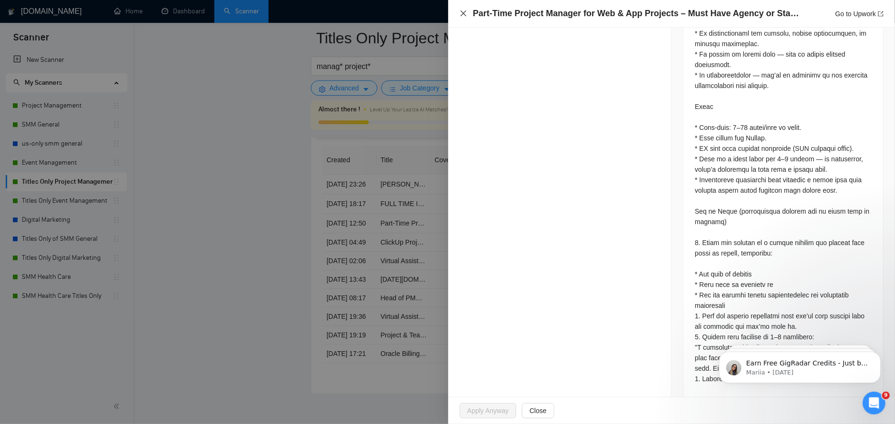
click at [464, 11] on icon "close" at bounding box center [464, 14] width 8 height 8
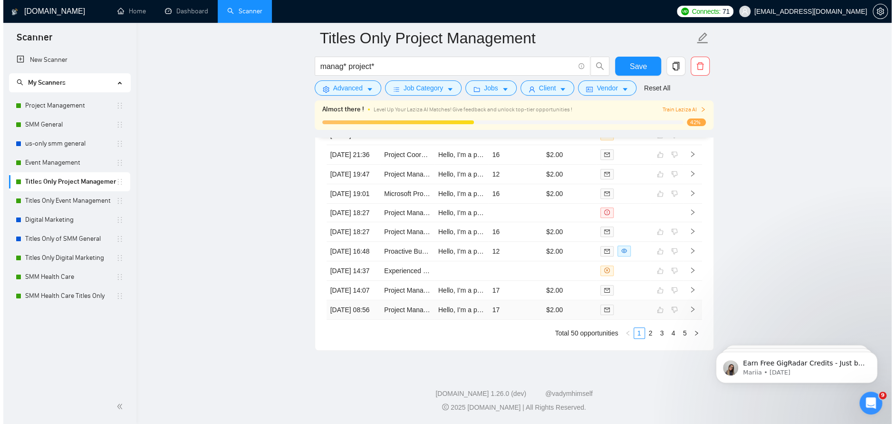
scroll to position [2621, 0]
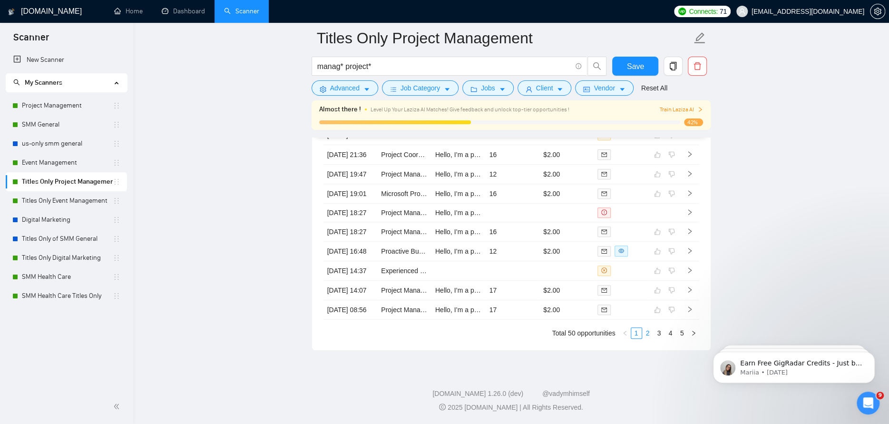
click at [647, 332] on link "2" at bounding box center [647, 333] width 10 height 10
click at [660, 337] on link "3" at bounding box center [659, 333] width 10 height 10
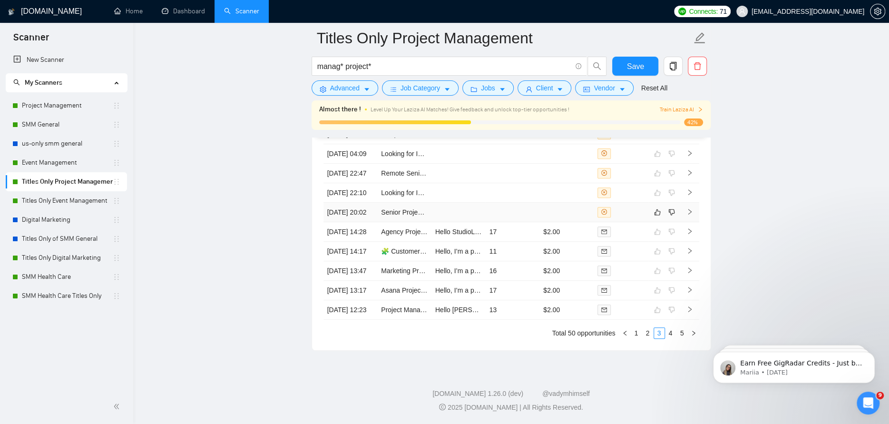
click at [626, 203] on td at bounding box center [620, 212] width 54 height 19
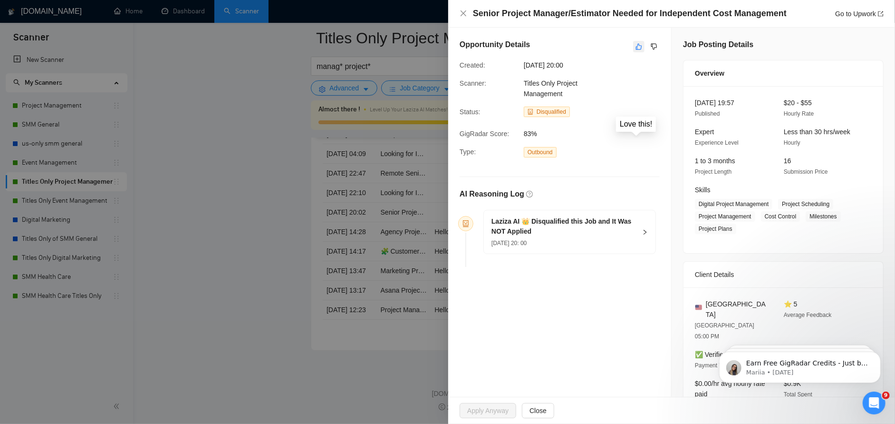
click at [638, 47] on icon "like" at bounding box center [639, 47] width 7 height 8
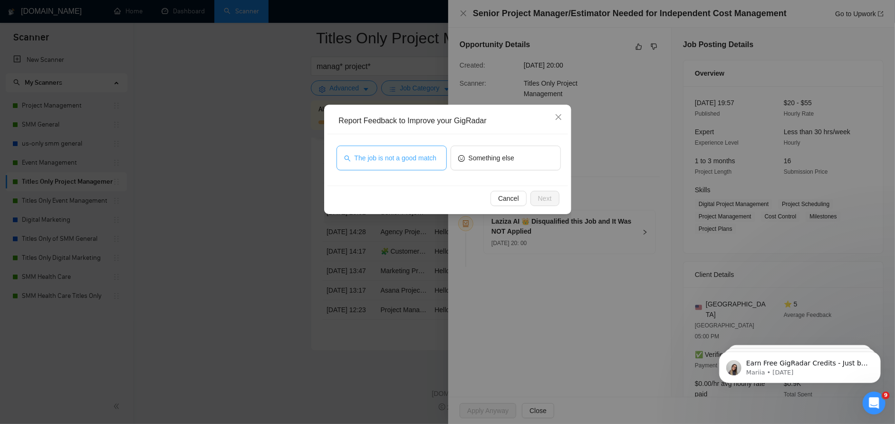
click at [369, 158] on span "The job is not a good match" at bounding box center [396, 158] width 82 height 10
click at [544, 188] on div "Cancel Next" at bounding box center [448, 197] width 241 height 25
click at [545, 206] on div "Cancel Next" at bounding box center [448, 197] width 241 height 25
click at [545, 200] on span "Next" at bounding box center [545, 198] width 14 height 10
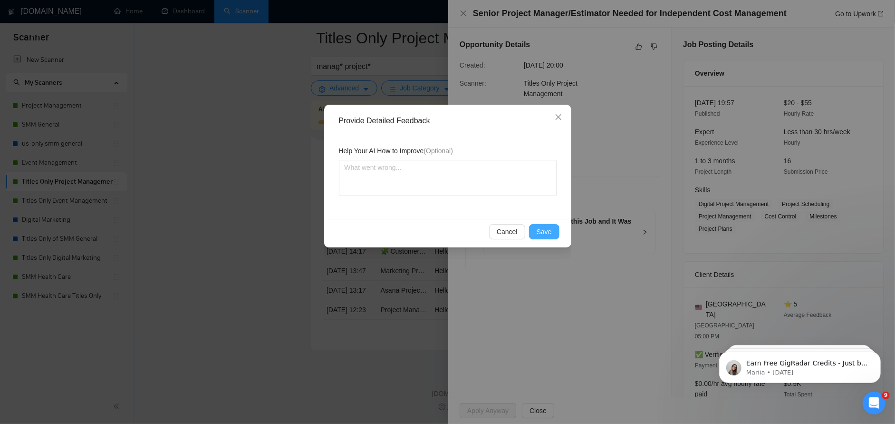
click at [552, 227] on button "Save" at bounding box center [544, 231] width 30 height 15
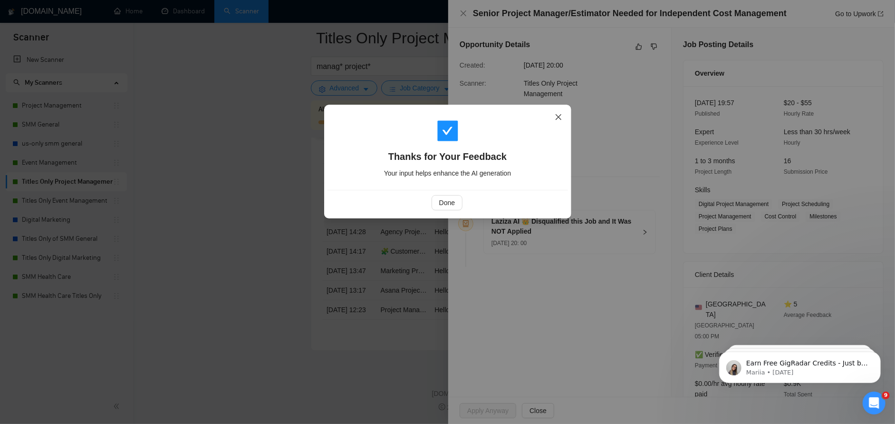
click at [558, 119] on icon "close" at bounding box center [559, 117] width 8 height 8
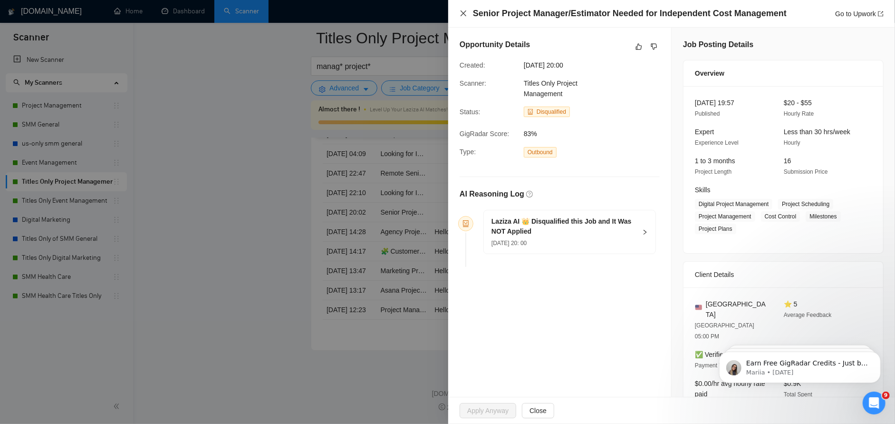
click at [460, 14] on icon "close" at bounding box center [464, 14] width 8 height 8
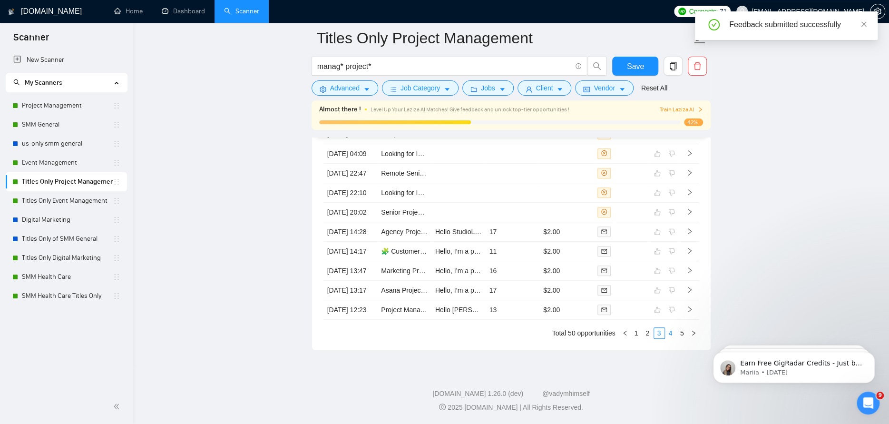
click at [671, 328] on link "4" at bounding box center [670, 333] width 10 height 10
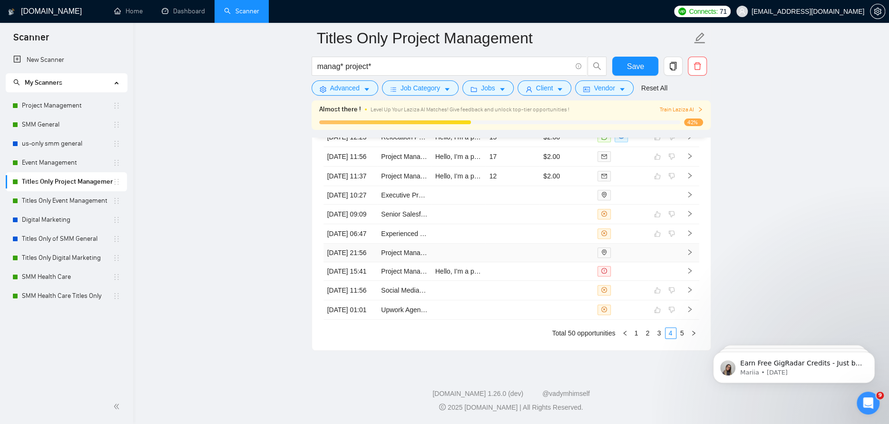
click at [582, 243] on td at bounding box center [566, 252] width 54 height 19
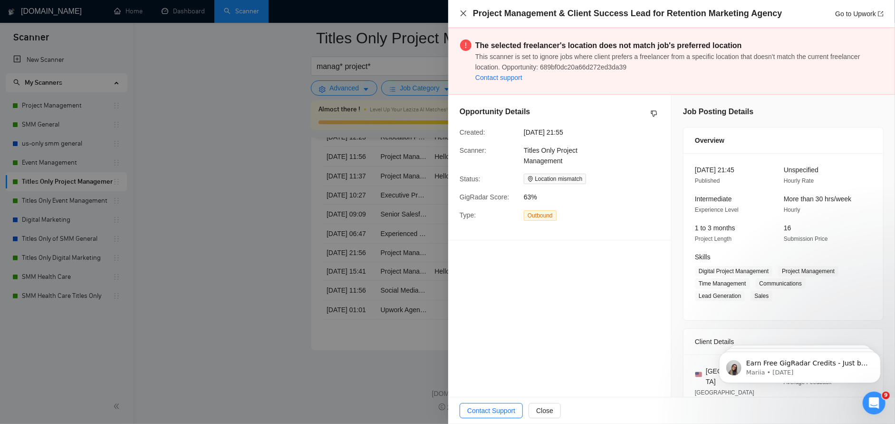
click at [461, 15] on icon "close" at bounding box center [464, 14] width 8 height 8
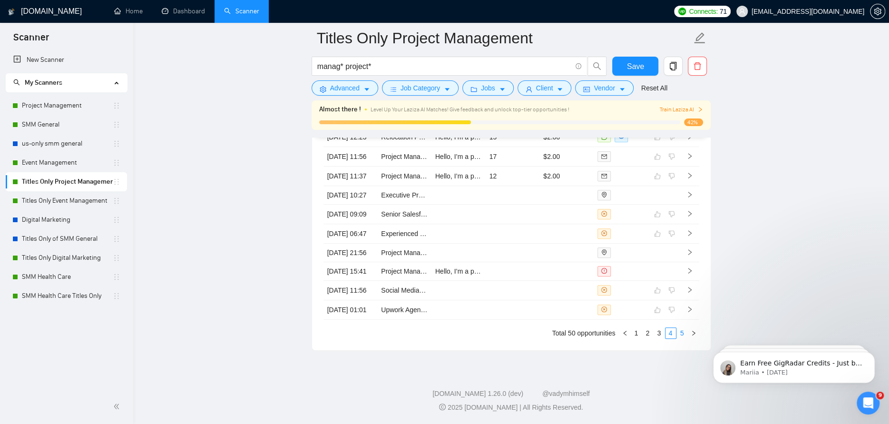
click at [679, 328] on link "5" at bounding box center [682, 333] width 10 height 10
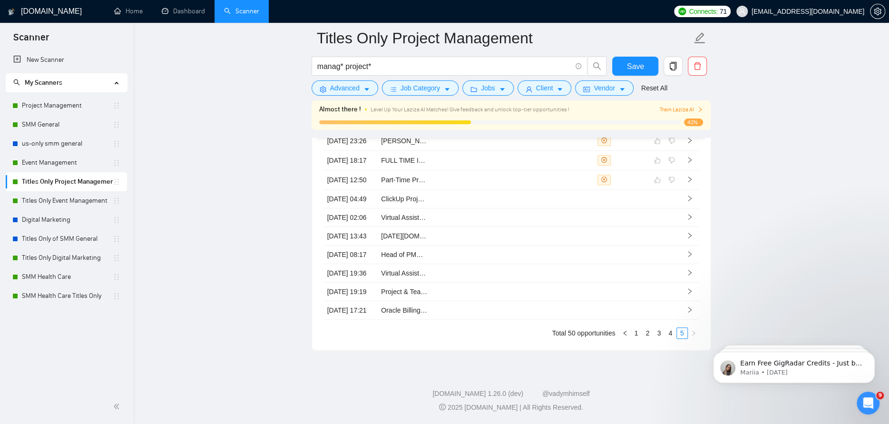
click at [690, 109] on span "Train Laziza AI" at bounding box center [681, 109] width 44 height 9
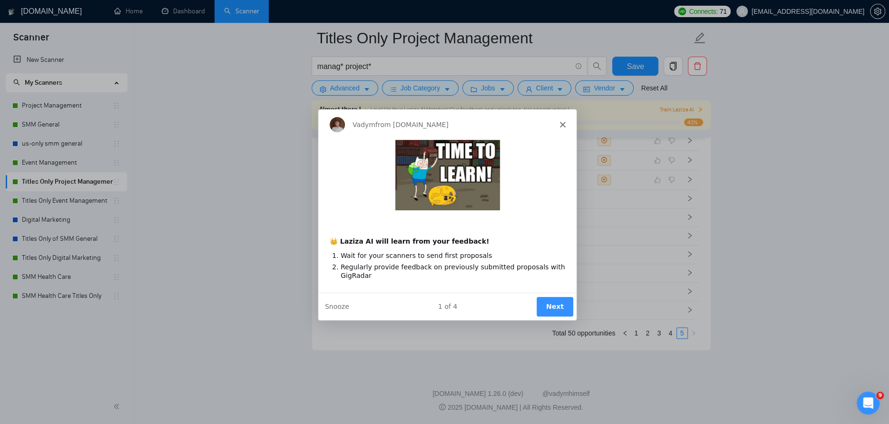
click at [553, 297] on button "Next" at bounding box center [553, 305] width 37 height 19
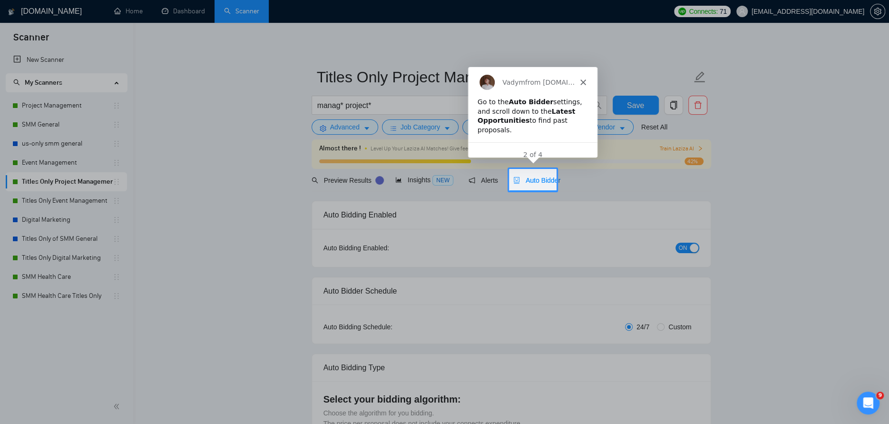
click at [529, 178] on span "Auto Bidder" at bounding box center [536, 180] width 47 height 8
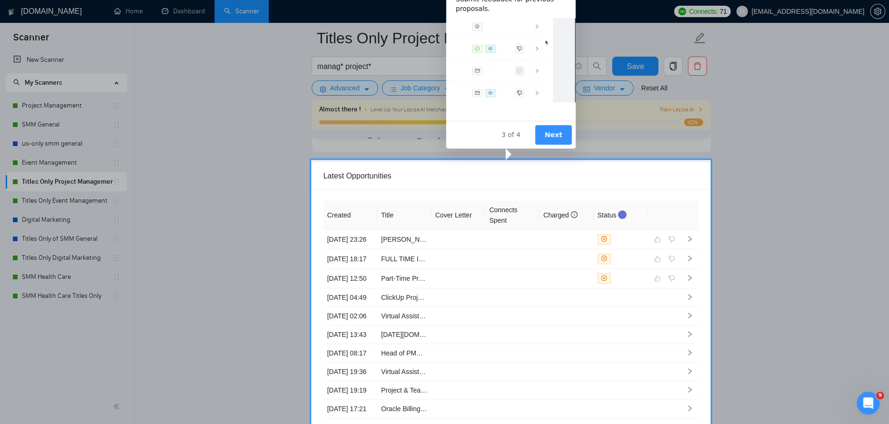
scroll to position [2566, 0]
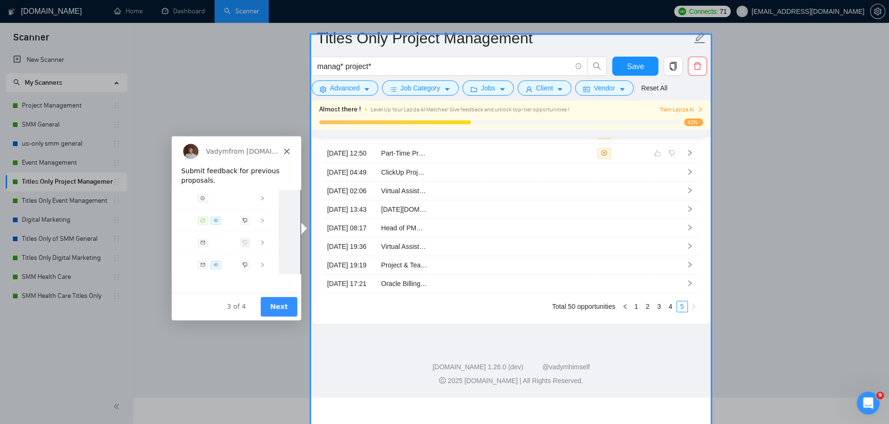
click at [281, 302] on button "Next" at bounding box center [278, 305] width 37 height 19
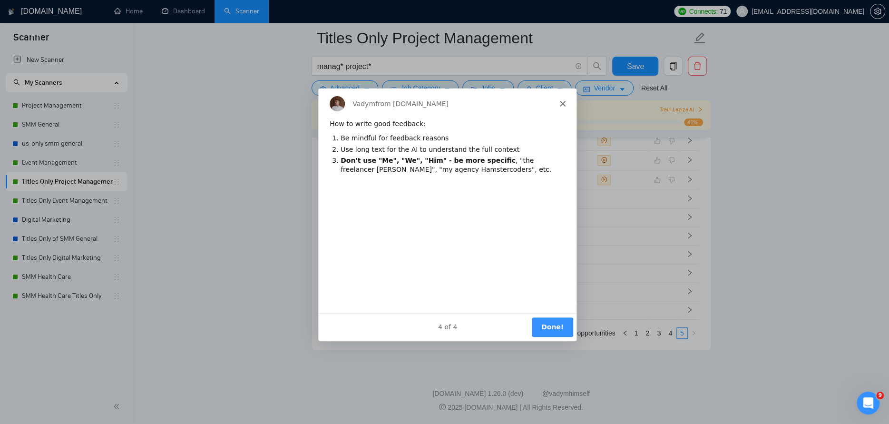
scroll to position [0, 0]
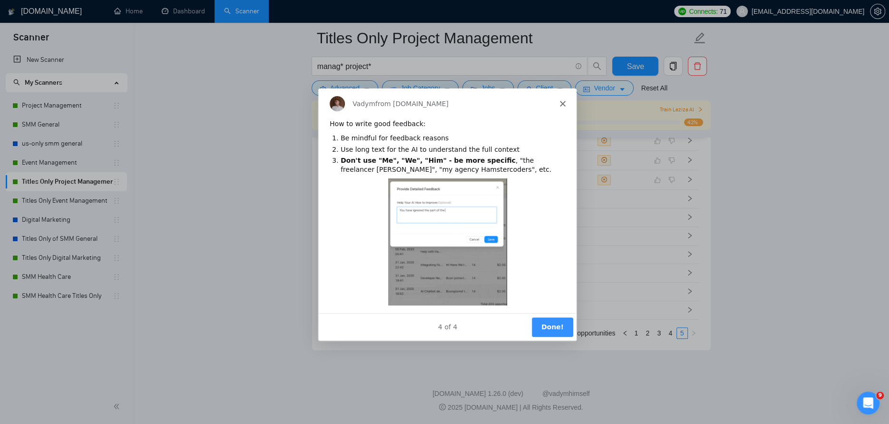
click at [568, 324] on button "Done!" at bounding box center [551, 326] width 41 height 19
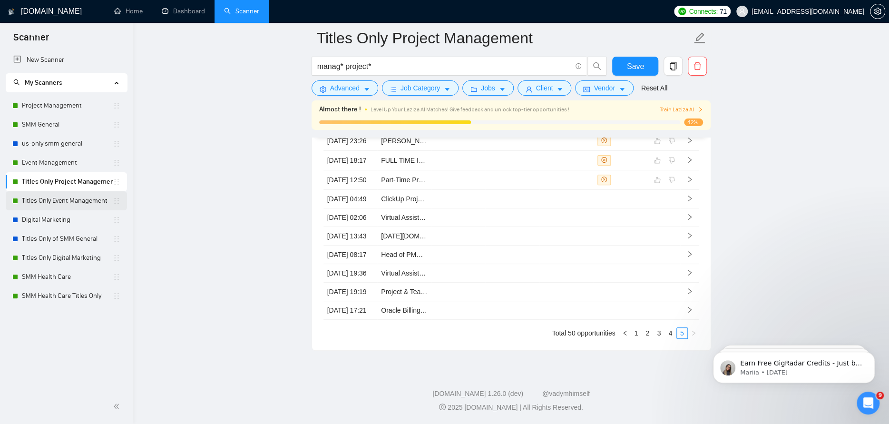
click at [62, 202] on link "Titles Only Event Management" at bounding box center [67, 200] width 91 height 19
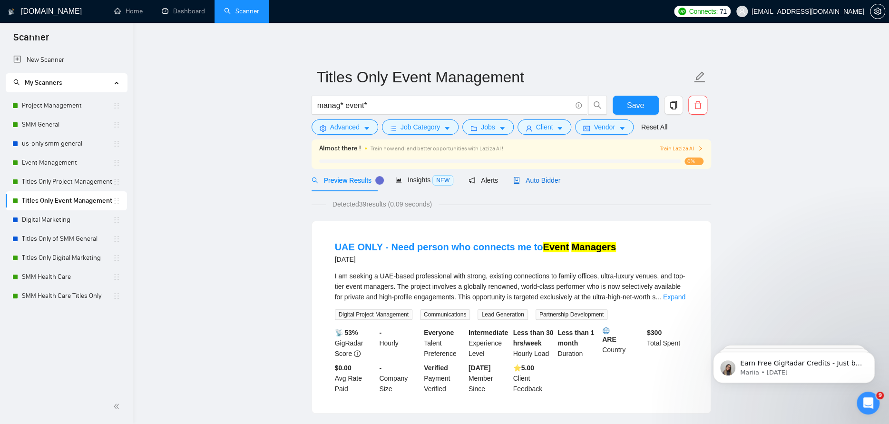
click at [535, 181] on span "Auto Bidder" at bounding box center [536, 180] width 47 height 8
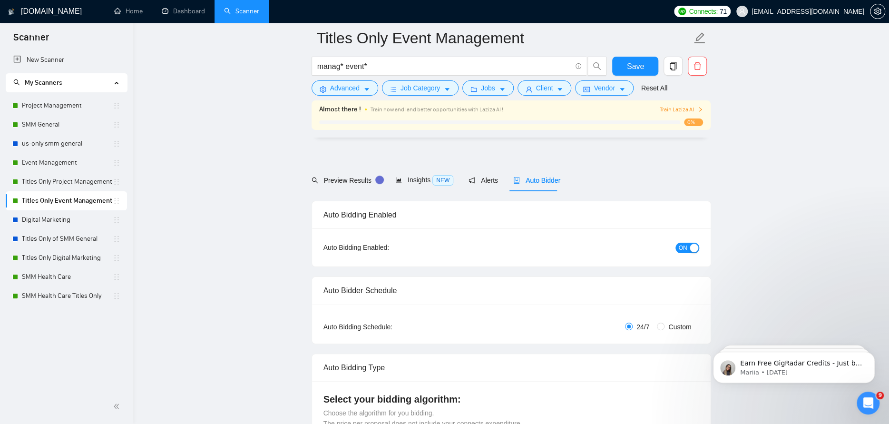
radio input "false"
radio input "true"
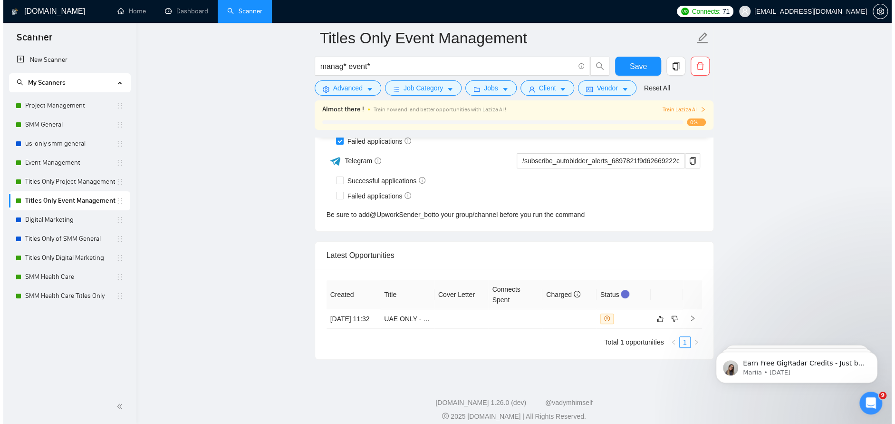
scroll to position [2480, 0]
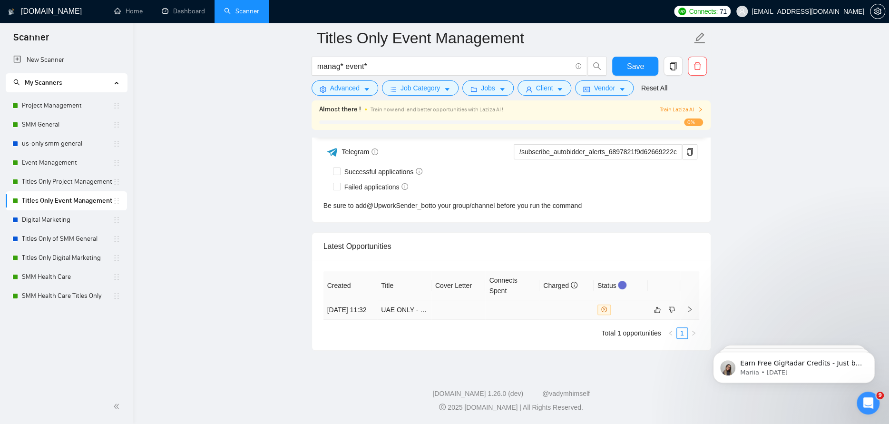
click at [551, 310] on td at bounding box center [566, 309] width 54 height 19
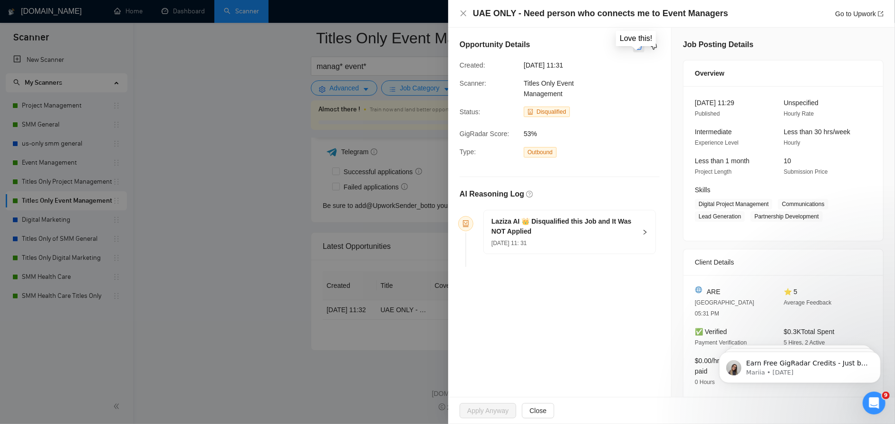
click at [640, 46] on button "button" at bounding box center [638, 46] width 11 height 11
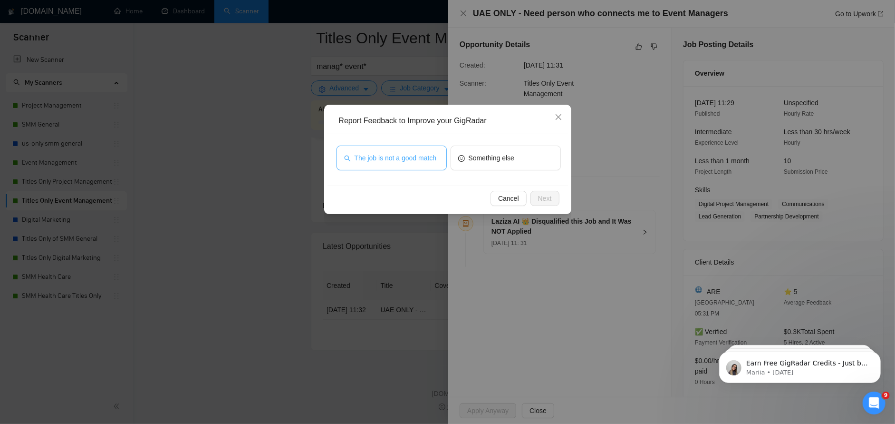
click at [435, 158] on span "The job is not a good match" at bounding box center [396, 158] width 82 height 10
click at [537, 199] on button "Next" at bounding box center [545, 198] width 29 height 15
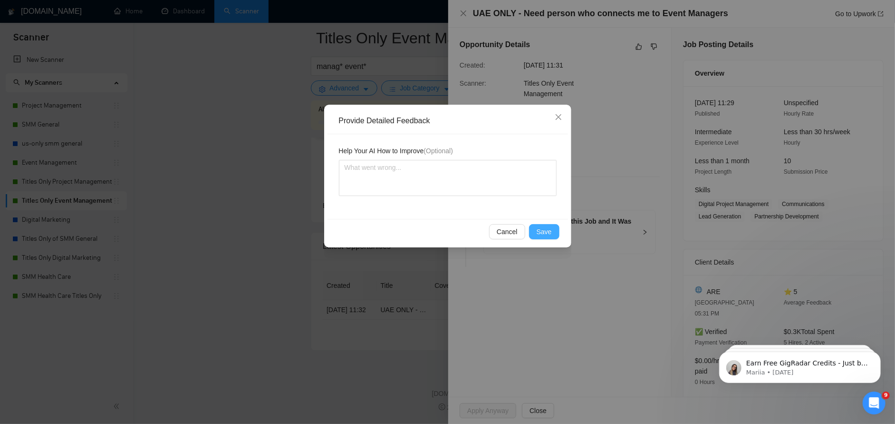
drag, startPoint x: 548, startPoint y: 230, endPoint x: 551, endPoint y: 215, distance: 15.5
click at [549, 230] on span "Save" at bounding box center [544, 231] width 15 height 10
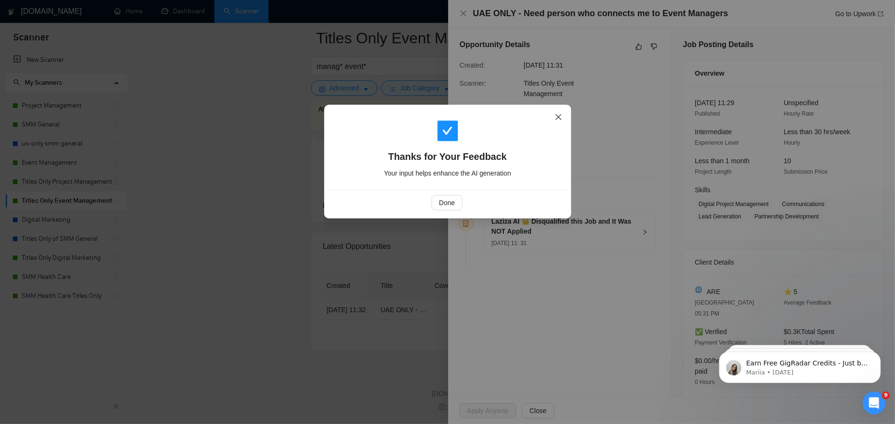
drag, startPoint x: 557, startPoint y: 119, endPoint x: 538, endPoint y: 91, distance: 33.6
click at [555, 119] on icon "close" at bounding box center [559, 117] width 8 height 8
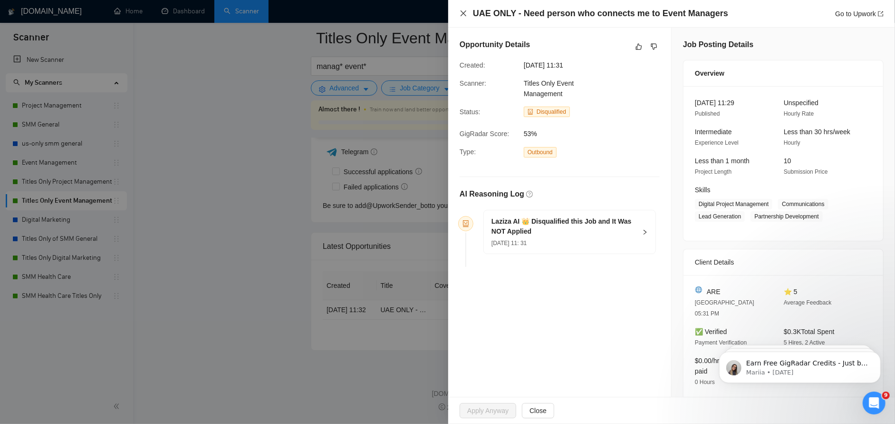
click at [462, 13] on icon "close" at bounding box center [464, 14] width 8 height 8
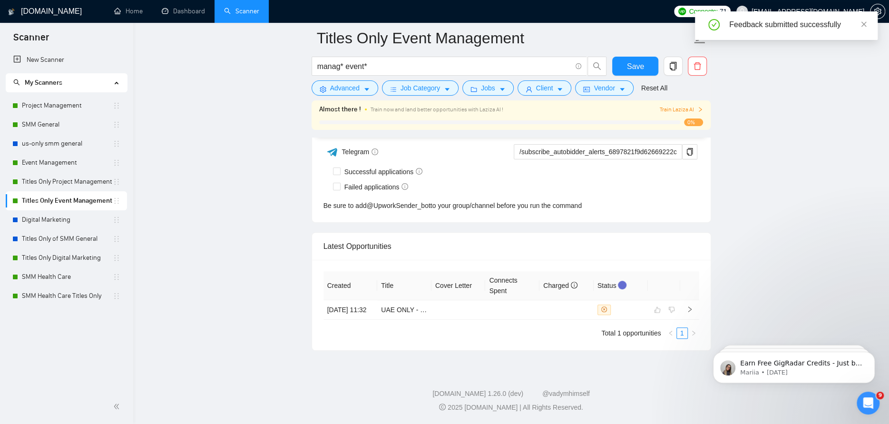
click at [688, 121] on span "0%" at bounding box center [693, 122] width 19 height 8
click at [691, 111] on span "Train Laziza AI" at bounding box center [681, 109] width 44 height 9
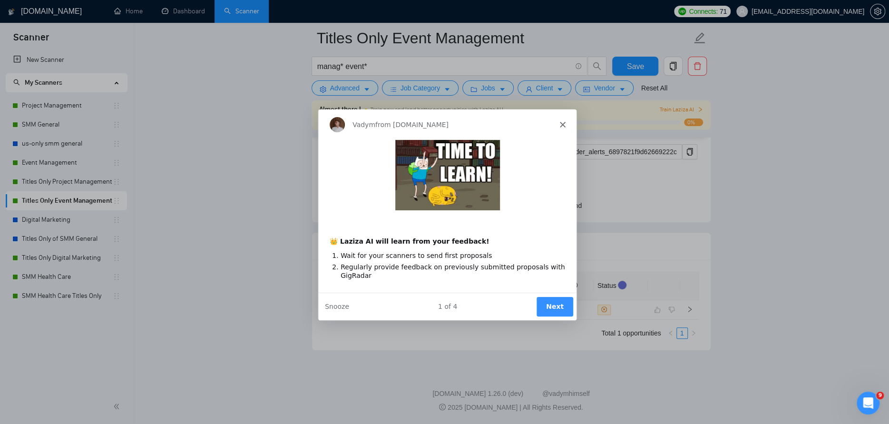
click at [559, 303] on button "Next" at bounding box center [553, 305] width 37 height 19
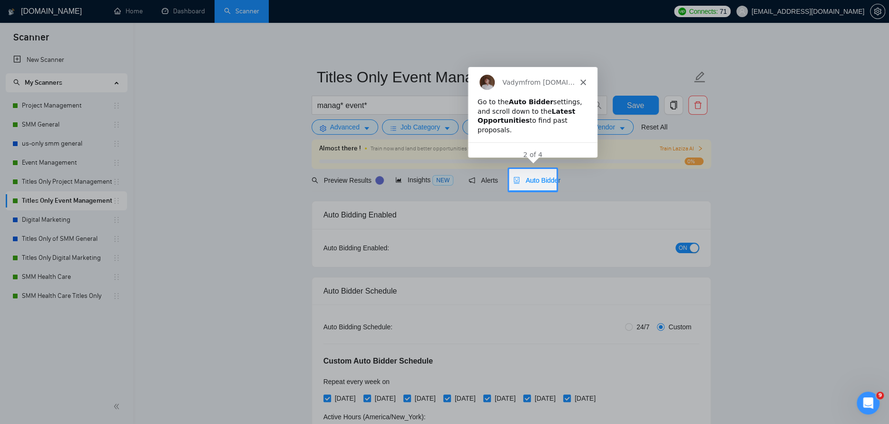
click at [532, 174] on div "Auto Bidder" at bounding box center [536, 180] width 47 height 22
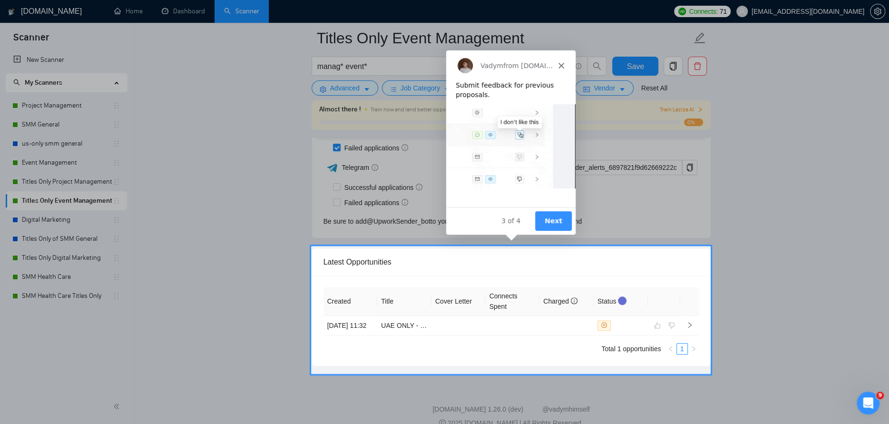
scroll to position [2480, 0]
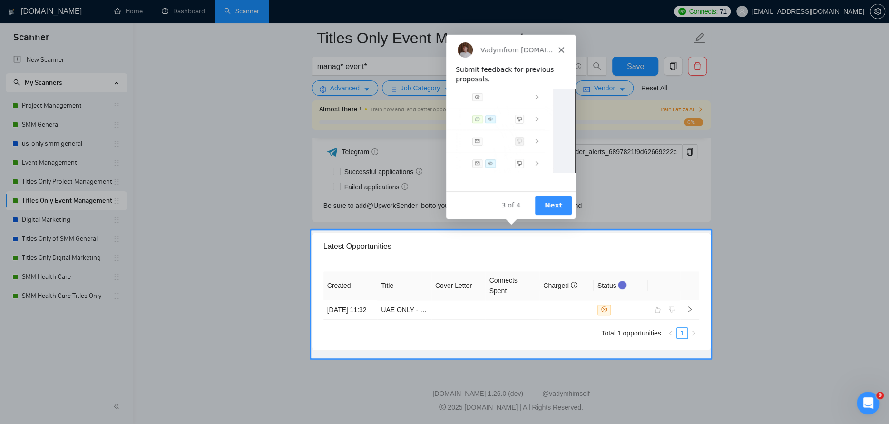
click at [547, 199] on button "Next" at bounding box center [552, 203] width 37 height 19
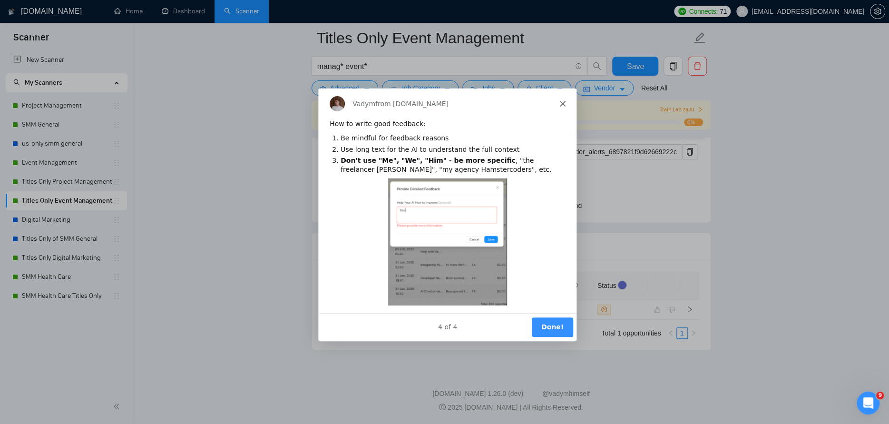
scroll to position [0, 0]
click at [541, 329] on button "Done!" at bounding box center [551, 326] width 41 height 19
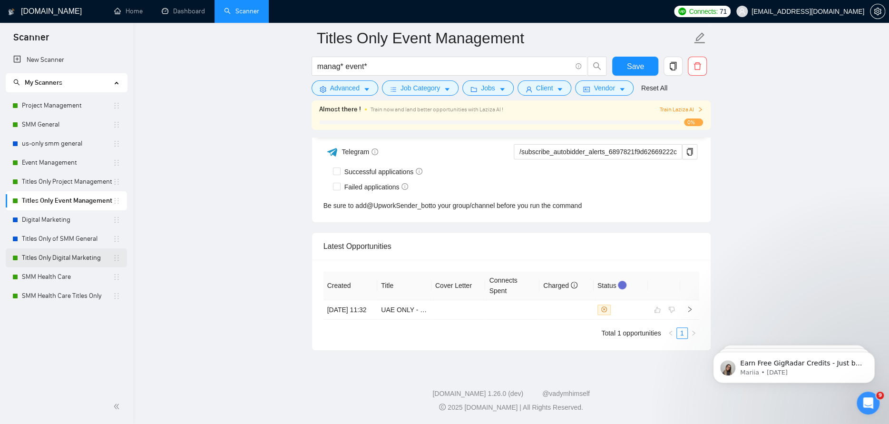
click at [49, 262] on link "Titles Only Digital Marketing" at bounding box center [67, 257] width 91 height 19
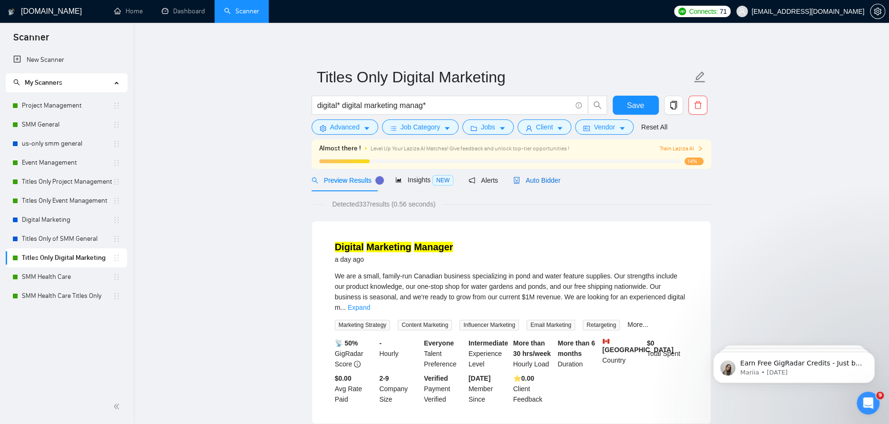
click at [527, 176] on span "Auto Bidder" at bounding box center [536, 180] width 47 height 8
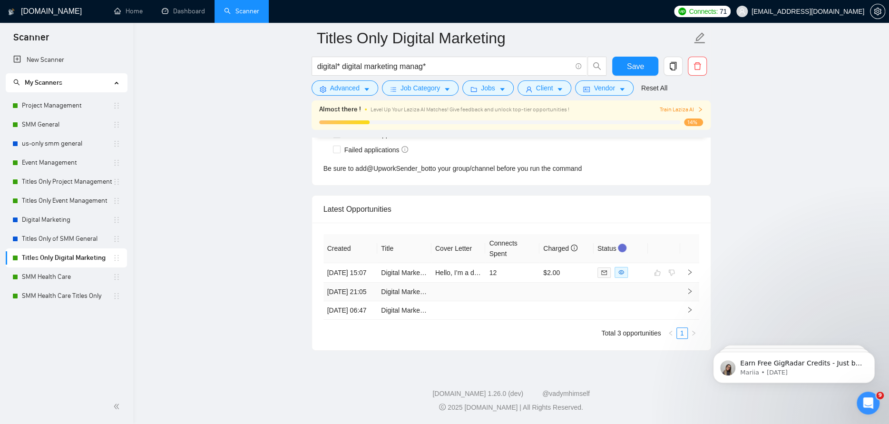
scroll to position [2418, 0]
drag, startPoint x: 468, startPoint y: 269, endPoint x: 472, endPoint y: 281, distance: 12.9
click at [471, 282] on td at bounding box center [458, 291] width 54 height 19
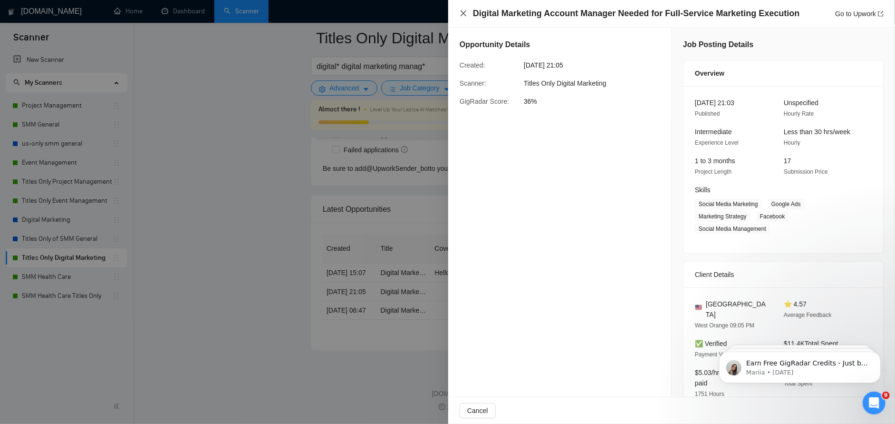
click at [462, 10] on icon "close" at bounding box center [464, 14] width 8 height 8
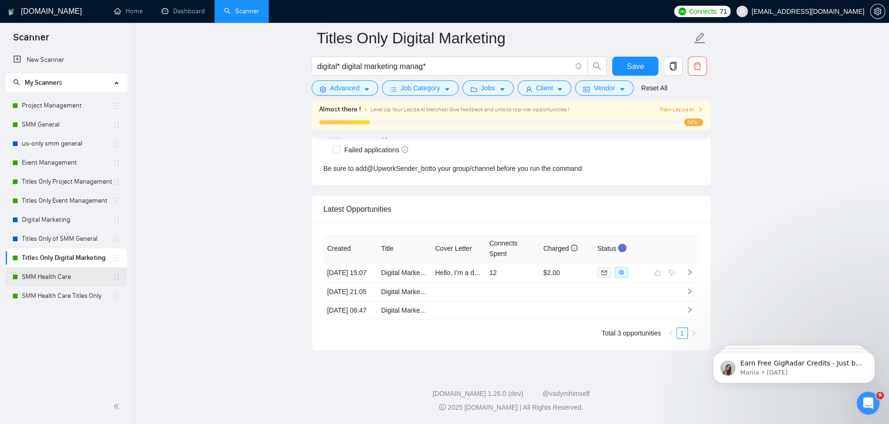
click at [68, 277] on link "SMM Health Care" at bounding box center [67, 276] width 91 height 19
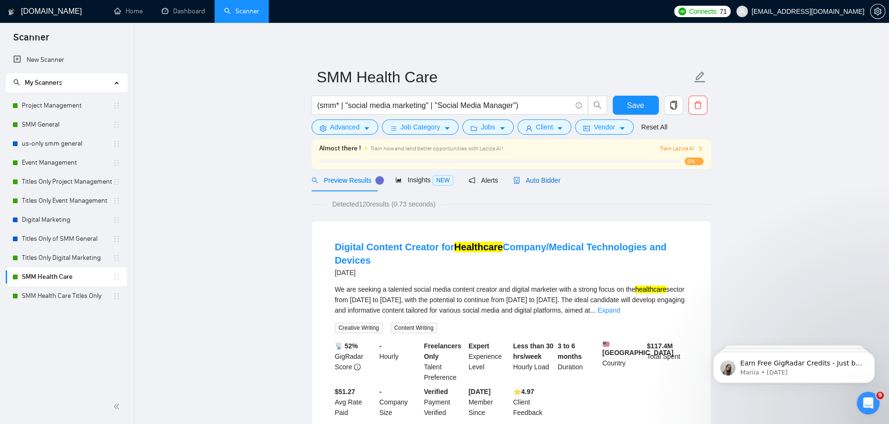
click at [513, 176] on span "Auto Bidder" at bounding box center [536, 180] width 47 height 8
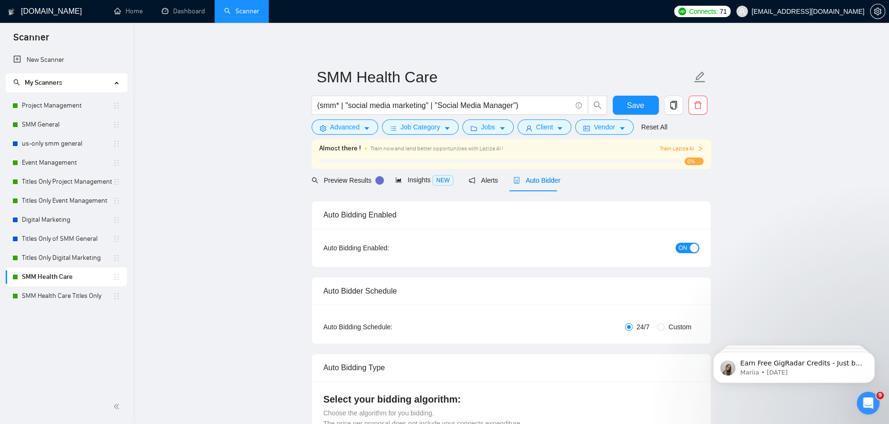
checkbox input "true"
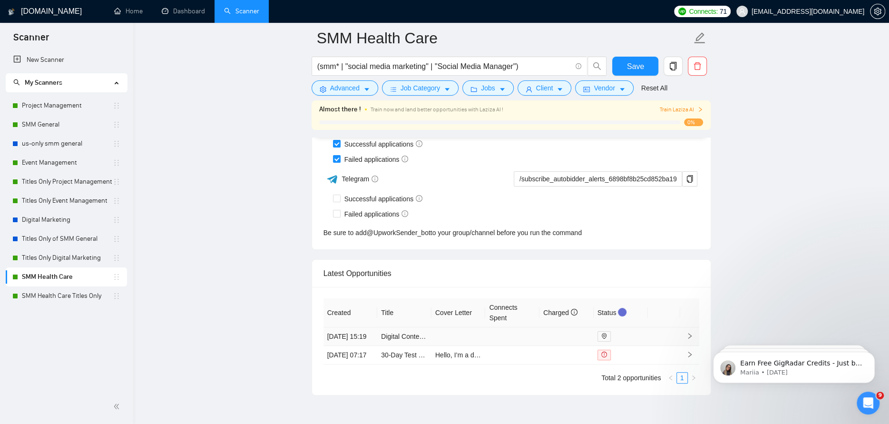
scroll to position [2389, 0]
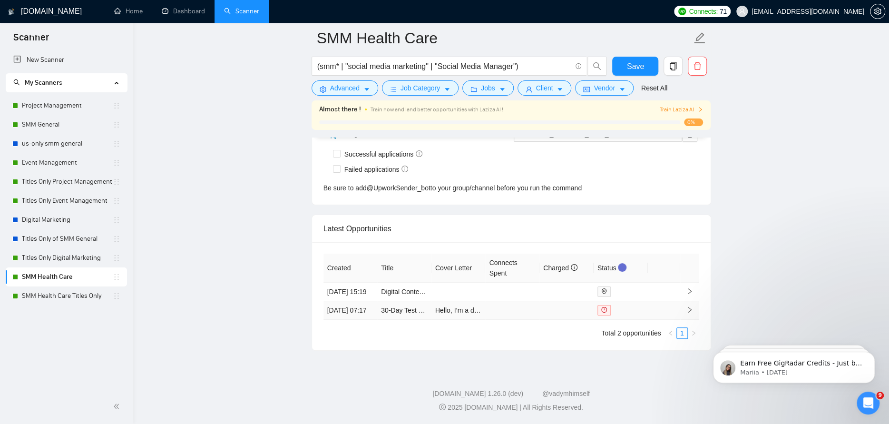
click at [547, 310] on td at bounding box center [566, 310] width 54 height 19
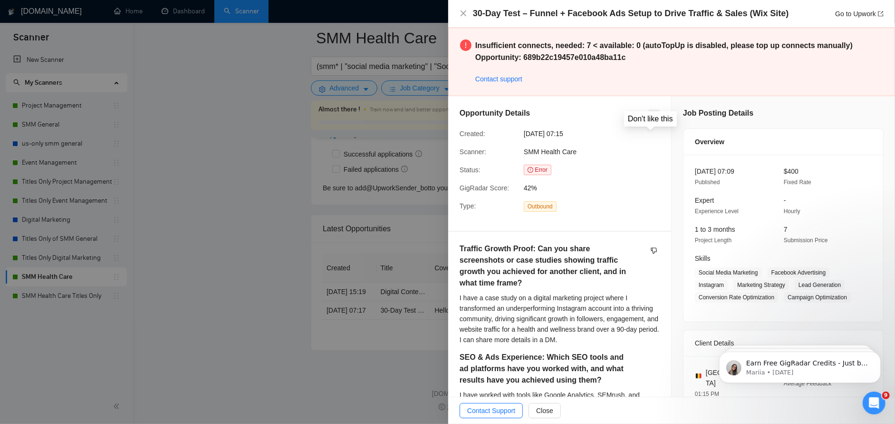
click at [651, 112] on icon "dislike" at bounding box center [654, 115] width 6 height 6
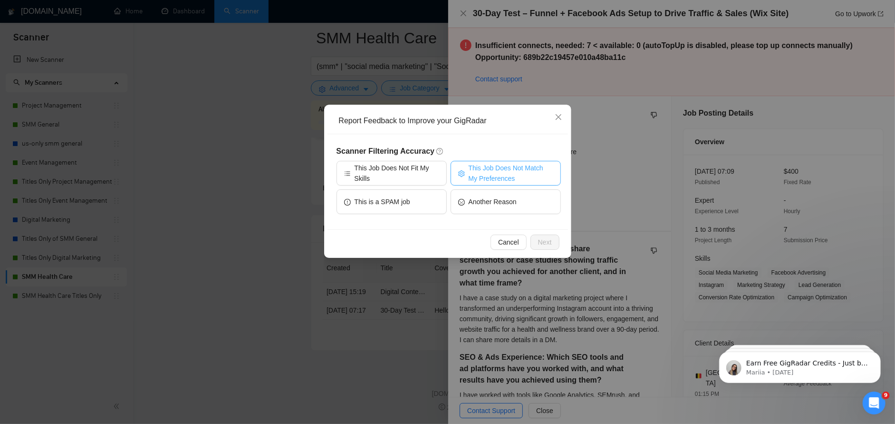
click at [492, 180] on span "This Job Does Not Match My Preferences" at bounding box center [511, 173] width 85 height 21
click at [534, 243] on button "Next" at bounding box center [545, 241] width 29 height 15
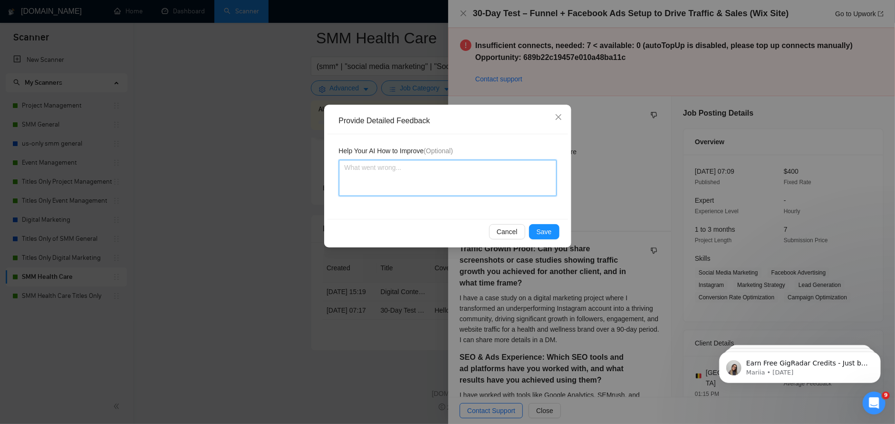
click at [452, 186] on textarea at bounding box center [448, 178] width 218 height 36
drag, startPoint x: 541, startPoint y: 234, endPoint x: 542, endPoint y: 214, distance: 20.0
click at [541, 234] on span "Save" at bounding box center [544, 231] width 15 height 10
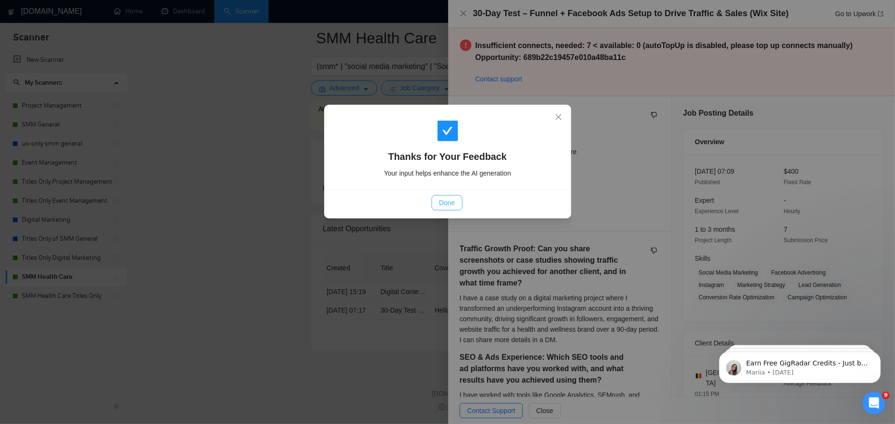
click at [447, 202] on span "Done" at bounding box center [447, 202] width 16 height 10
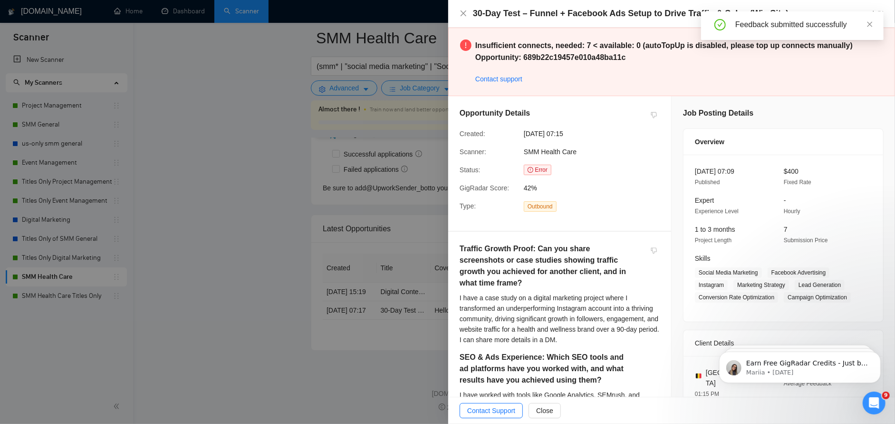
click at [467, 13] on div "30-Day Test – Funnel + Facebook Ads Setup to Drive Traffic & Sales (Wix Site) G…" at bounding box center [672, 14] width 424 height 12
click at [460, 12] on icon "close" at bounding box center [464, 14] width 8 height 8
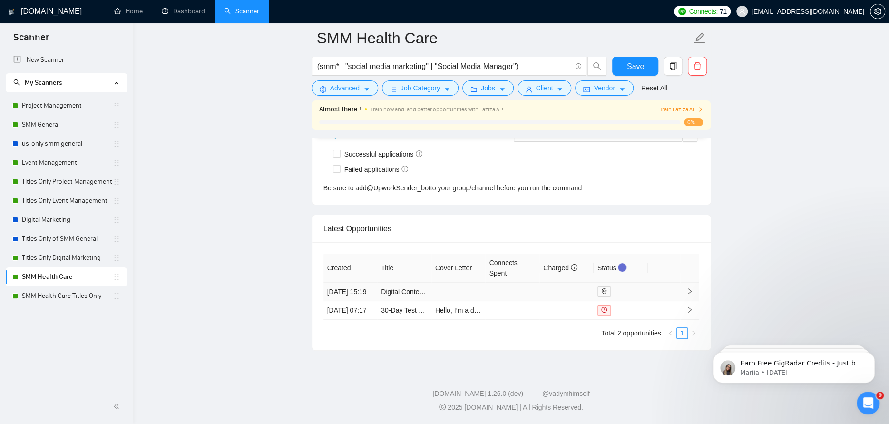
click at [489, 282] on td at bounding box center [512, 291] width 54 height 19
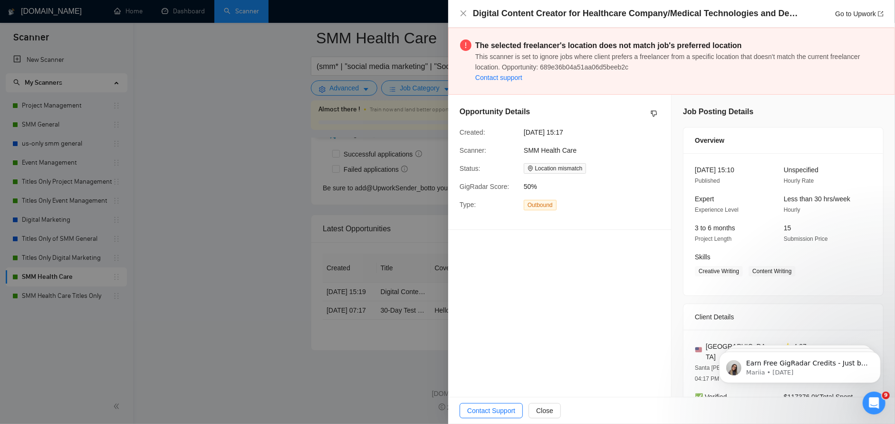
click at [469, 15] on div "Digital Content Creator for Healthcare Company/Medical Technologies and Devices…" at bounding box center [672, 14] width 424 height 12
click at [460, 9] on div "Digital Content Creator for Healthcare Company/Medical Technologies and Devices…" at bounding box center [672, 14] width 424 height 12
click at [464, 10] on icon "close" at bounding box center [464, 14] width 8 height 8
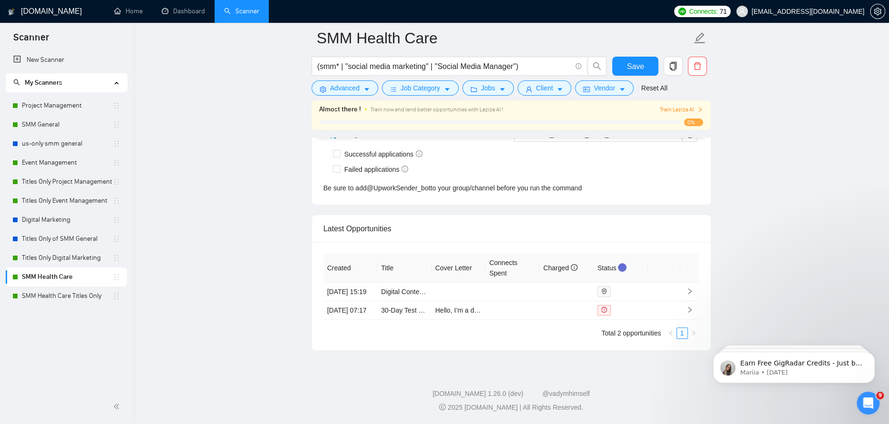
click at [490, 115] on div "Almost there ! Train now and land better opportunities with Laziza AI ! Train L…" at bounding box center [511, 115] width 384 height 22
click at [693, 108] on span "Train Laziza AI" at bounding box center [681, 109] width 44 height 9
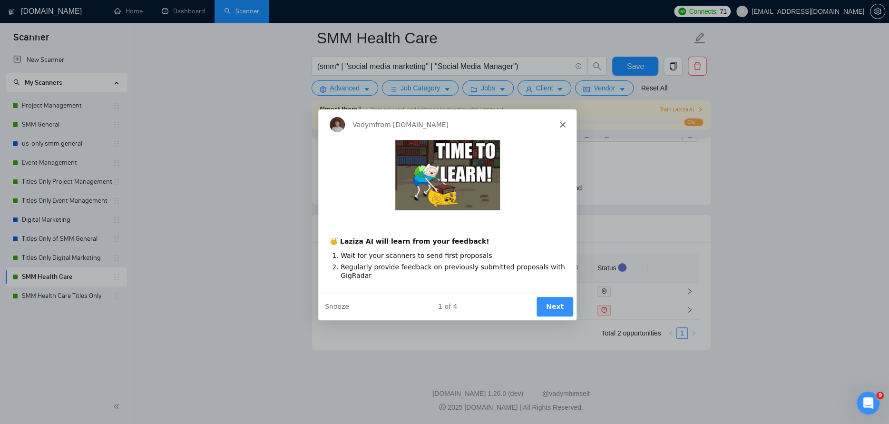
click at [555, 302] on button "Next" at bounding box center [553, 305] width 37 height 19
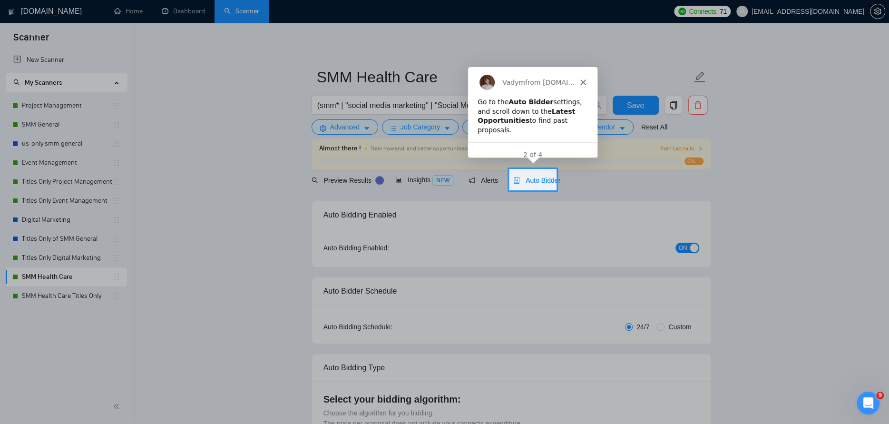
click at [522, 183] on span "Auto Bidder" at bounding box center [536, 180] width 47 height 8
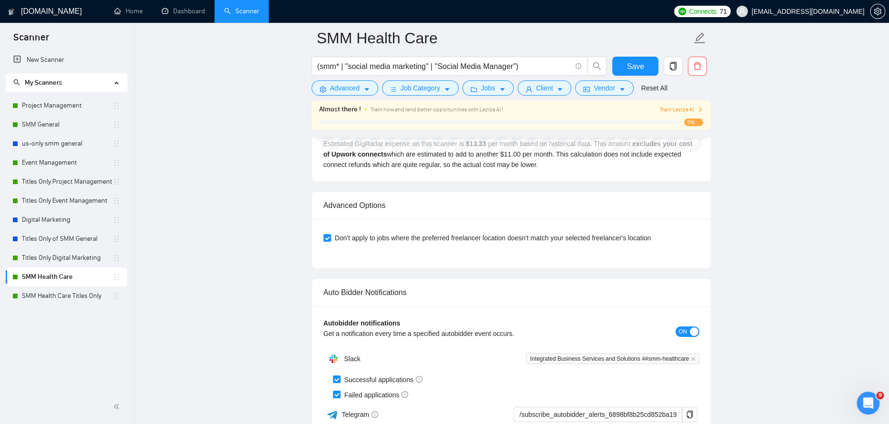
scroll to position [2389, 0]
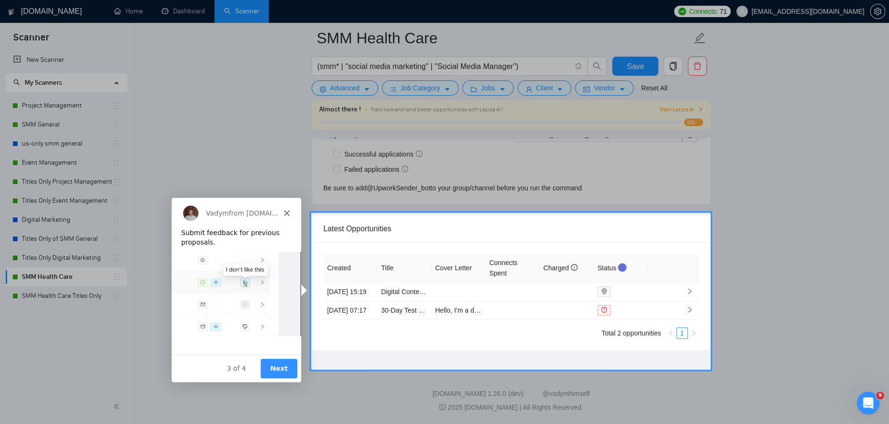
click at [278, 368] on button "Next" at bounding box center [278, 367] width 37 height 19
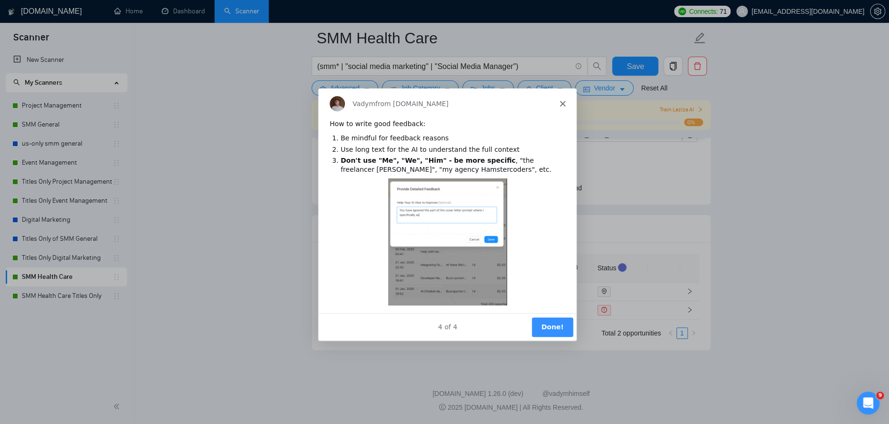
scroll to position [0, 0]
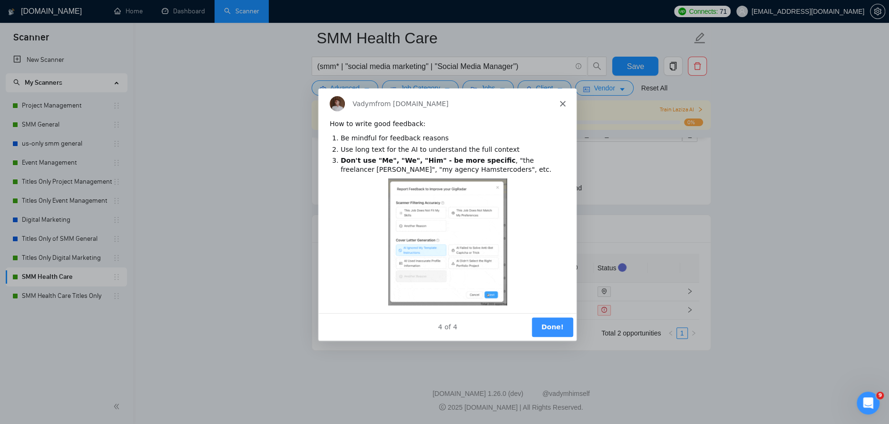
click at [557, 321] on button "Done!" at bounding box center [551, 326] width 41 height 19
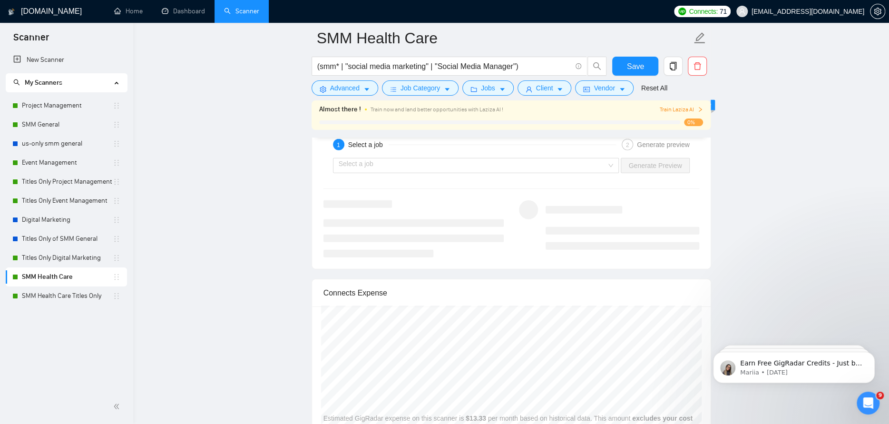
scroll to position [1724, 0]
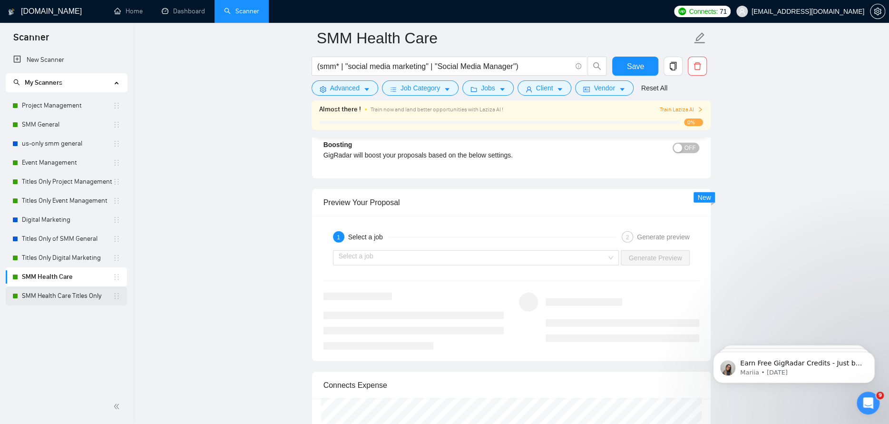
click at [55, 297] on link "SMM Health Care Titles Only" at bounding box center [67, 295] width 91 height 19
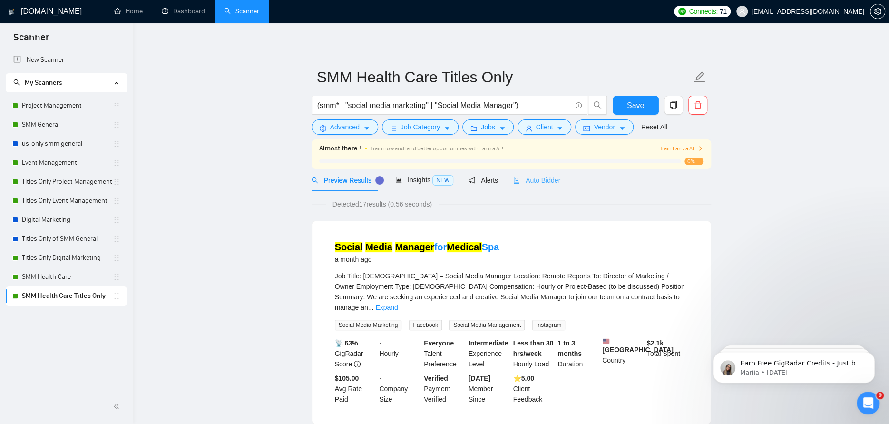
click at [524, 173] on div "Auto Bidder" at bounding box center [536, 180] width 47 height 22
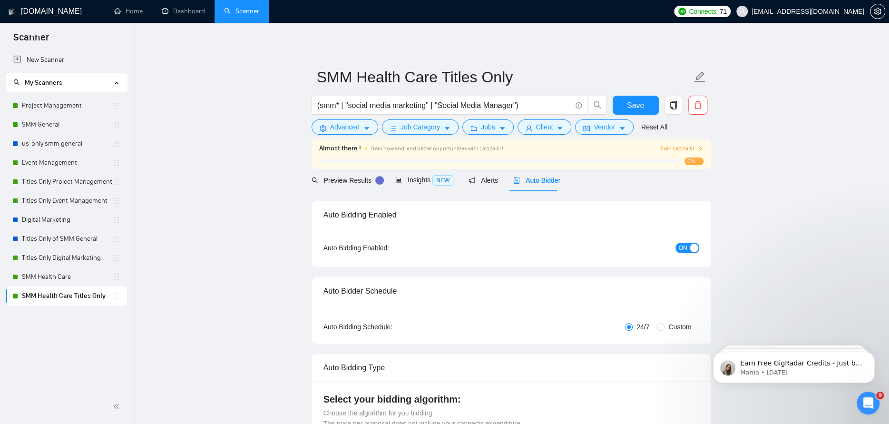
checkbox input "true"
click at [679, 247] on span "ON" at bounding box center [683, 248] width 9 height 10
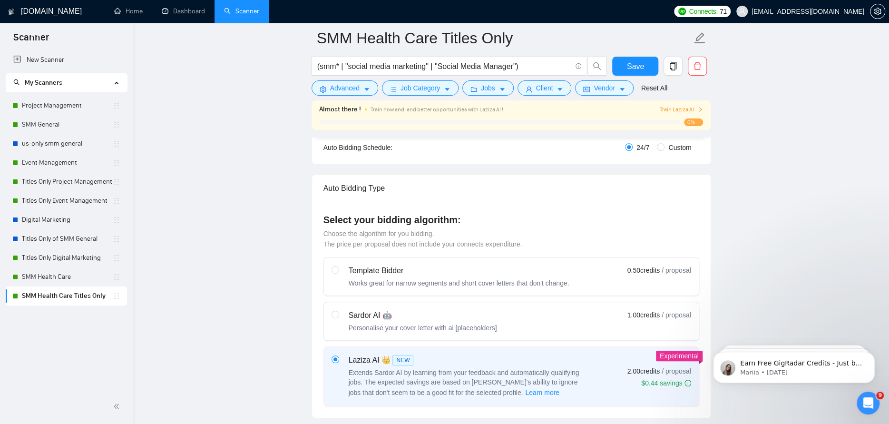
scroll to position [190, 0]
